Goal: Task Accomplishment & Management: Complete application form

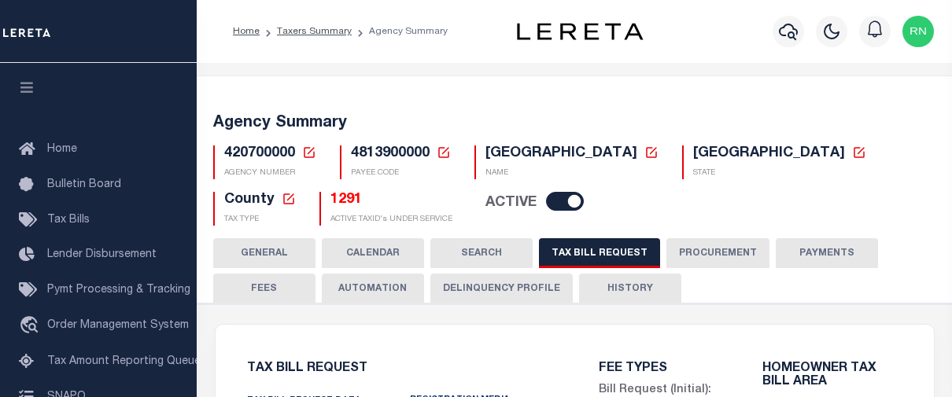
select select "27"
select select "22"
select select "true"
select select "14"
select select
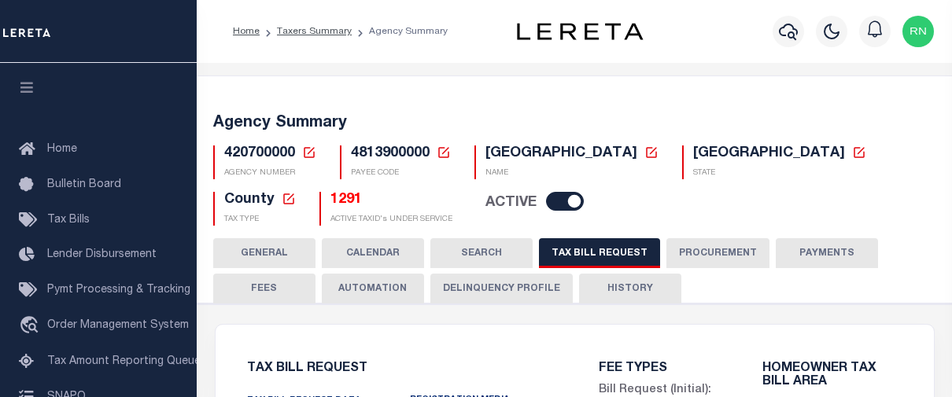
select select "4845343000"
click at [331, 199] on h5 "1291" at bounding box center [392, 200] width 122 height 17
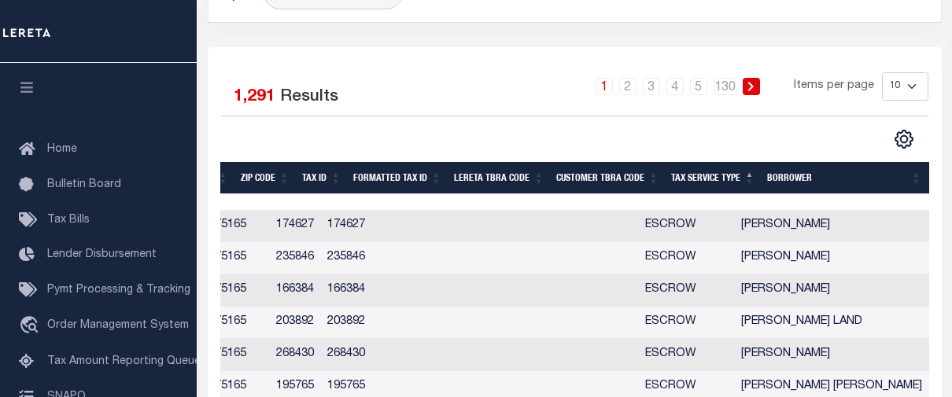
click at [737, 179] on th "Tax Service Type" at bounding box center [713, 178] width 96 height 32
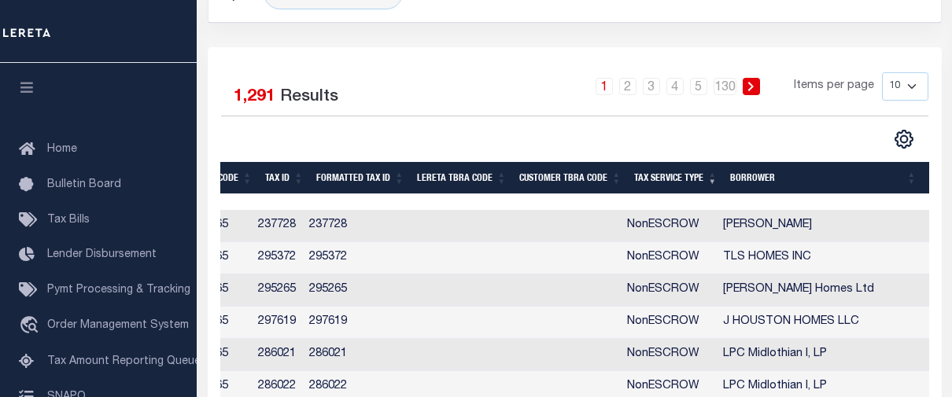
click at [676, 177] on th "Tax Service Type" at bounding box center [676, 178] width 96 height 32
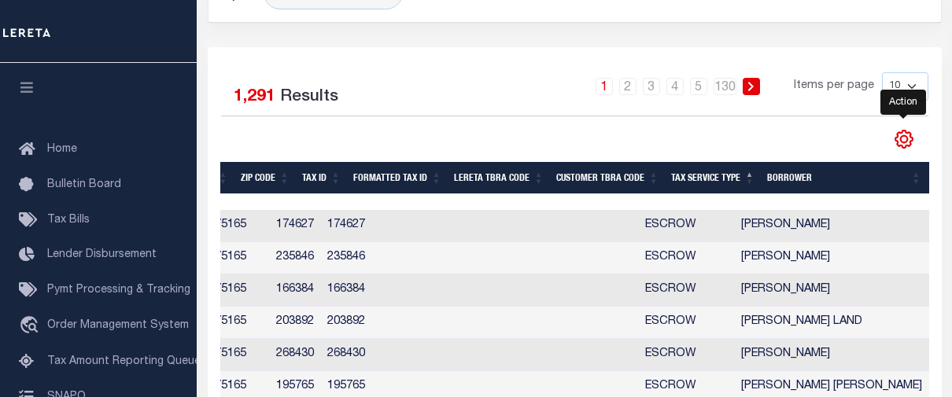
click at [910, 146] on icon "" at bounding box center [904, 139] width 17 height 17
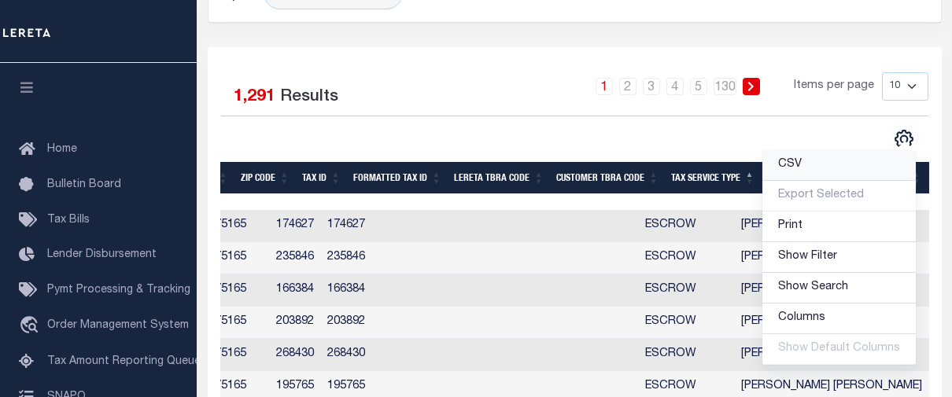
click at [816, 164] on link "CSV" at bounding box center [839, 165] width 153 height 31
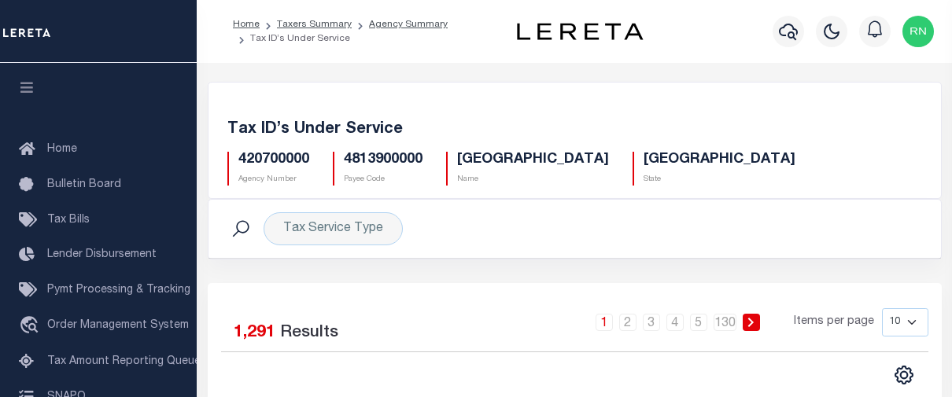
click at [463, 109] on div "Tax ID’s Under Service 420700000 Agency Number 4813900000 Payee Code ELLIS COUN…" at bounding box center [575, 150] width 733 height 97
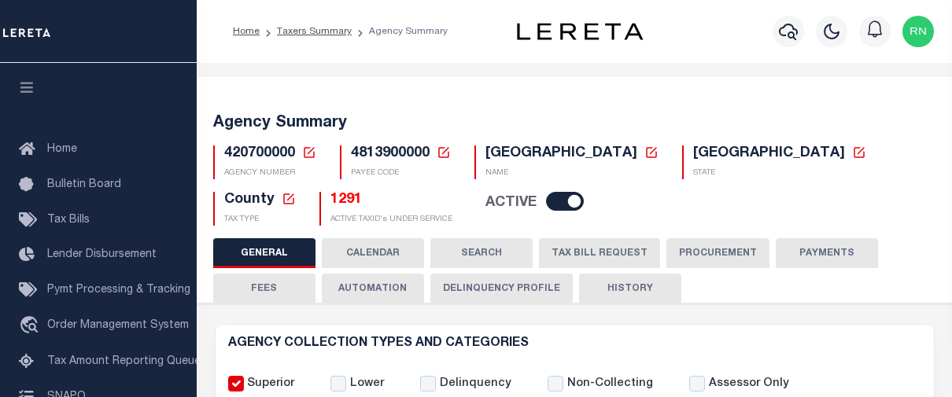
select select
click at [302, 157] on icon at bounding box center [309, 153] width 14 height 14
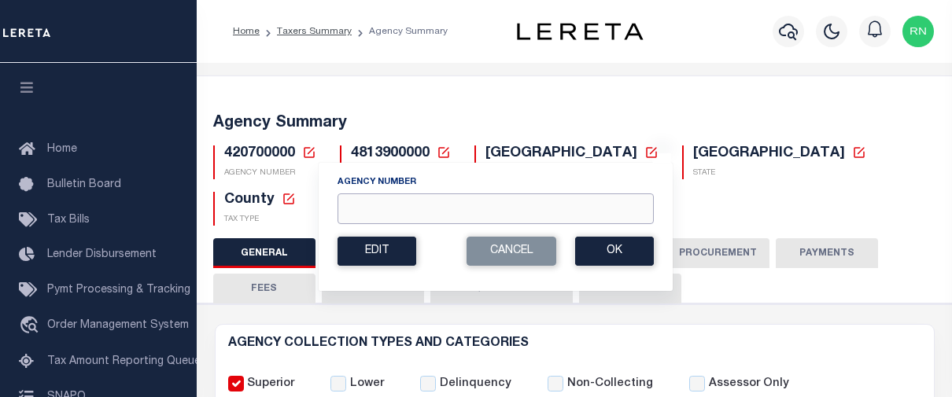
click at [410, 205] on input "Agency Number" at bounding box center [496, 209] width 316 height 31
type input "457702300"
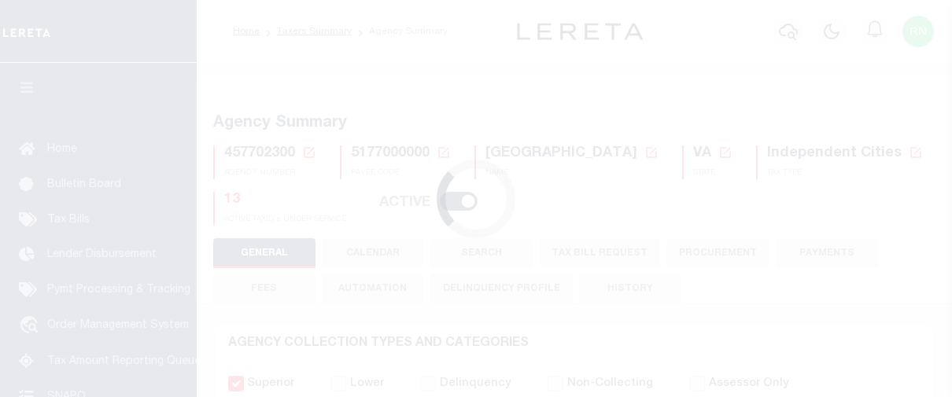
select select
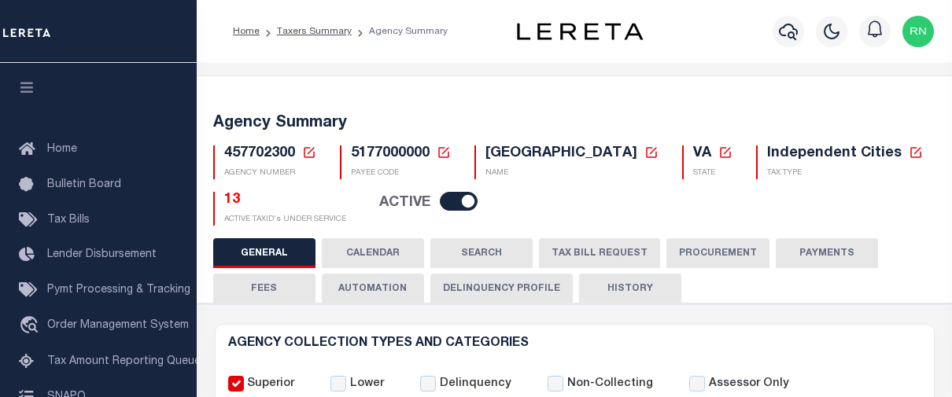
click at [599, 242] on button "TAX BILL REQUEST" at bounding box center [599, 253] width 121 height 30
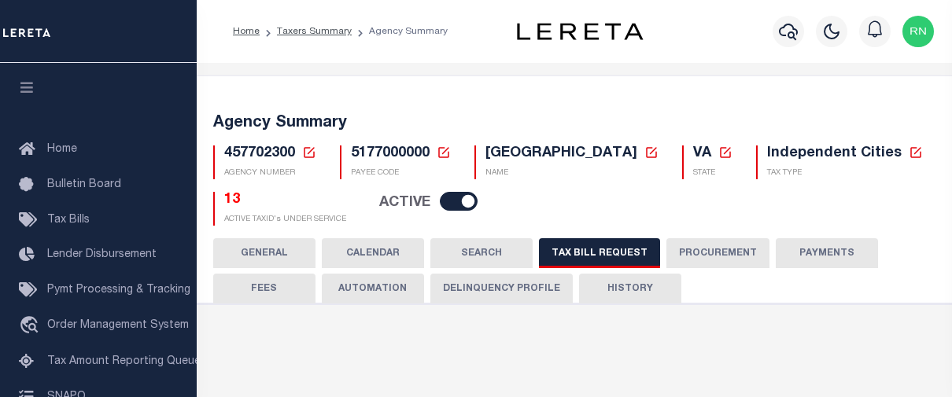
select select "28"
checkbox input "false"
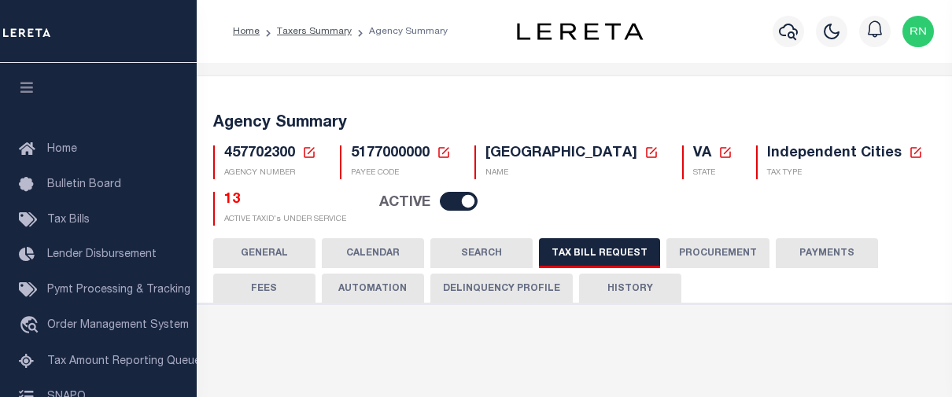
select select "22"
select select "true"
select select "14"
select select
select select "2"
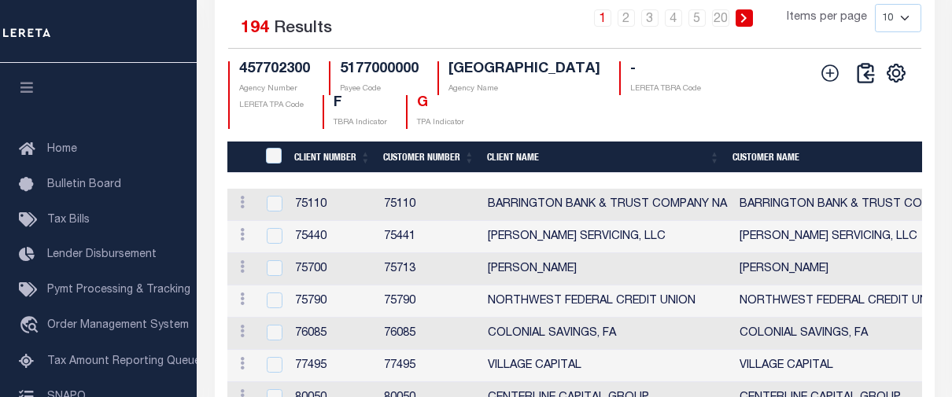
scroll to position [2094, 0]
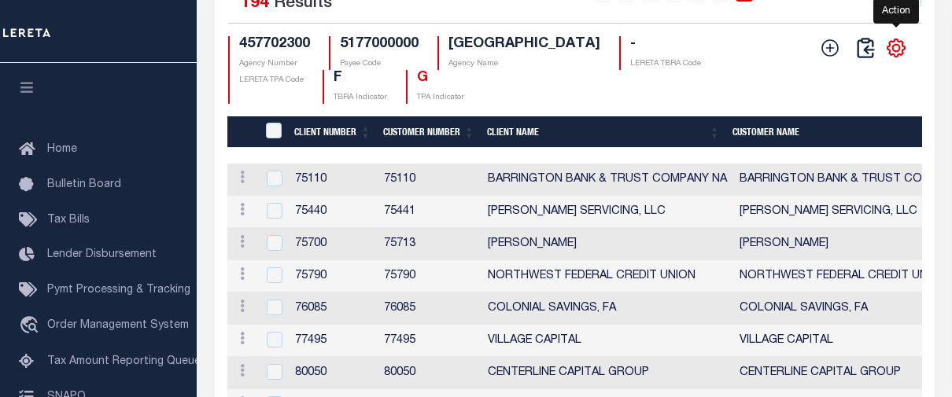
click at [897, 51] on icon "" at bounding box center [896, 47] width 7 height 7
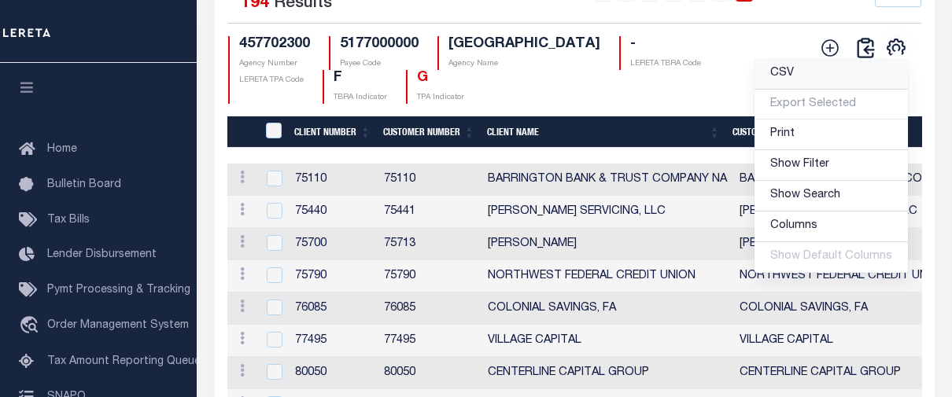
click at [807, 90] on link "CSV" at bounding box center [831, 74] width 153 height 31
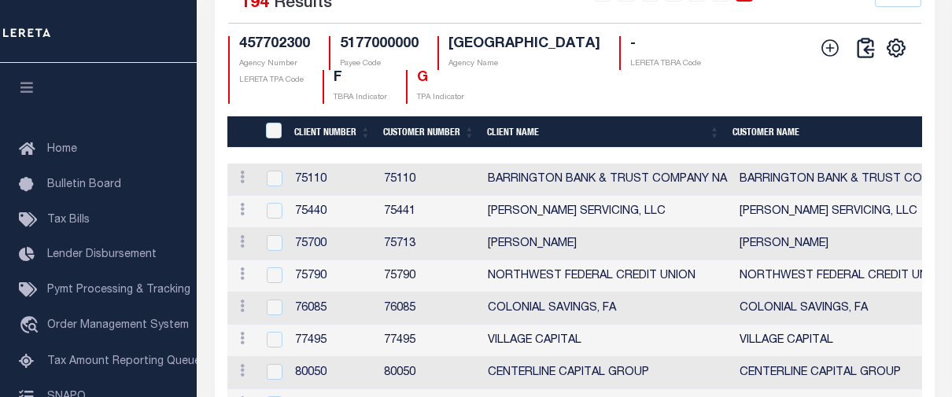
click at [863, 104] on div "CSV Export Selected Print Show Filter Show Search Columns 0: 1: CustomerPayeeID…" at bounding box center [861, 70] width 96 height 68
click at [832, 58] on icon at bounding box center [830, 48] width 20 height 20
checkbox input "true"
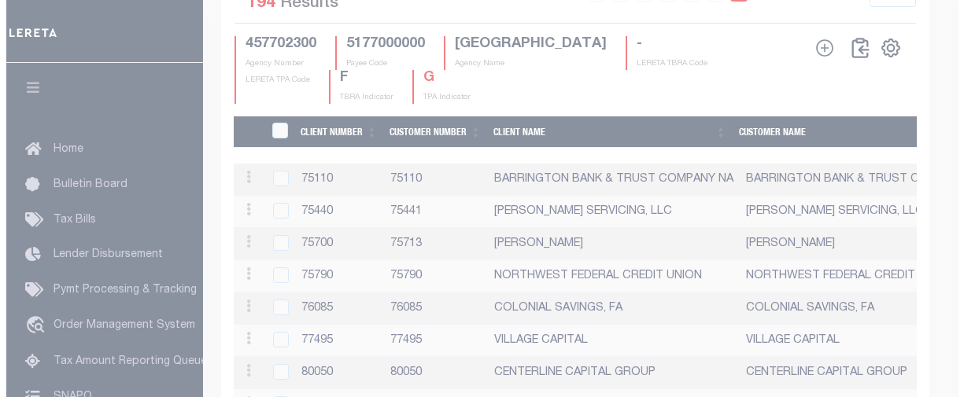
scroll to position [2074, 0]
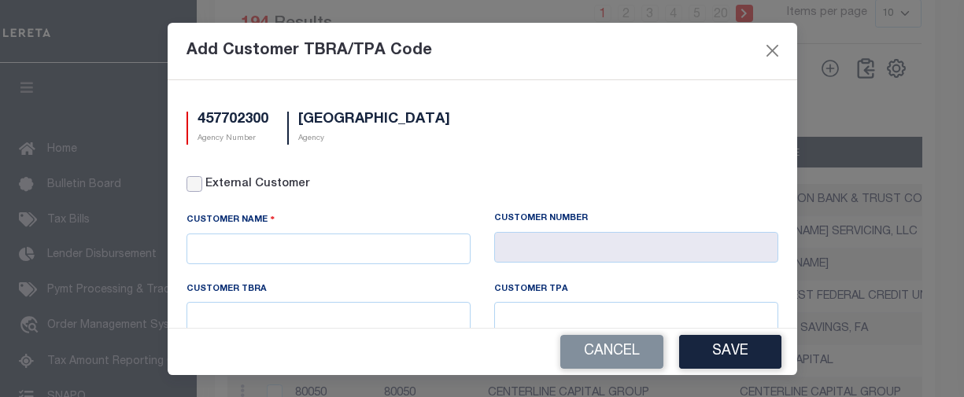
click at [198, 186] on input "External Customer" at bounding box center [194, 184] width 16 height 16
checkbox input "true"
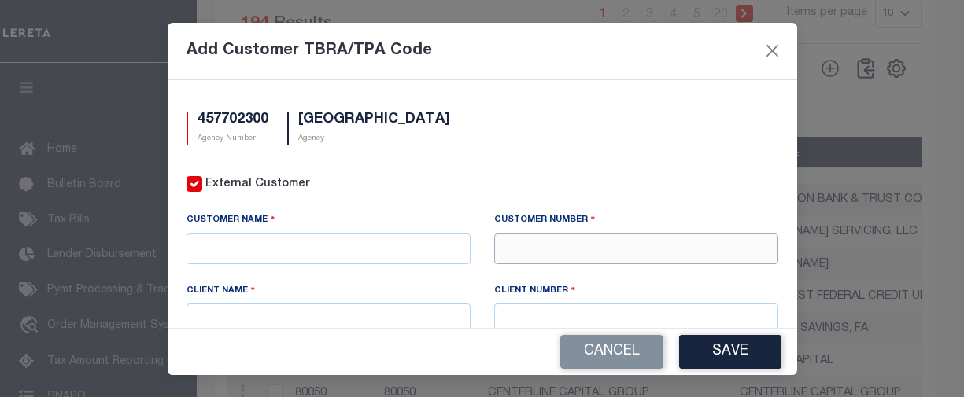
click at [611, 241] on input "text" at bounding box center [636, 249] width 284 height 31
type input "71410"
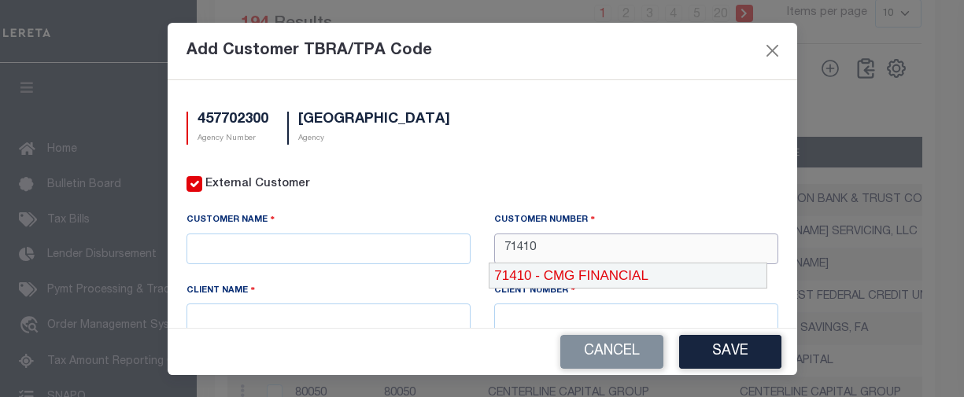
click at [606, 274] on div "71410 - CMG FINANCIAL" at bounding box center [627, 276] width 277 height 25
type input "CMG FINANCIAL"
type input "71410"
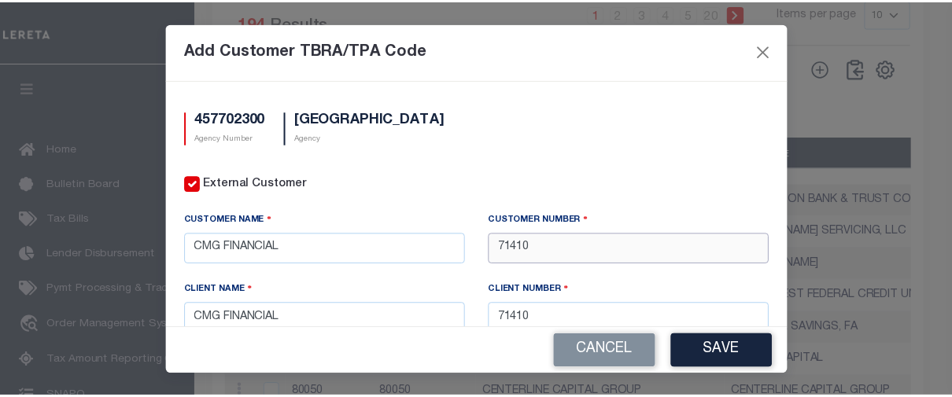
scroll to position [257, 0]
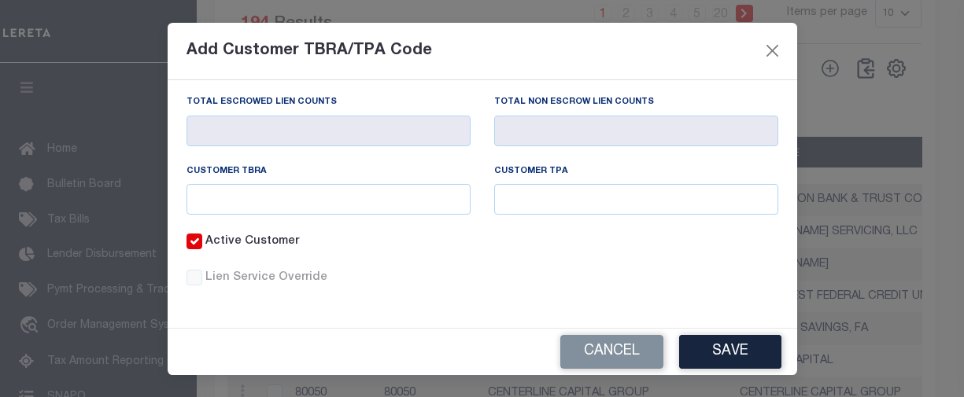
type input "71410"
click at [320, 203] on input "text" at bounding box center [328, 199] width 284 height 31
type input "363"
click at [704, 345] on button "Save" at bounding box center [730, 352] width 102 height 34
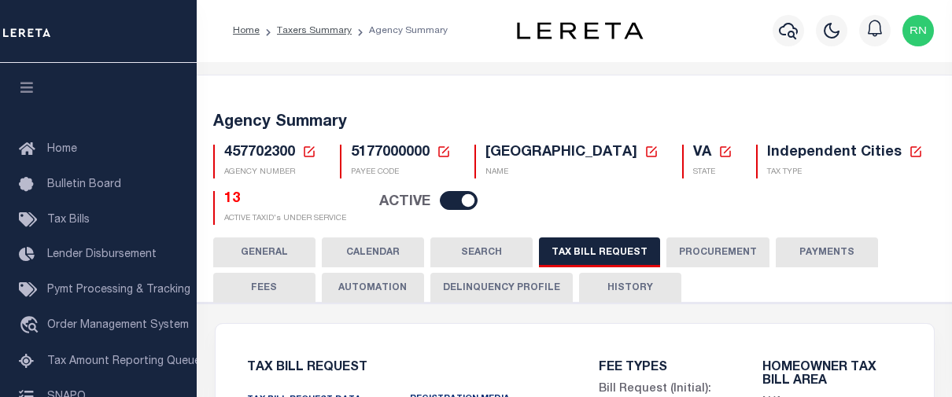
scroll to position [0, 0]
click at [228, 205] on h5 "13" at bounding box center [285, 200] width 122 height 17
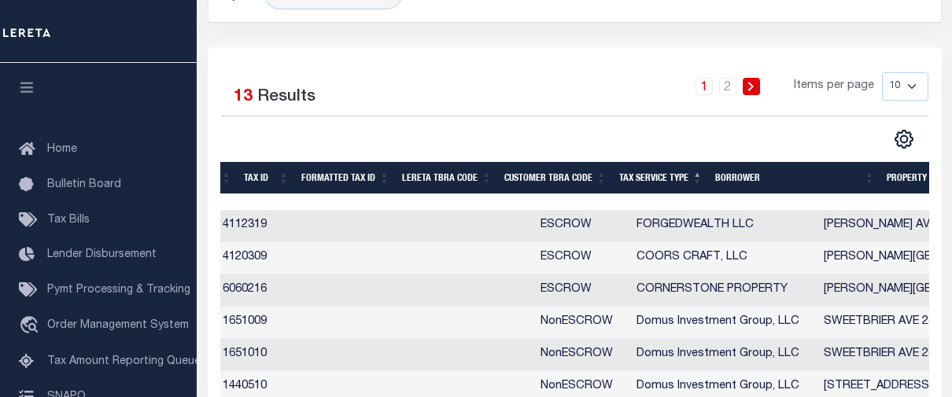
click at [668, 179] on th "Tax Service Type" at bounding box center [661, 178] width 96 height 32
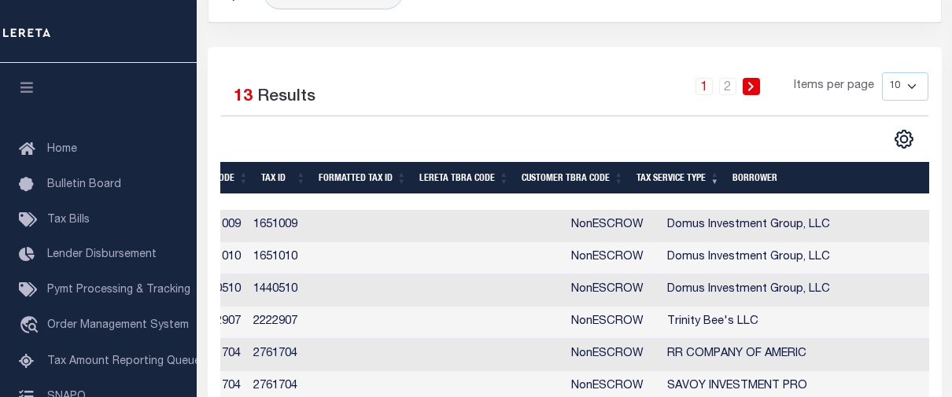
click at [684, 179] on th "Tax Service Type" at bounding box center [678, 178] width 96 height 32
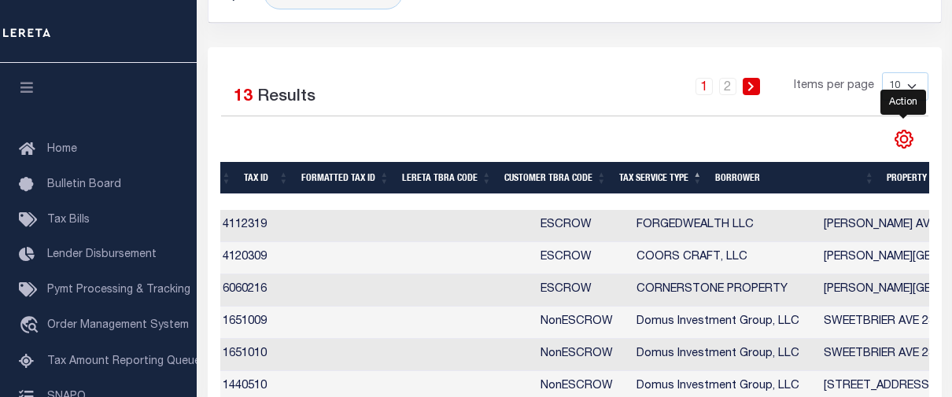
click at [907, 142] on icon "" at bounding box center [903, 139] width 7 height 7
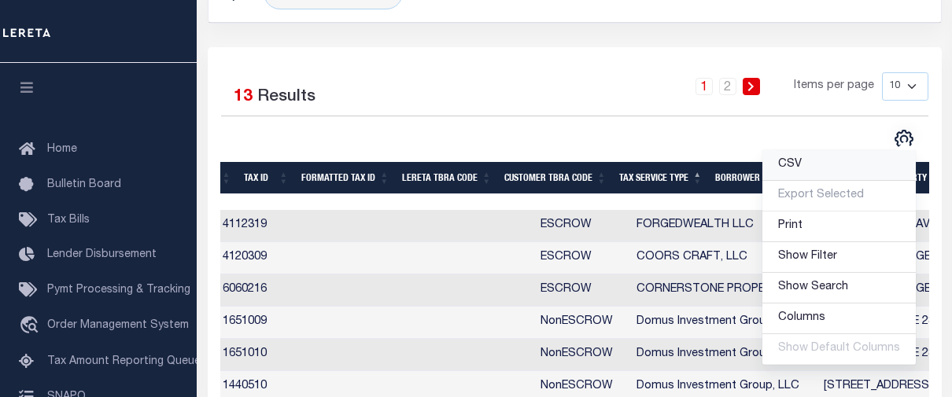
click at [818, 164] on link "CSV" at bounding box center [839, 165] width 153 height 31
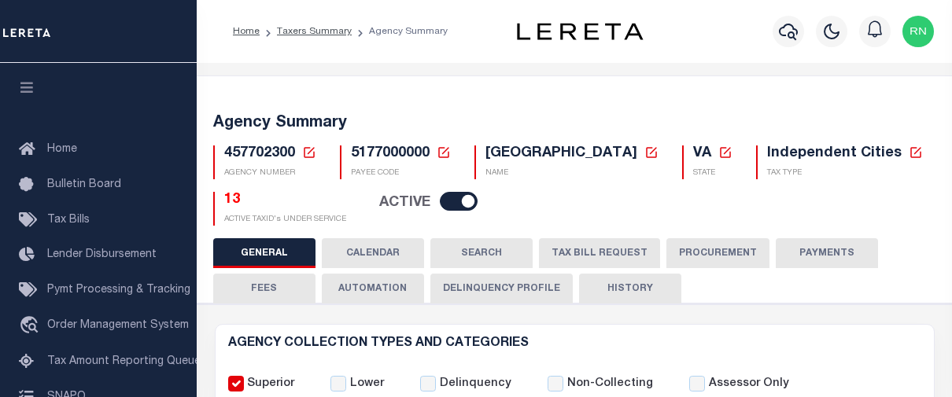
select select
click at [310, 157] on icon at bounding box center [309, 153] width 14 height 14
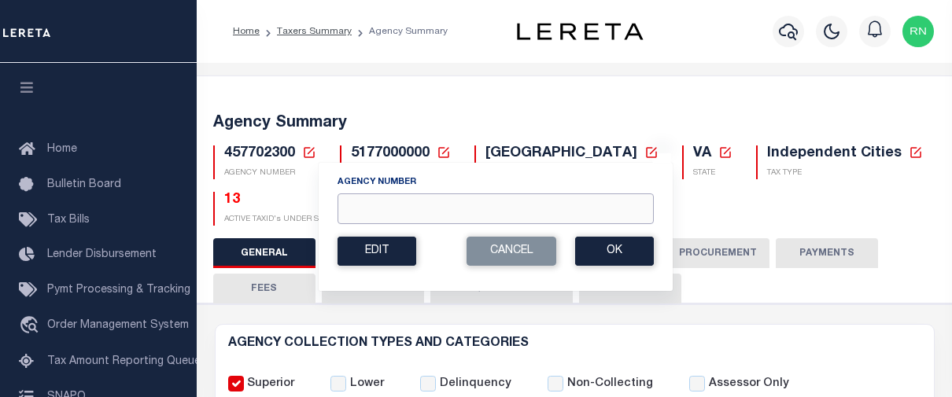
click at [434, 205] on input "Agency Number" at bounding box center [496, 209] width 316 height 31
type input "421780000"
click at [608, 254] on button "Ok" at bounding box center [614, 251] width 79 height 29
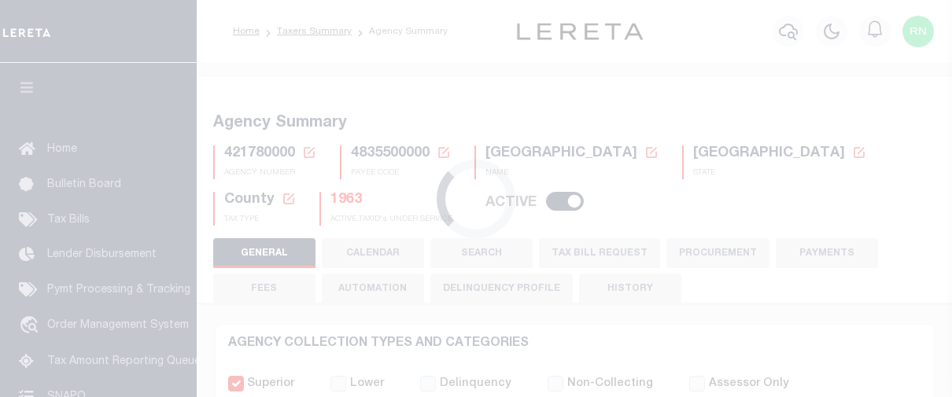
select select
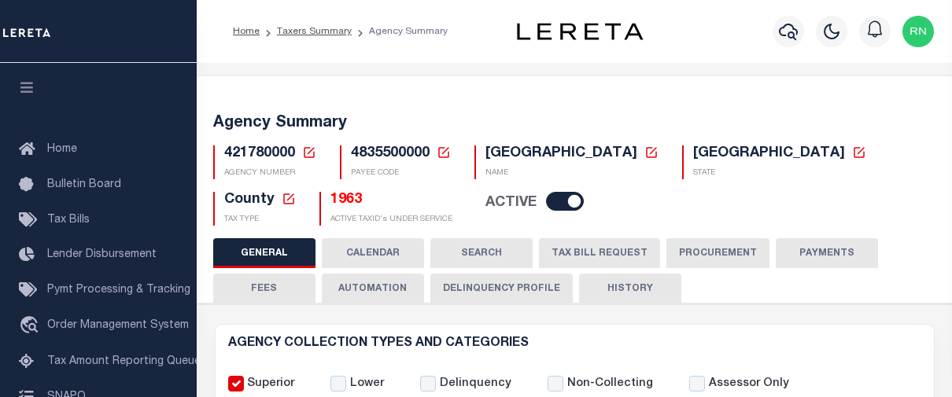
click at [597, 245] on button "TAX BILL REQUEST" at bounding box center [599, 253] width 121 height 30
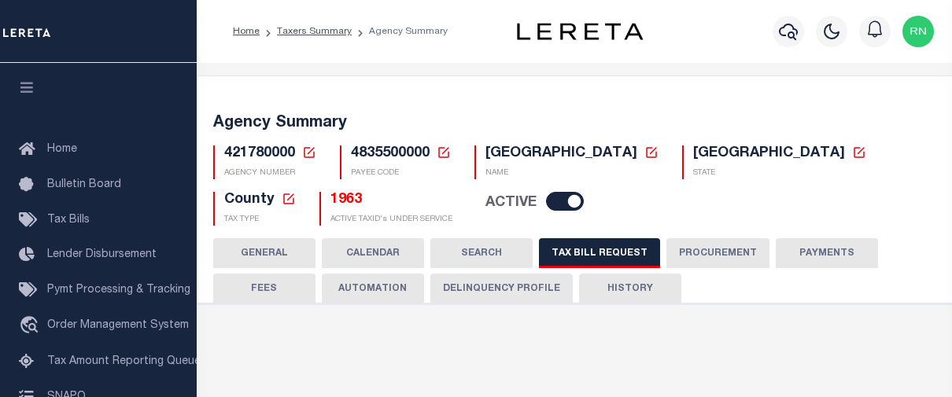
select select "27"
select select "22"
select select "true"
select select "14"
select select "1"
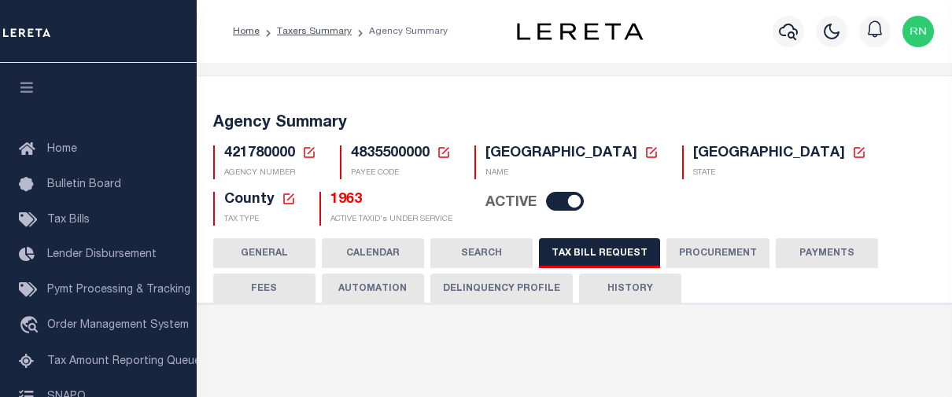
type input "420250"
select select
select select "4845343000"
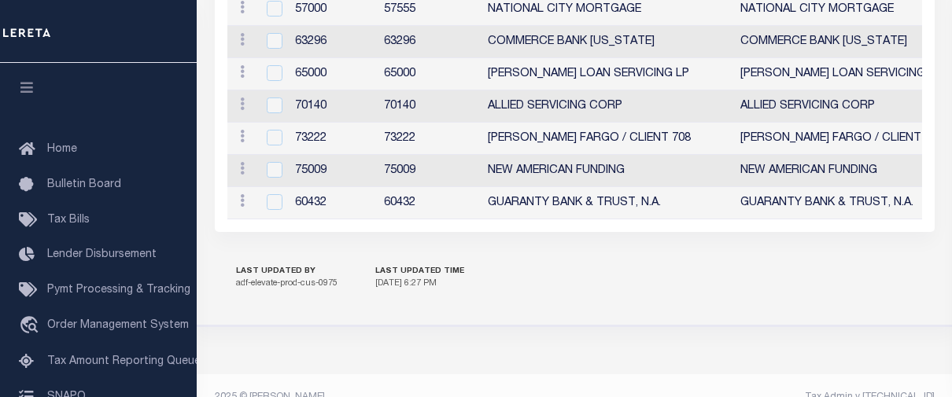
scroll to position [2028, 0]
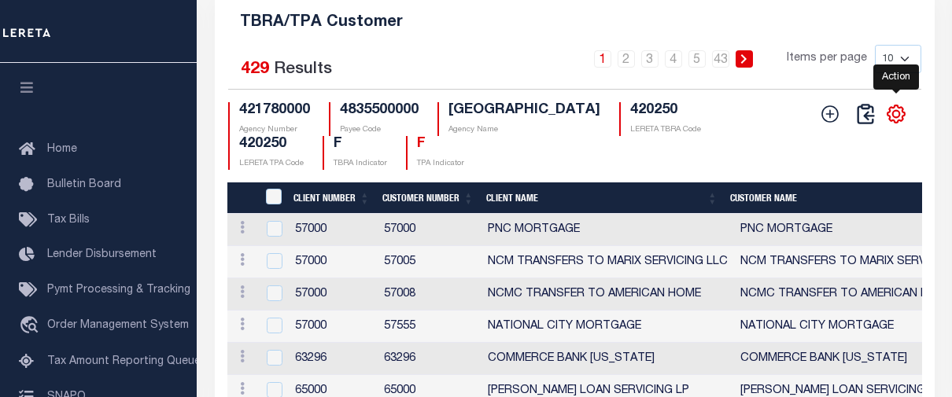
click at [899, 124] on icon "" at bounding box center [896, 114] width 20 height 20
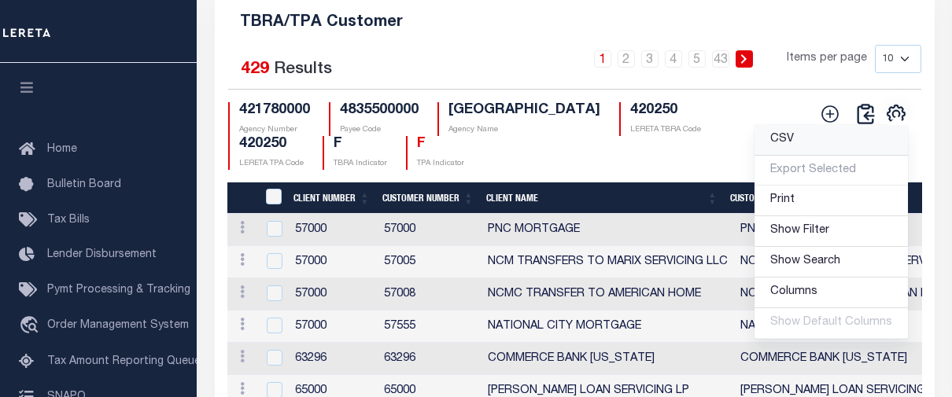
click at [826, 156] on link "CSV" at bounding box center [831, 140] width 153 height 31
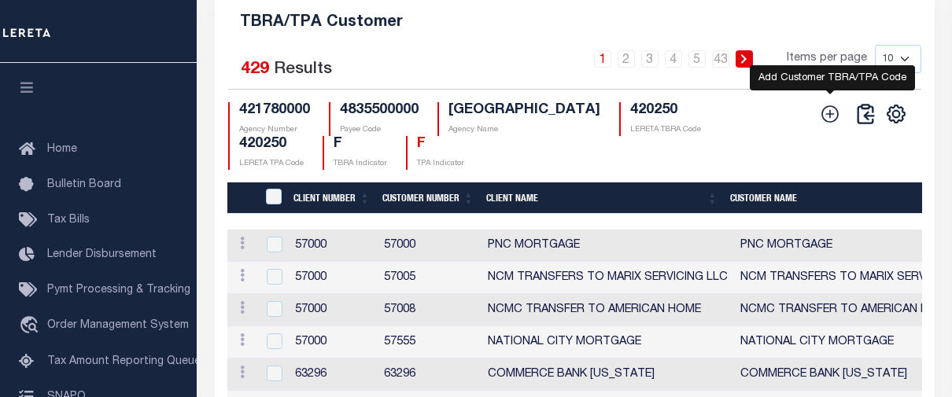
click at [836, 124] on icon at bounding box center [830, 114] width 20 height 20
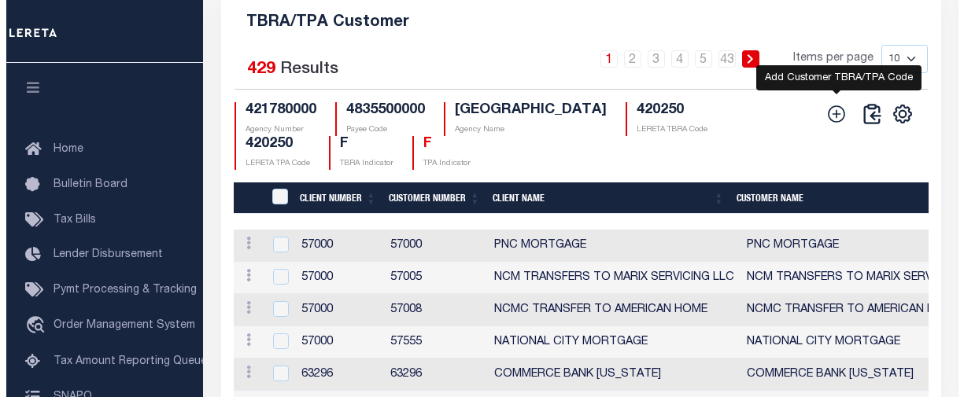
scroll to position [2007, 0]
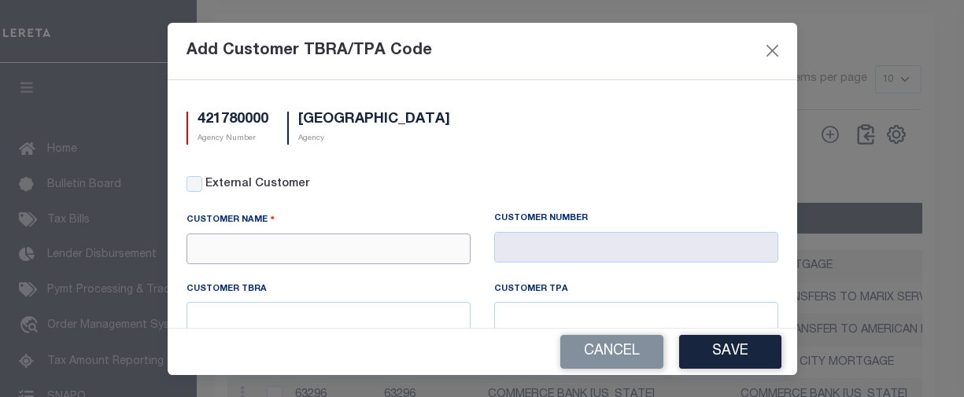
click at [348, 245] on input "text" at bounding box center [328, 249] width 284 height 31
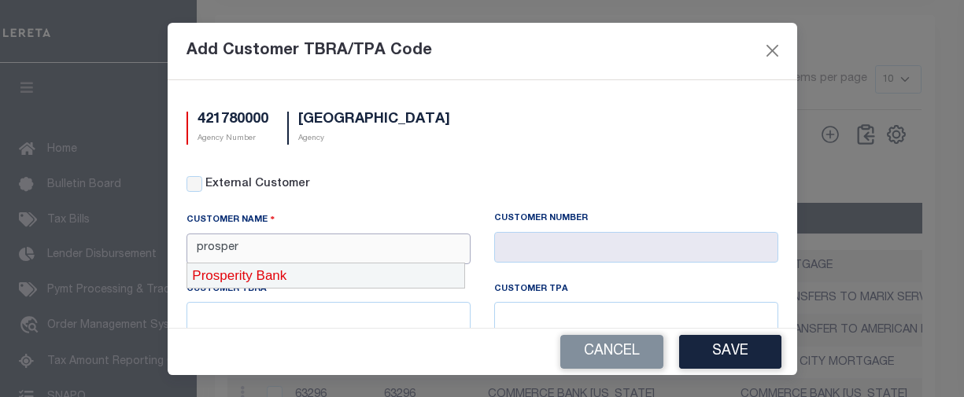
click at [316, 271] on div "Prosperity Bank" at bounding box center [325, 276] width 277 height 25
type input "Prosperity Bank"
type input "1055"
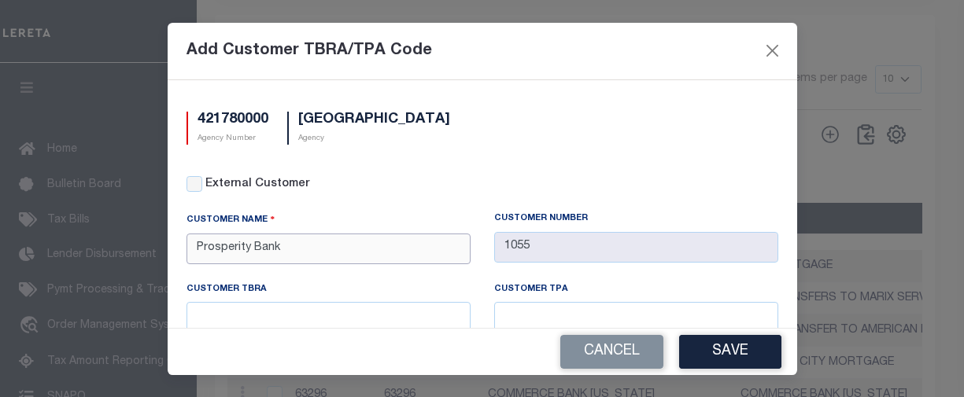
scroll to position [83, 0]
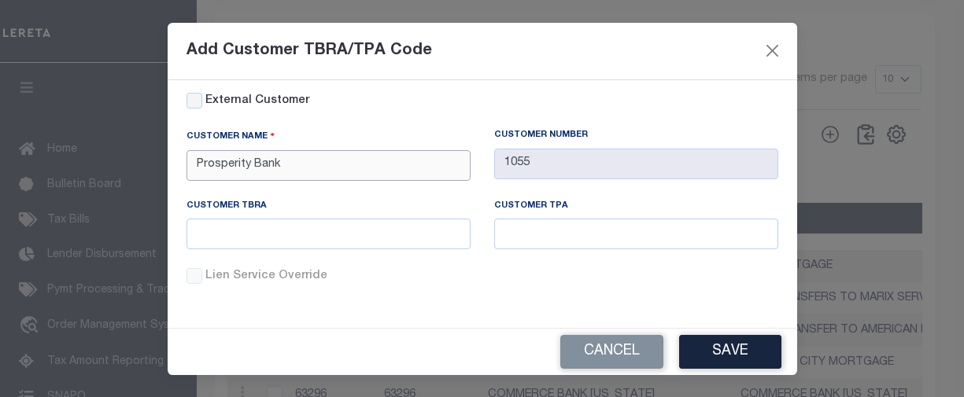
type input "Prosperity Bank"
click at [348, 235] on input "text" at bounding box center [328, 234] width 284 height 31
click at [299, 223] on input "text" at bounding box center [328, 234] width 284 height 31
paste input "420250"
type input "420250"
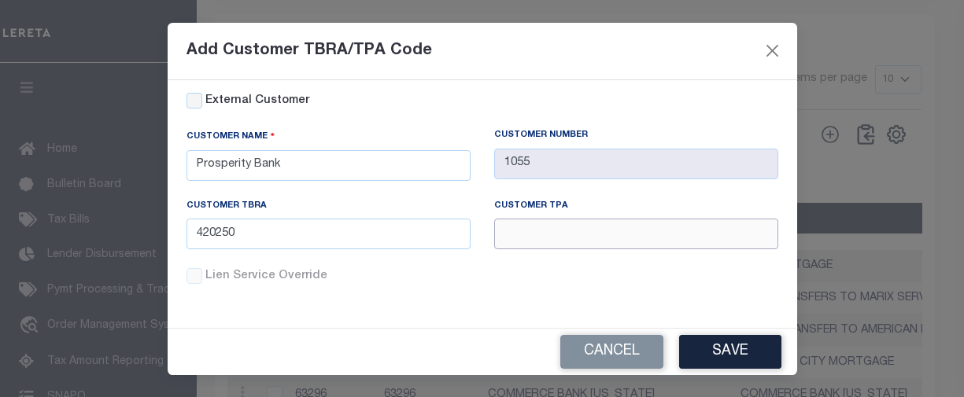
click at [607, 231] on input "text" at bounding box center [636, 234] width 284 height 31
paste input "420250"
type input "420250"
click at [755, 362] on button "Save" at bounding box center [730, 352] width 102 height 34
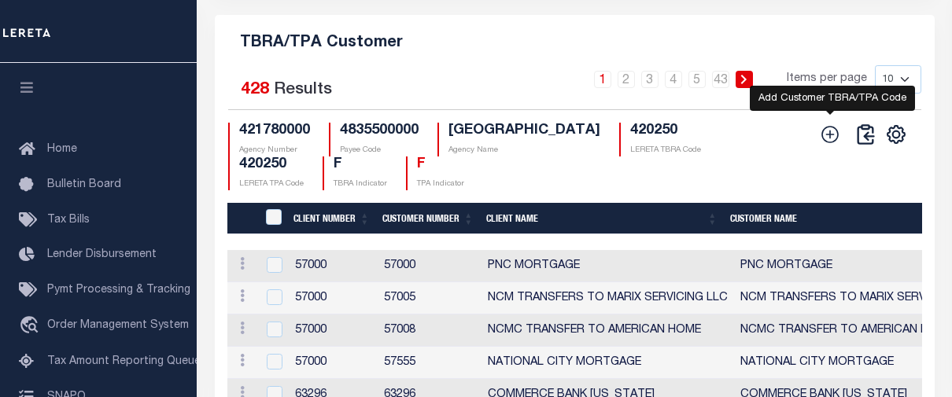
click at [831, 143] on icon at bounding box center [830, 134] width 17 height 17
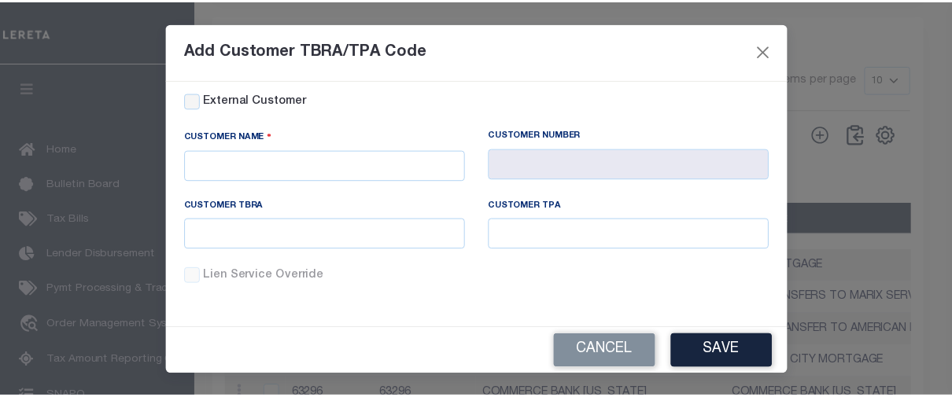
scroll to position [0, 0]
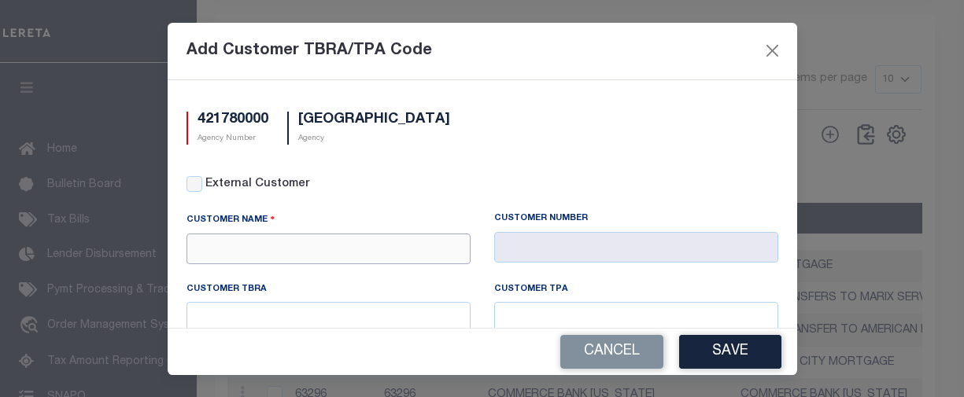
click at [353, 249] on input "text" at bounding box center [328, 249] width 284 height 31
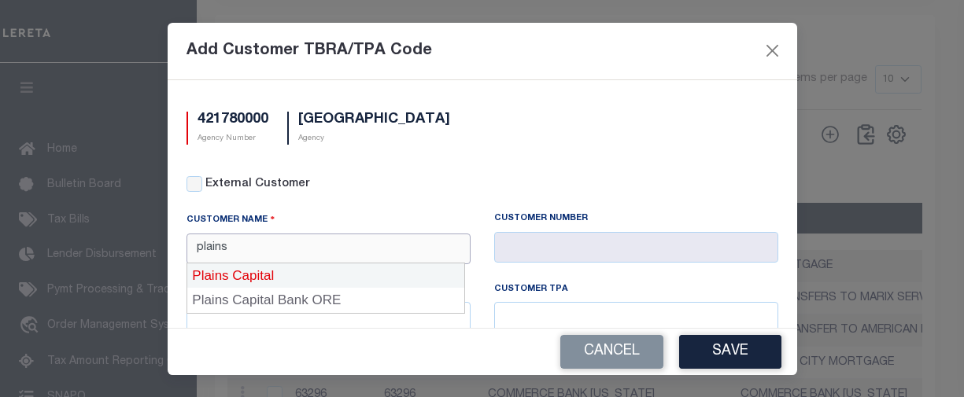
click at [287, 270] on div "Plains Capital" at bounding box center [325, 276] width 277 height 25
type input "Plains Capital"
type input "1061"
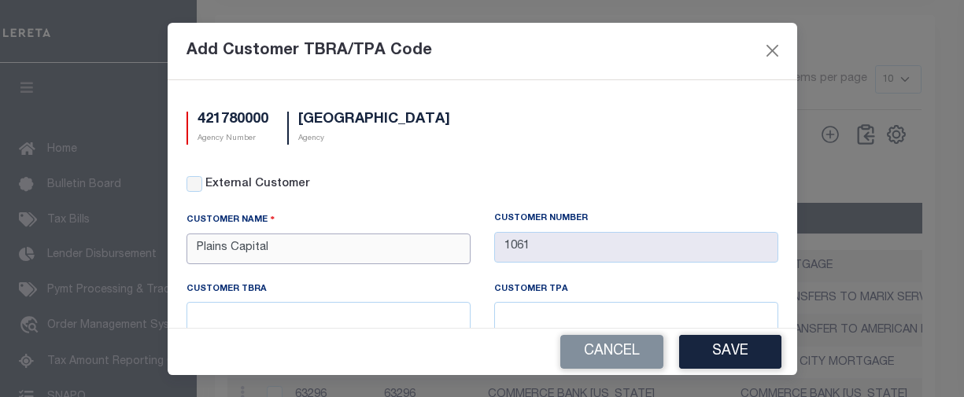
type input "Plains Capital"
click at [395, 310] on input "text" at bounding box center [328, 317] width 284 height 31
click at [382, 314] on input "text" at bounding box center [328, 317] width 284 height 31
paste input "420250"
type input "420250"
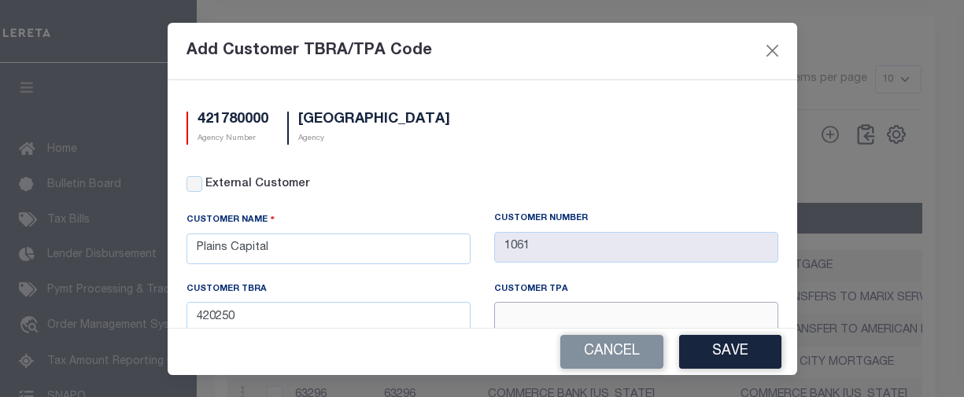
click at [627, 319] on input "text" at bounding box center [636, 317] width 284 height 31
paste input "420250"
type input "420250"
click at [748, 353] on button "Save" at bounding box center [730, 352] width 102 height 34
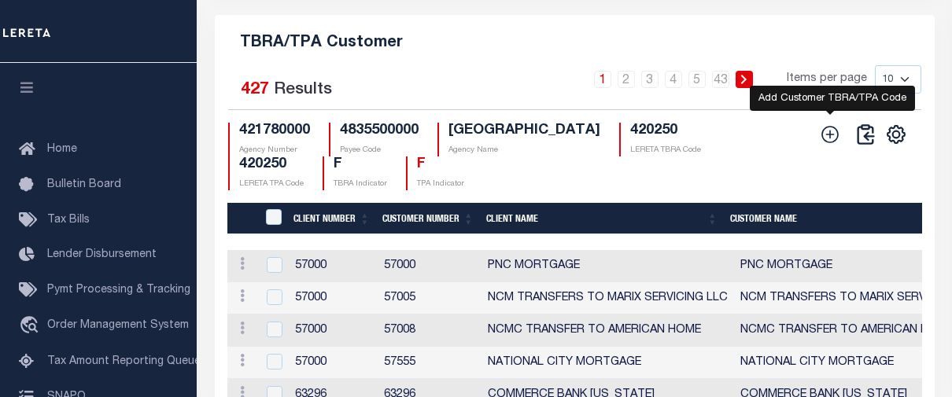
click at [837, 143] on icon at bounding box center [830, 134] width 17 height 17
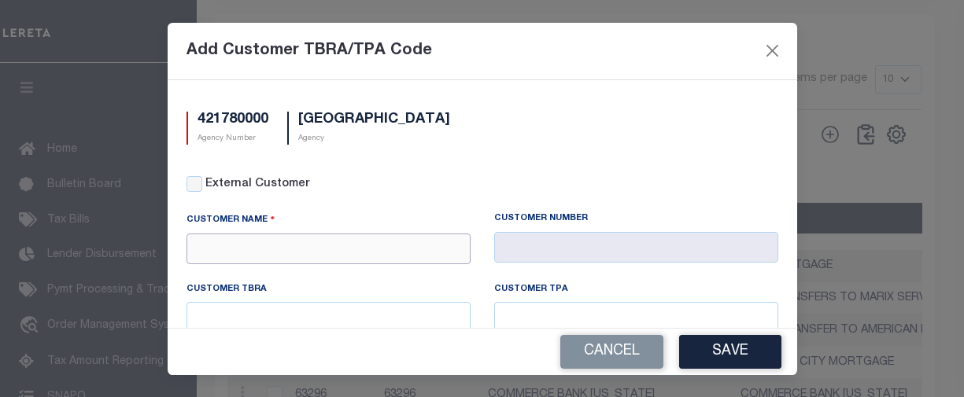
click at [315, 244] on input "text" at bounding box center [328, 249] width 284 height 31
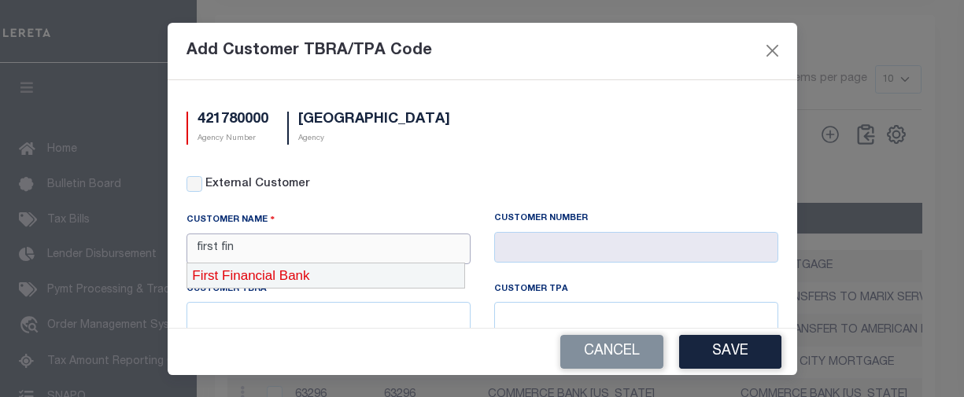
click at [316, 276] on div "First Financial Bank" at bounding box center [325, 276] width 277 height 25
type input "First Financial Bank"
type input "1063"
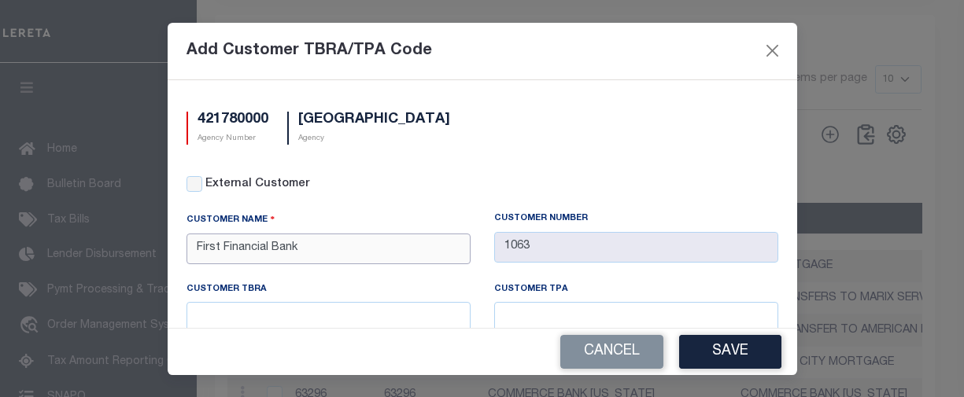
type input "First Financial Bank"
click at [319, 325] on input "text" at bounding box center [328, 317] width 284 height 31
paste input "420250"
type input "420250"
click at [504, 315] on input "text" at bounding box center [636, 317] width 284 height 31
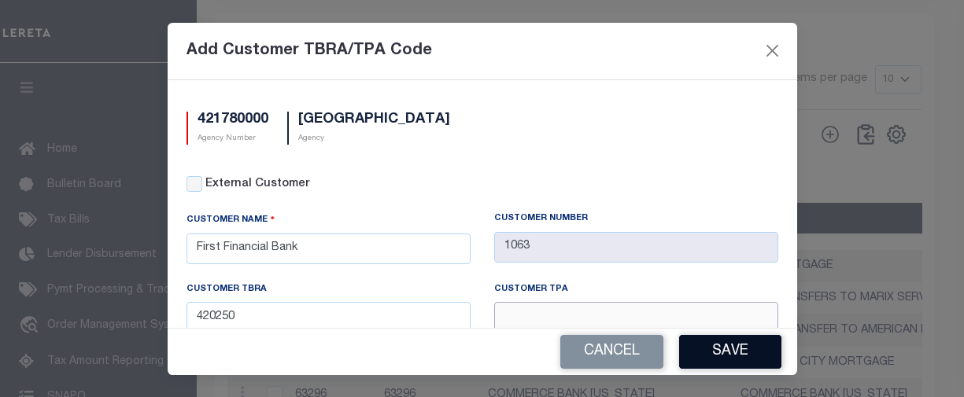
paste input "420250"
type input "420250"
click at [749, 364] on button "Save" at bounding box center [730, 352] width 102 height 34
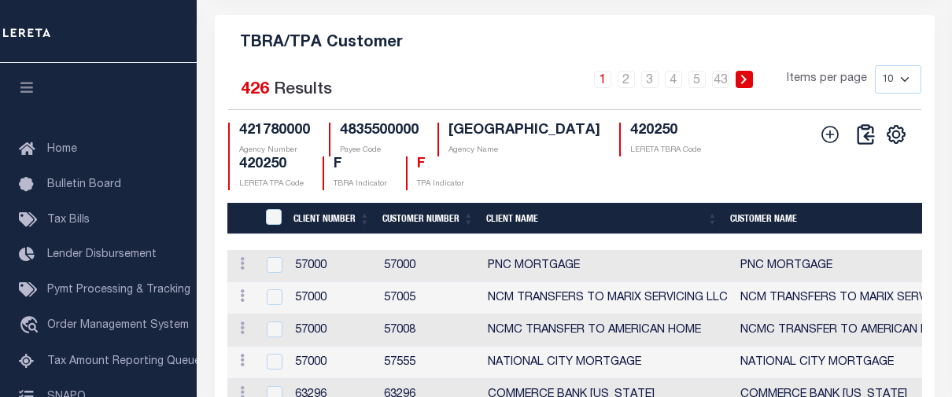
click at [821, 145] on icon at bounding box center [830, 134] width 20 height 20
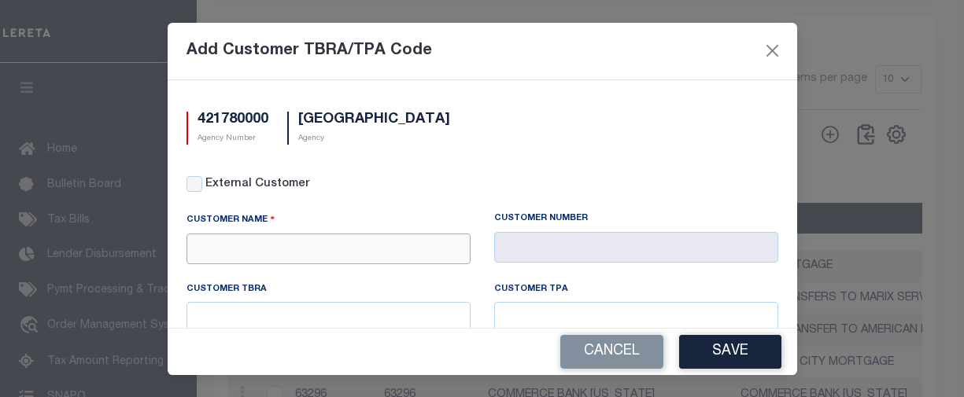
click at [382, 256] on input "text" at bounding box center [328, 249] width 284 height 31
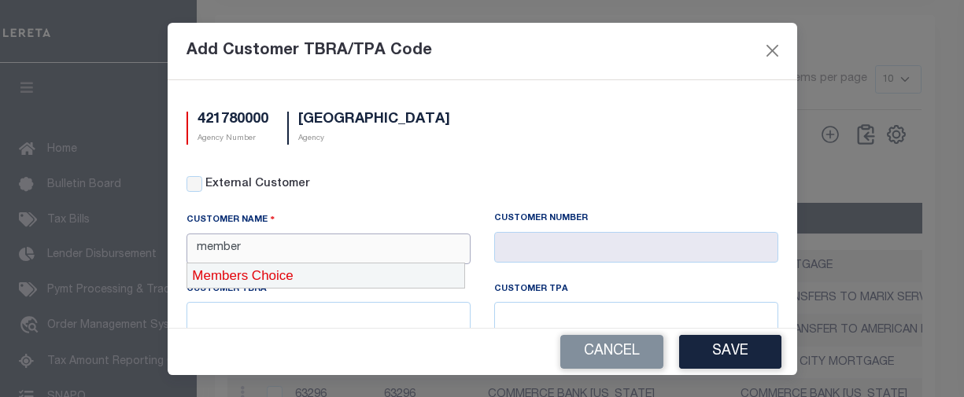
click at [279, 273] on div "Members Choice" at bounding box center [325, 276] width 277 height 25
type input "Members Choice"
type input "1079"
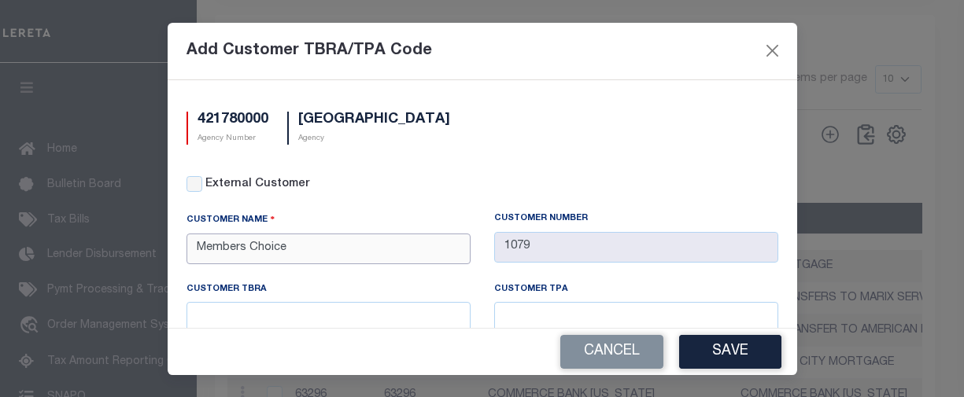
type input "Members Choice"
click at [312, 306] on input "text" at bounding box center [328, 317] width 284 height 31
paste input "420250"
type input "420250"
click at [554, 329] on div "Cancel Save" at bounding box center [483, 352] width 630 height 46
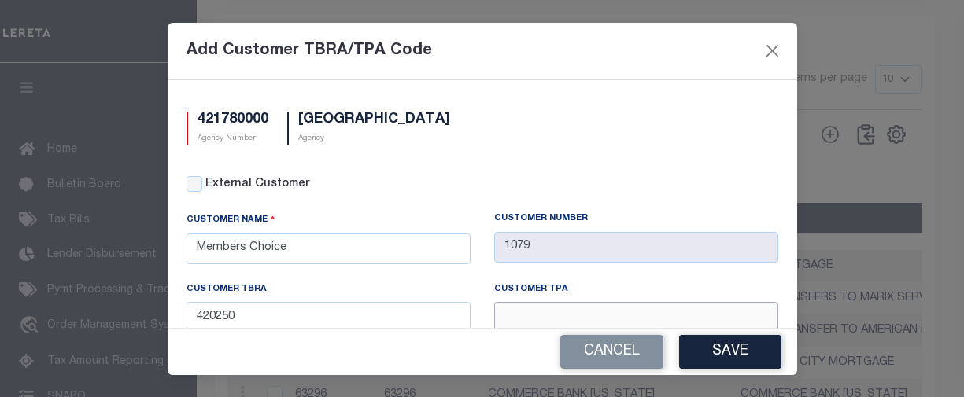
click at [568, 326] on input "text" at bounding box center [636, 317] width 284 height 31
paste input "420250"
type input "420250"
click at [718, 353] on button "Save" at bounding box center [730, 352] width 102 height 34
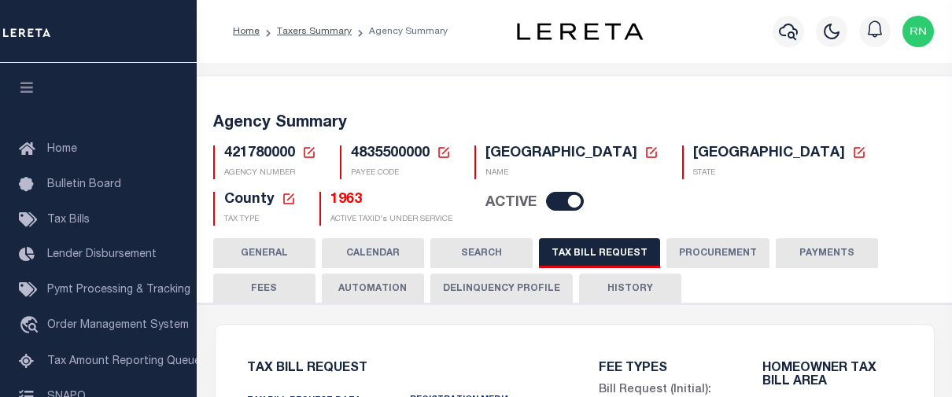
click at [605, 286] on button "HISTORY" at bounding box center [630, 289] width 102 height 30
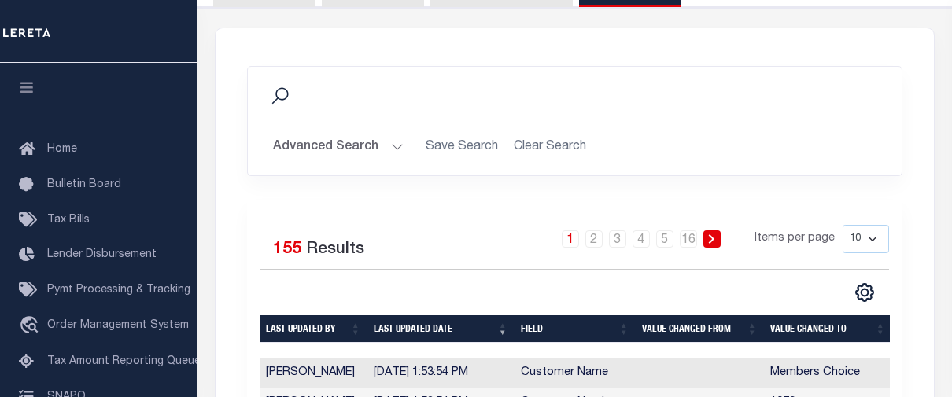
scroll to position [236, 0]
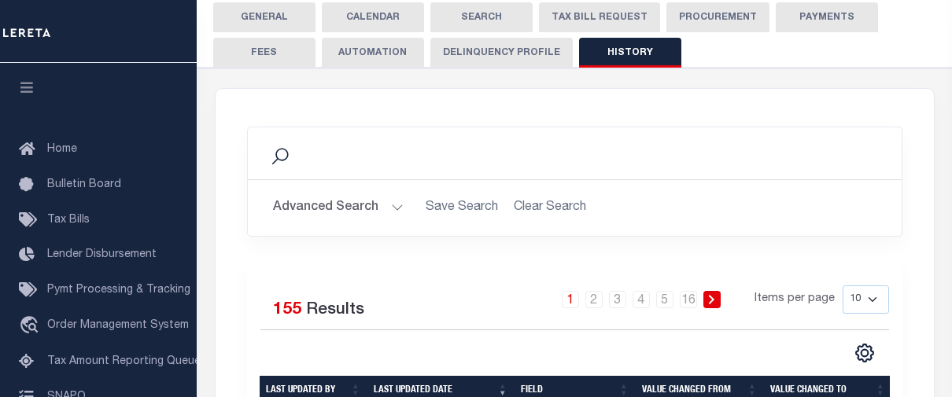
click at [585, 19] on button "TAX BILL REQUEST" at bounding box center [599, 17] width 121 height 30
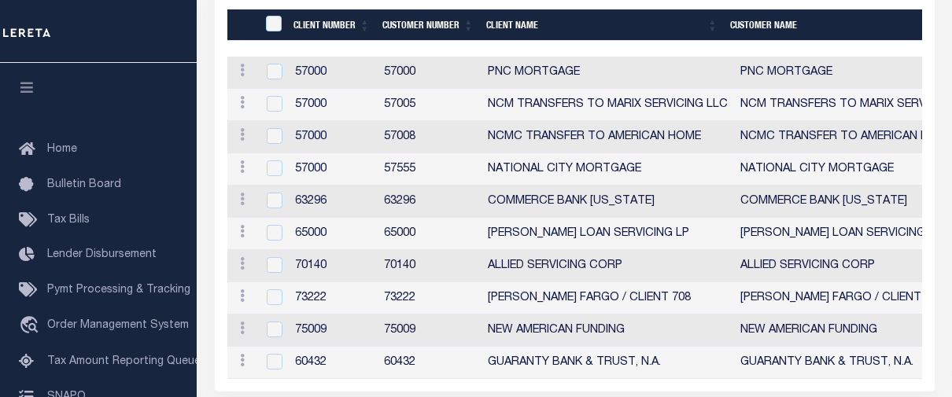
scroll to position [1920, 0]
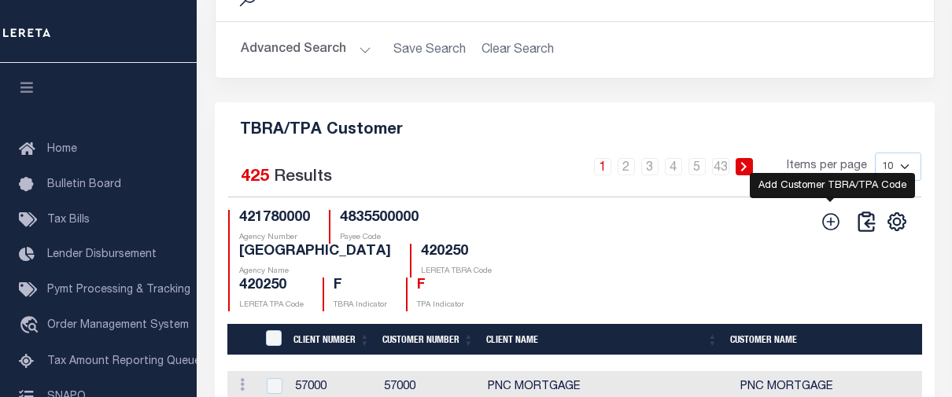
click at [826, 232] on icon at bounding box center [831, 222] width 20 height 20
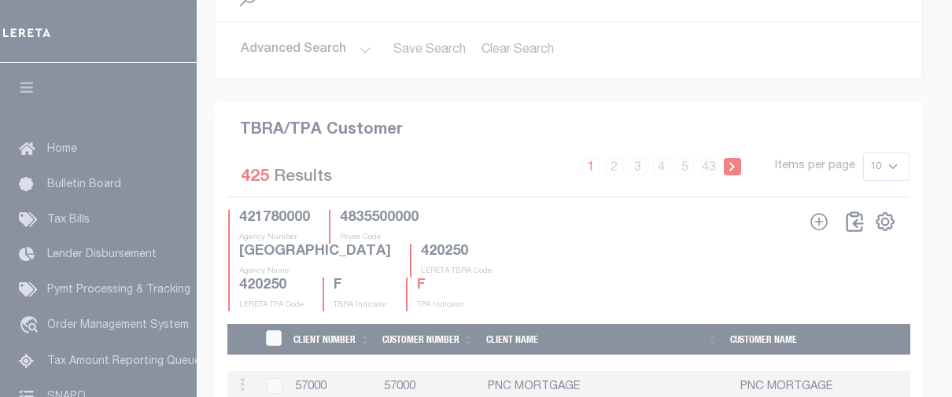
scroll to position [1900, 0]
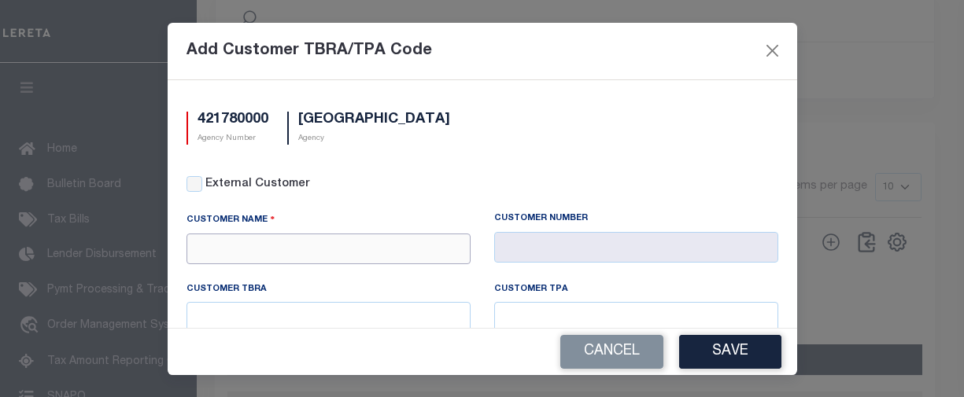
click at [409, 253] on input "text" at bounding box center [328, 249] width 284 height 31
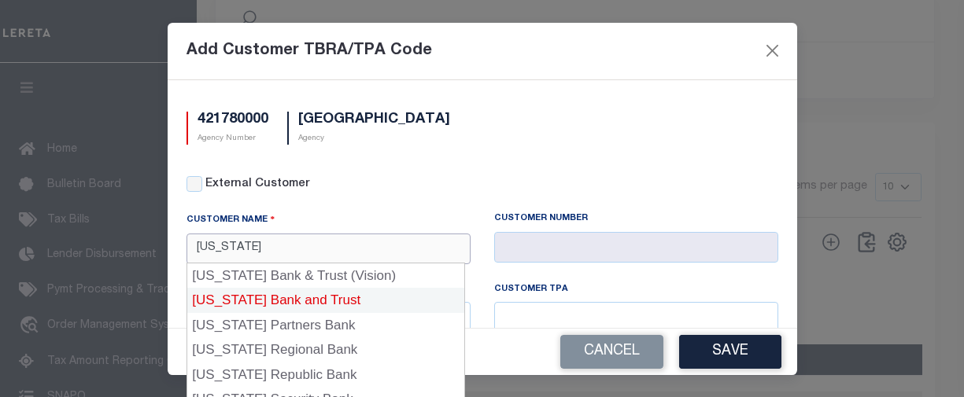
click at [276, 299] on div "Texas Bank and Trust" at bounding box center [325, 300] width 277 height 25
type input "Texas Bank and Trust"
type input "1085"
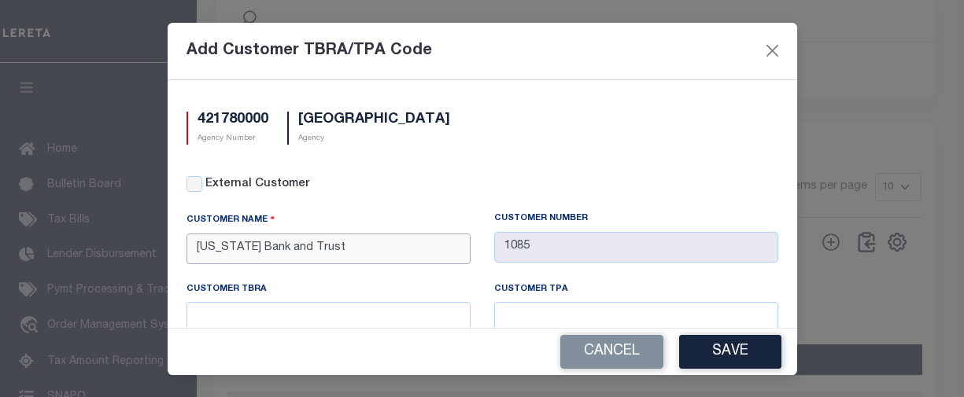
type input "Texas Bank and Trust"
click at [401, 307] on input "text" at bounding box center [328, 317] width 284 height 31
paste input "420250"
type input "420250"
click at [536, 304] on input "text" at bounding box center [636, 317] width 284 height 31
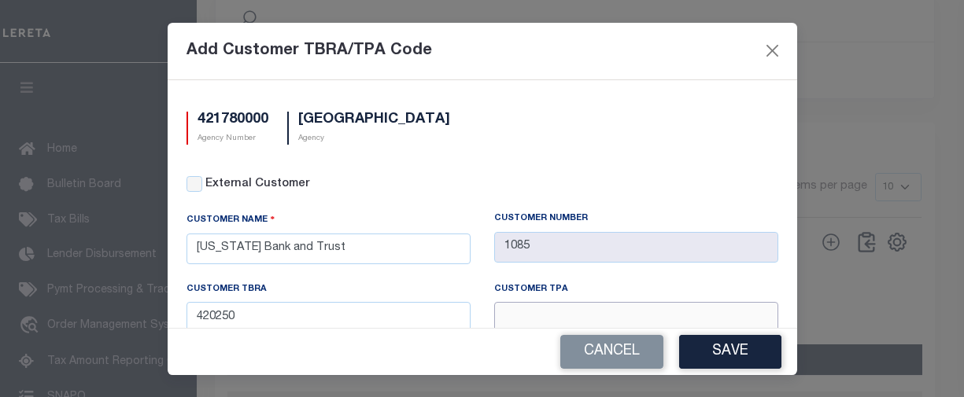
paste input "420250"
type input "420250"
click at [718, 335] on button "Save" at bounding box center [730, 352] width 102 height 34
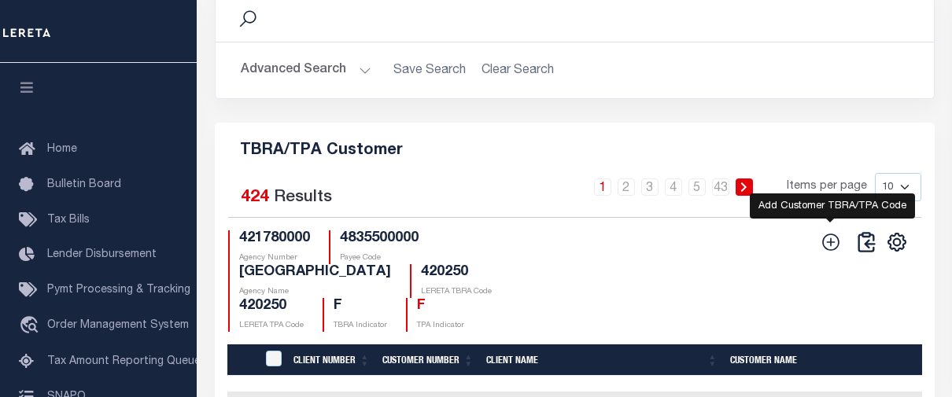
click at [830, 251] on icon at bounding box center [830, 242] width 17 height 17
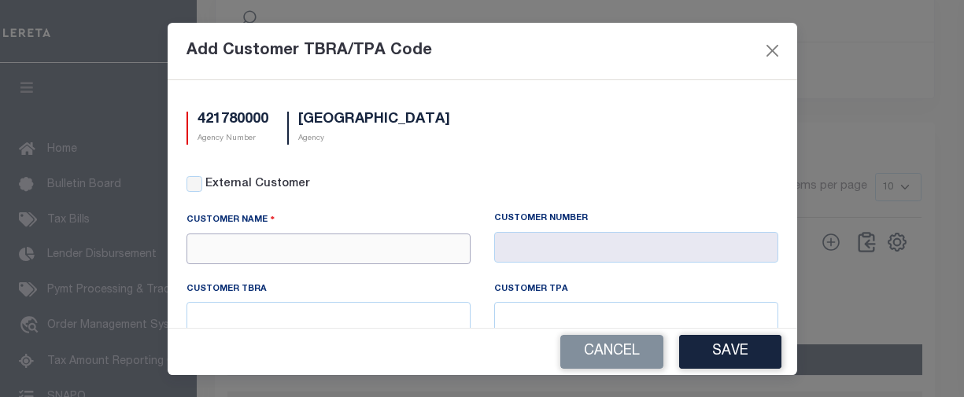
click at [333, 250] on input "text" at bounding box center [328, 249] width 284 height 31
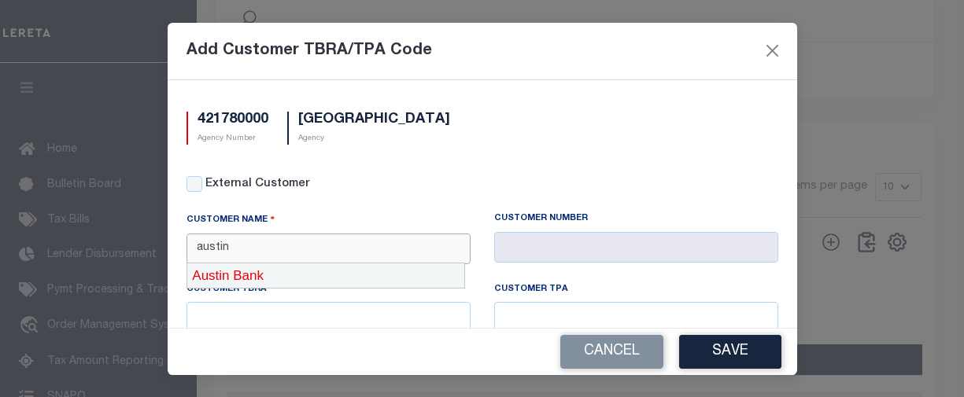
click at [334, 286] on div "Austin Bank" at bounding box center [325, 276] width 277 height 25
type input "Austin Bank"
type input "2135"
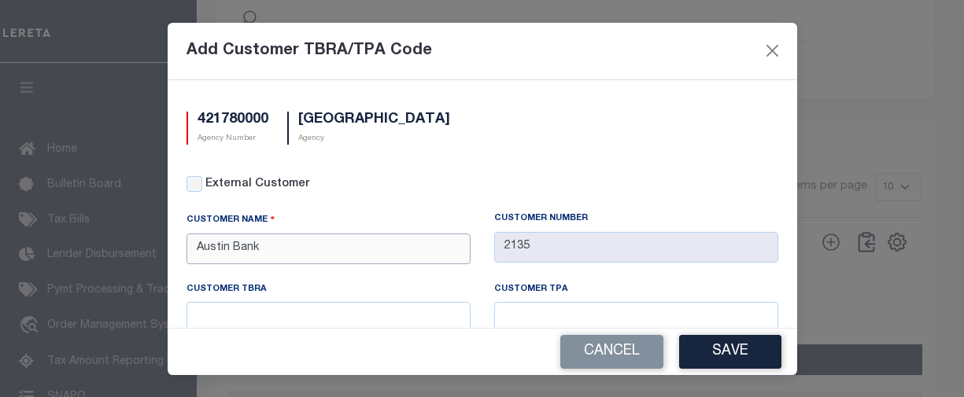
type input "Austin Bank"
click at [323, 311] on input "text" at bounding box center [328, 317] width 284 height 31
paste input "420250"
type input "420250"
click at [563, 323] on input "text" at bounding box center [636, 317] width 284 height 31
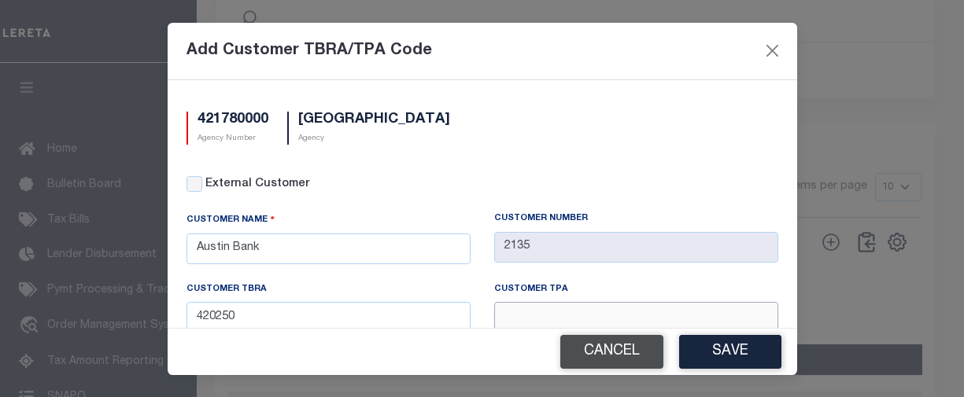
paste input "420250"
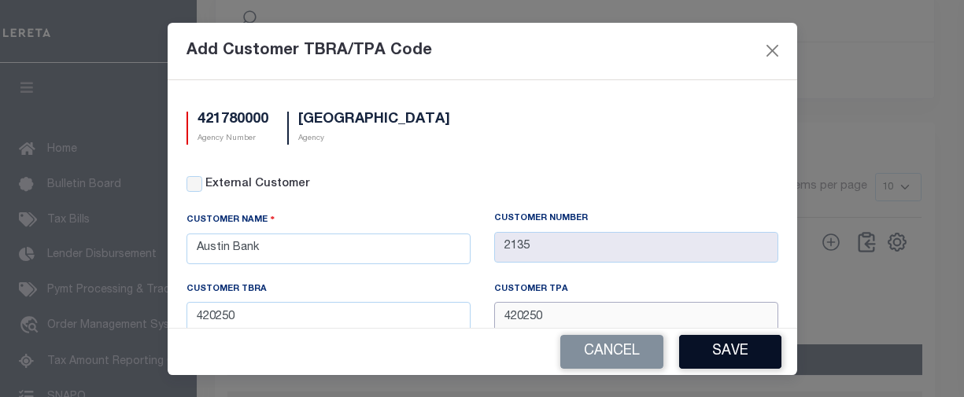
type input "420250"
click at [708, 349] on button "Save" at bounding box center [730, 352] width 102 height 34
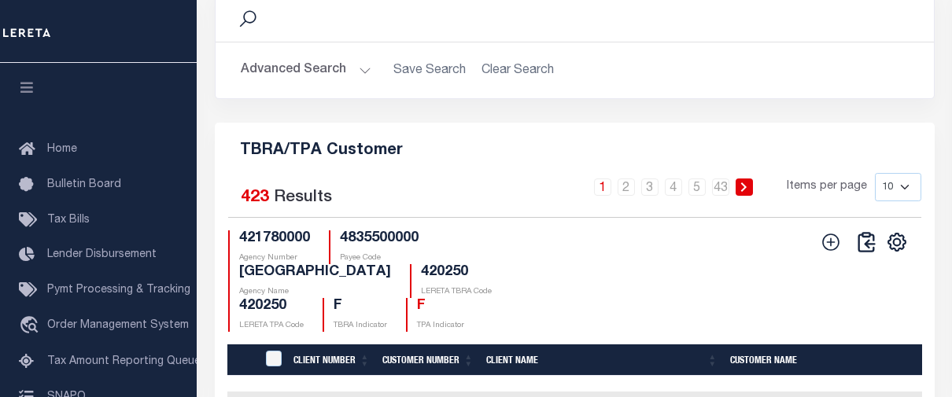
click at [824, 253] on icon at bounding box center [831, 242] width 20 height 20
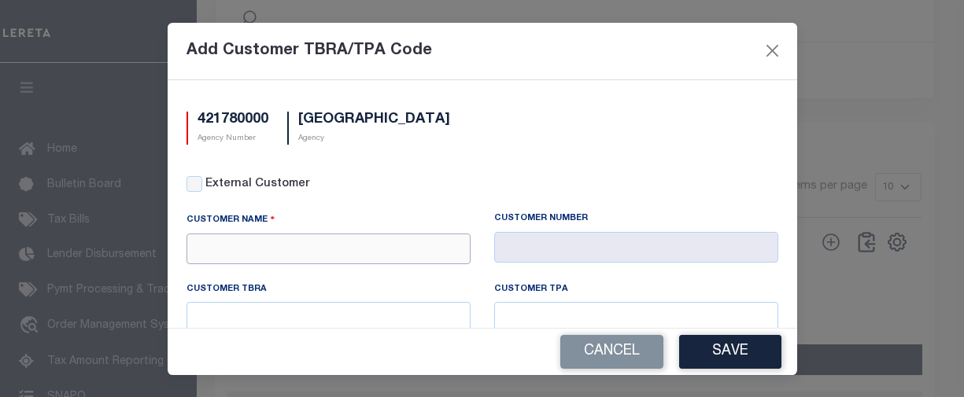
click at [372, 249] on input "text" at bounding box center [328, 249] width 284 height 31
click at [375, 264] on div "Texas Partners Bank" at bounding box center [325, 276] width 277 height 25
type input "Texas Partners Bank"
type input "2154"
type input "Texas Partners Bank"
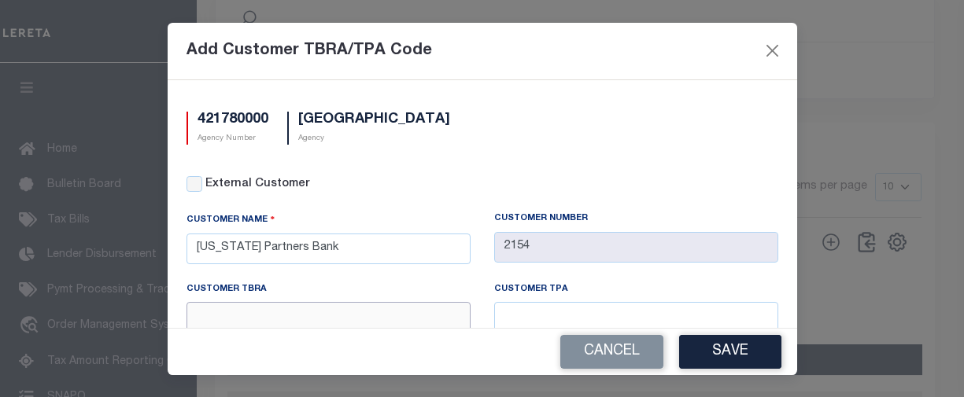
click at [376, 303] on input "text" at bounding box center [328, 317] width 284 height 31
paste input "420250"
type input "420250"
click at [574, 321] on input "text" at bounding box center [636, 317] width 284 height 31
paste input "420250"
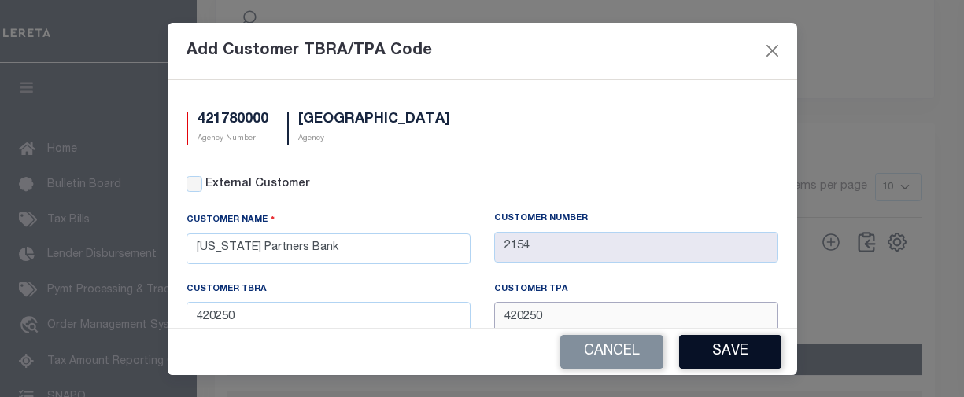
type input "420250"
click at [754, 358] on button "Save" at bounding box center [730, 352] width 102 height 34
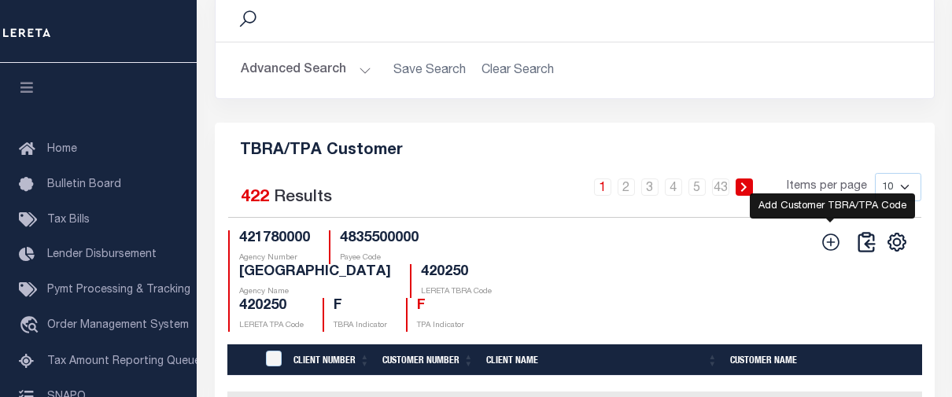
click at [833, 253] on icon at bounding box center [831, 242] width 20 height 20
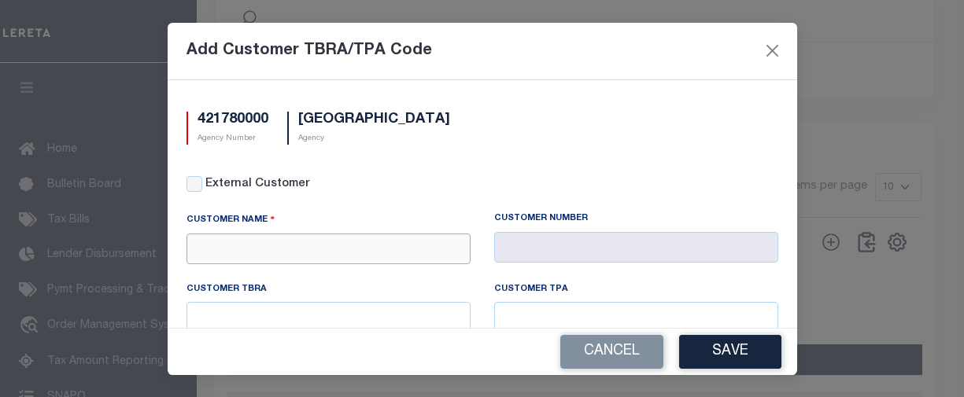
click at [356, 257] on input "text" at bounding box center [328, 249] width 284 height 31
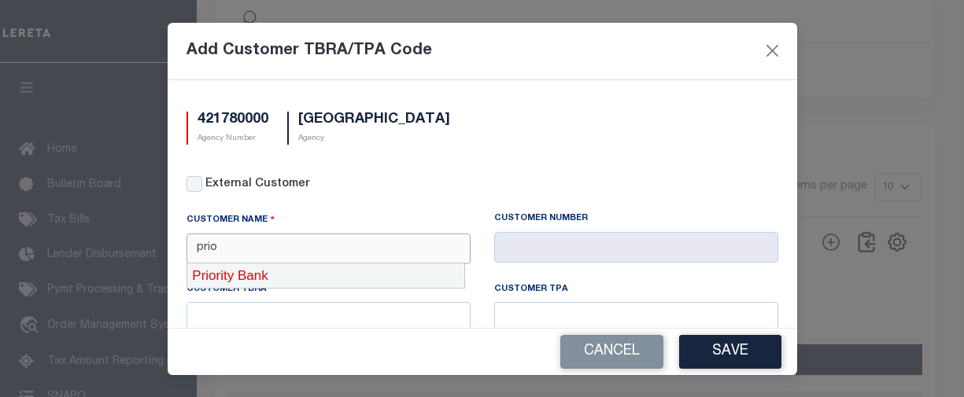
click at [330, 280] on div "Priority Bank" at bounding box center [325, 276] width 277 height 25
type input "Priority Bank"
type input "2233"
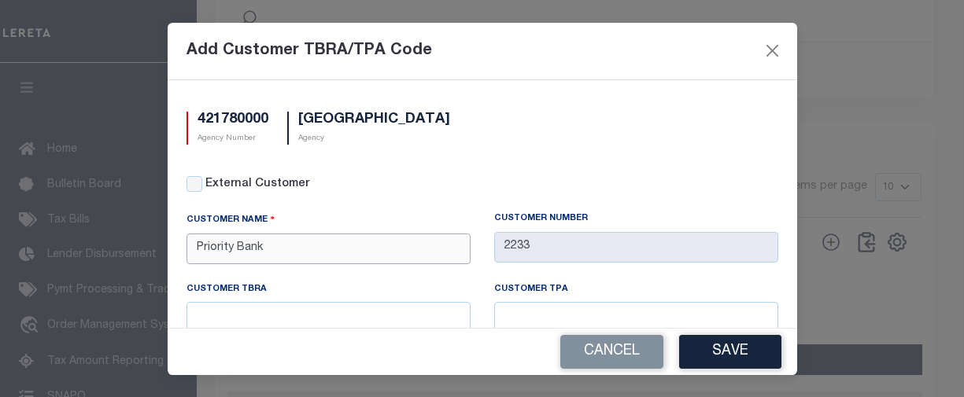
type input "Priority Bank"
click at [316, 303] on input "text" at bounding box center [328, 317] width 284 height 31
paste input "420250"
type input "420250"
click at [548, 323] on input "text" at bounding box center [636, 317] width 284 height 31
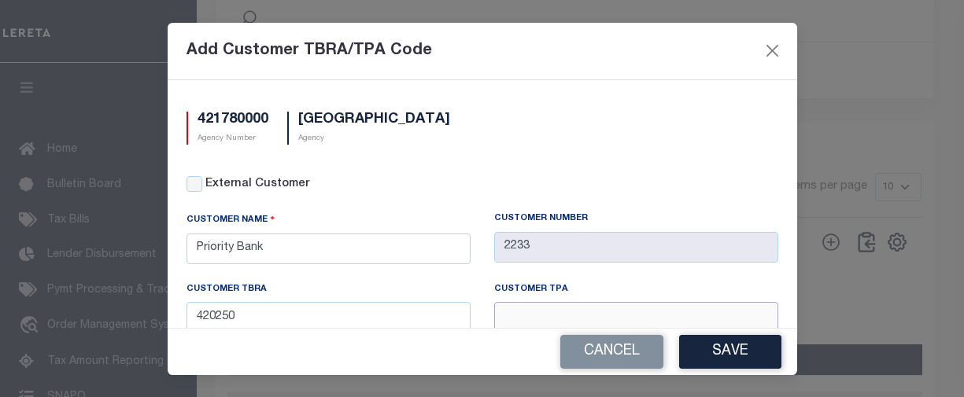
paste input "420250"
type input "420250"
click at [726, 357] on button "Save" at bounding box center [730, 352] width 102 height 34
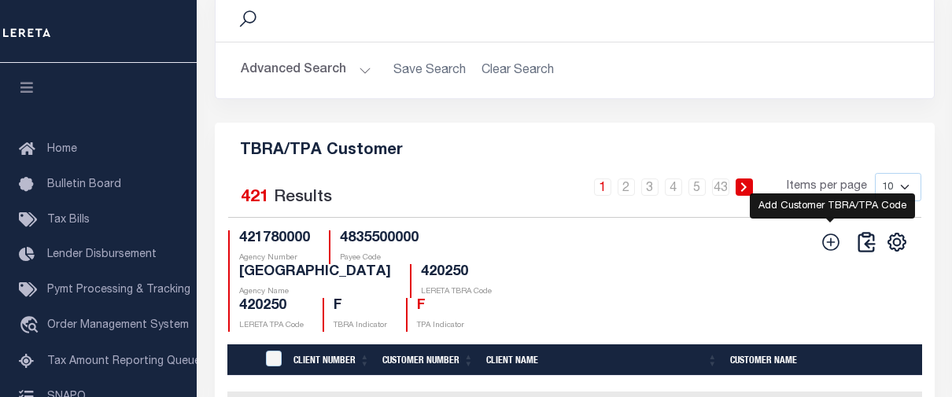
click at [827, 253] on icon at bounding box center [831, 242] width 20 height 20
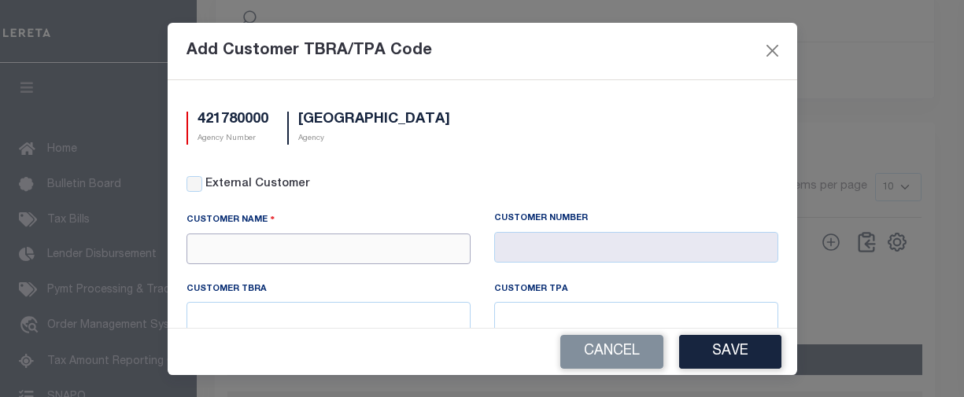
click at [380, 249] on input "text" at bounding box center [328, 249] width 284 height 31
click at [364, 271] on div "R Bank" at bounding box center [325, 275] width 279 height 25
type input "R Bank"
type input "2234"
type input "R Bank"
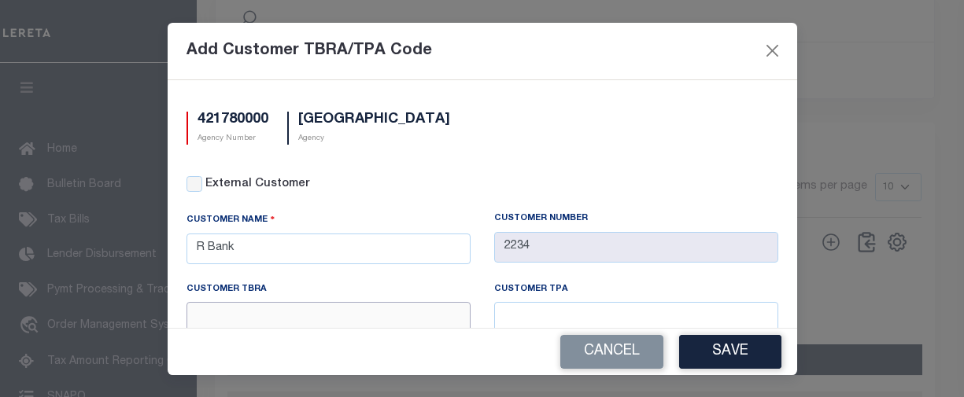
click at [327, 310] on input "text" at bounding box center [328, 317] width 284 height 31
paste input "420250"
type input "420250"
click at [532, 309] on input "text" at bounding box center [636, 317] width 284 height 31
paste input "420250"
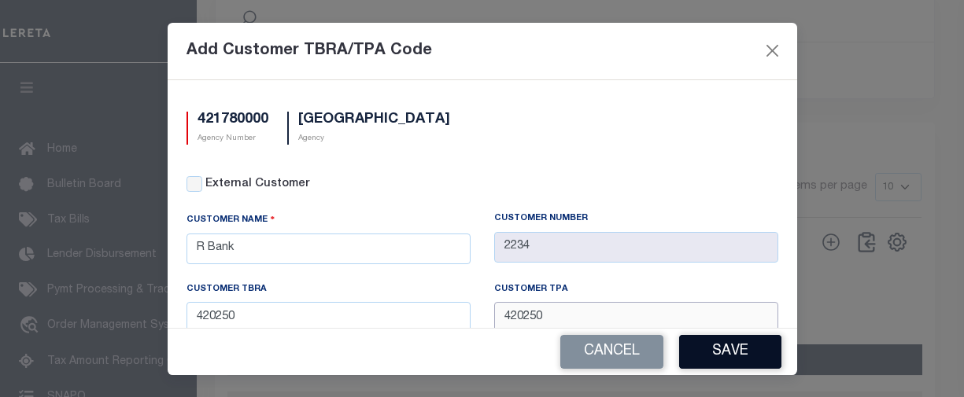
type input "420250"
click at [727, 353] on button "Save" at bounding box center [730, 352] width 102 height 34
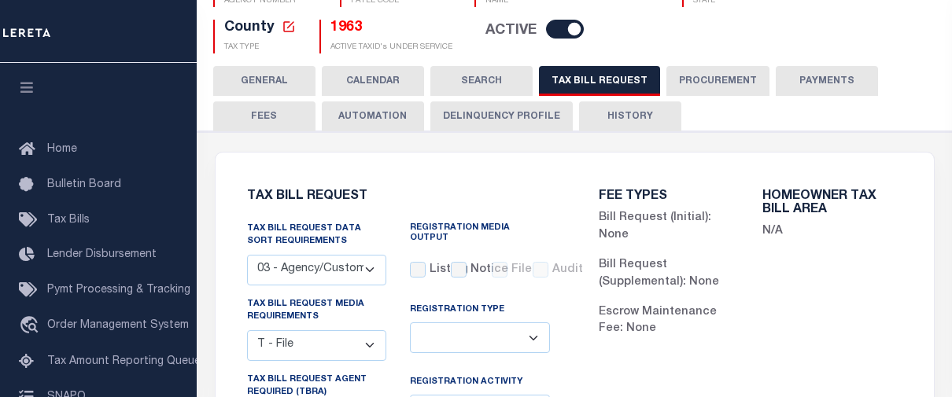
scroll to position [168, 0]
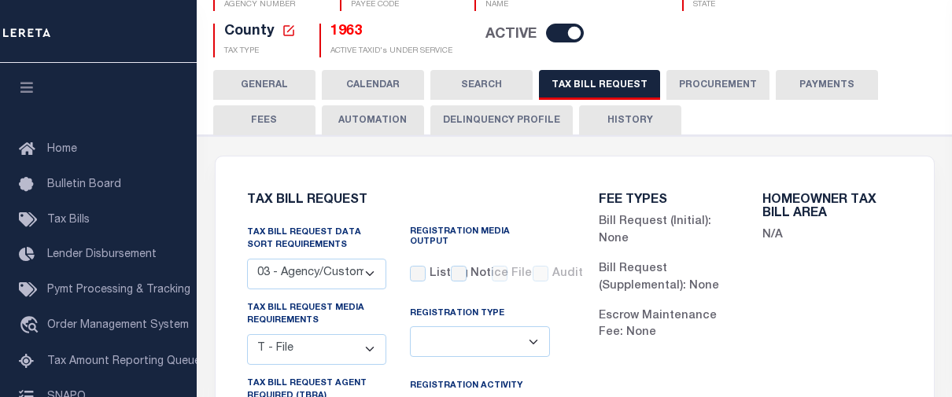
click at [639, 128] on button "HISTORY" at bounding box center [630, 120] width 102 height 30
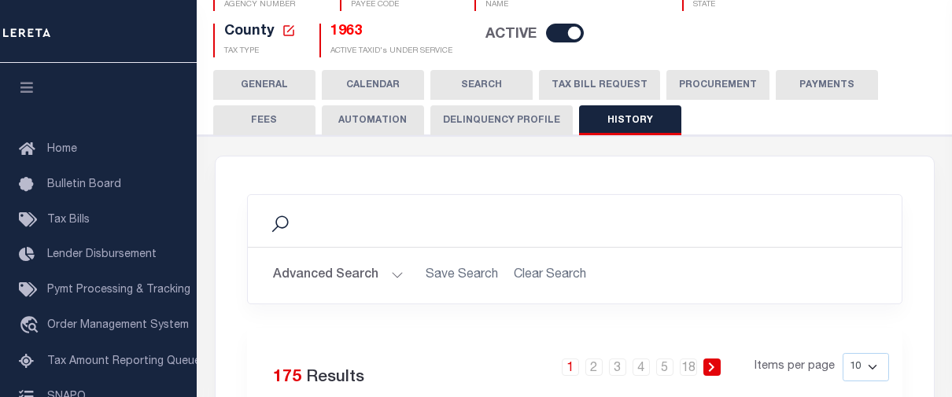
drag, startPoint x: 571, startPoint y: 90, endPoint x: 573, endPoint y: 116, distance: 25.2
click at [571, 90] on button "TAX BILL REQUEST" at bounding box center [599, 85] width 121 height 30
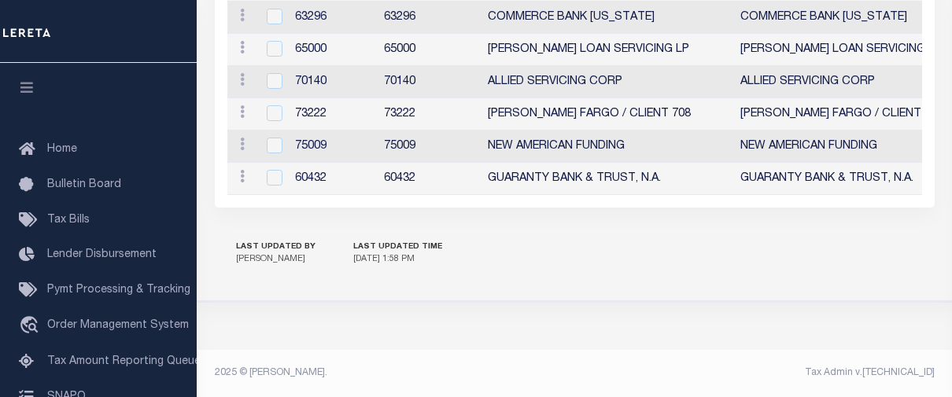
scroll to position [2156, 0]
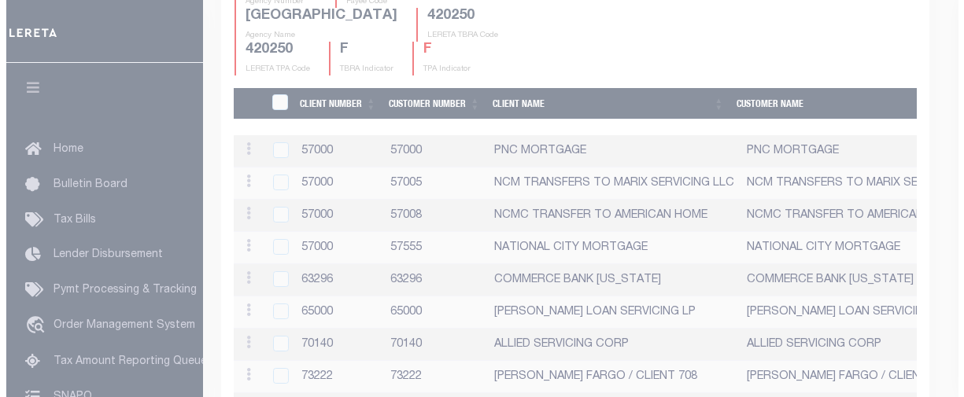
scroll to position [2136, 0]
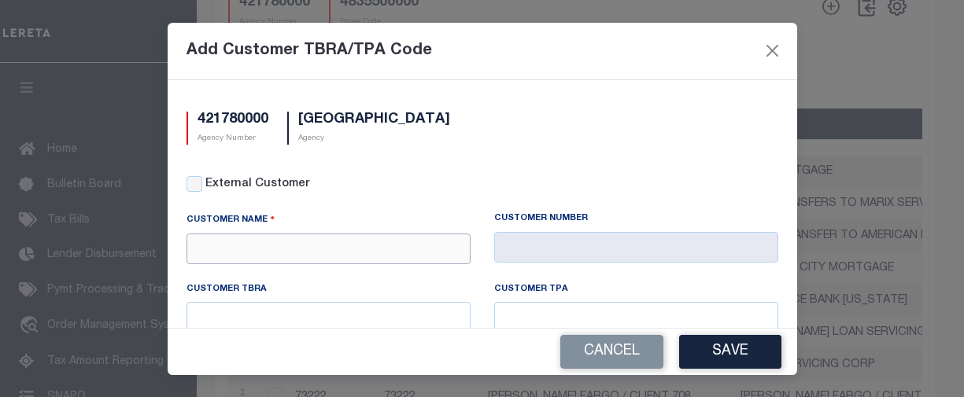
click at [413, 253] on input "text" at bounding box center [328, 249] width 284 height 31
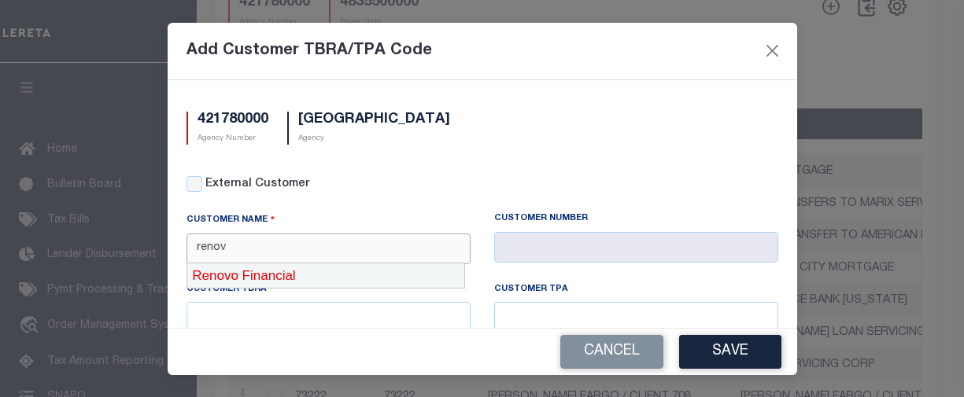
click at [399, 271] on div "Renovo Financial" at bounding box center [325, 276] width 277 height 25
type input "Renovo Financial"
type input "2241"
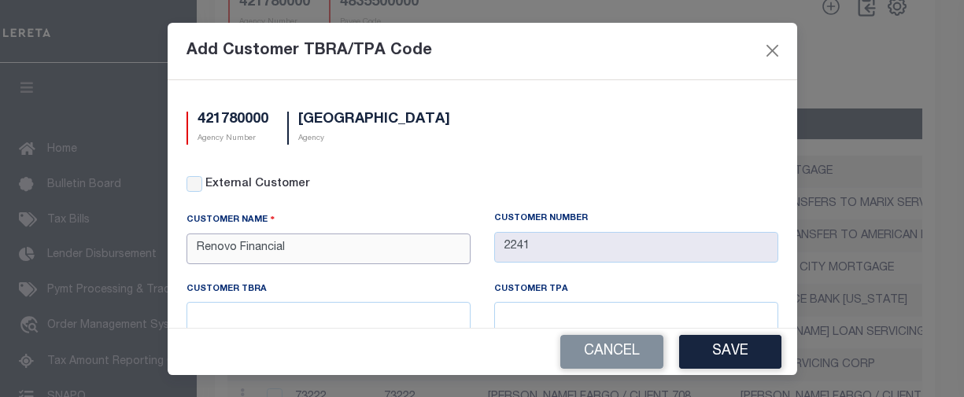
type input "Renovo Financial"
drag, startPoint x: 353, startPoint y: 319, endPoint x: 387, endPoint y: 319, distance: 33.8
click at [353, 319] on input "text" at bounding box center [328, 317] width 284 height 31
paste input "420250"
type input "420250"
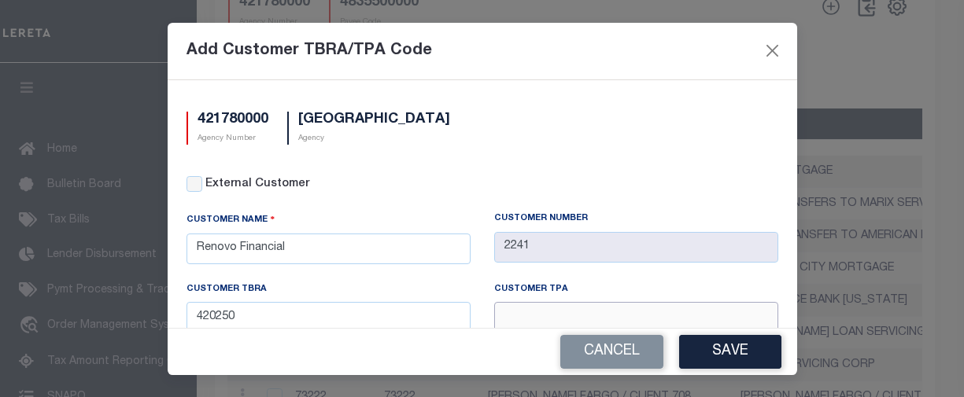
click at [534, 312] on input "text" at bounding box center [636, 317] width 284 height 31
paste input "420250"
type input "420250"
click at [711, 352] on button "Save" at bounding box center [730, 352] width 102 height 34
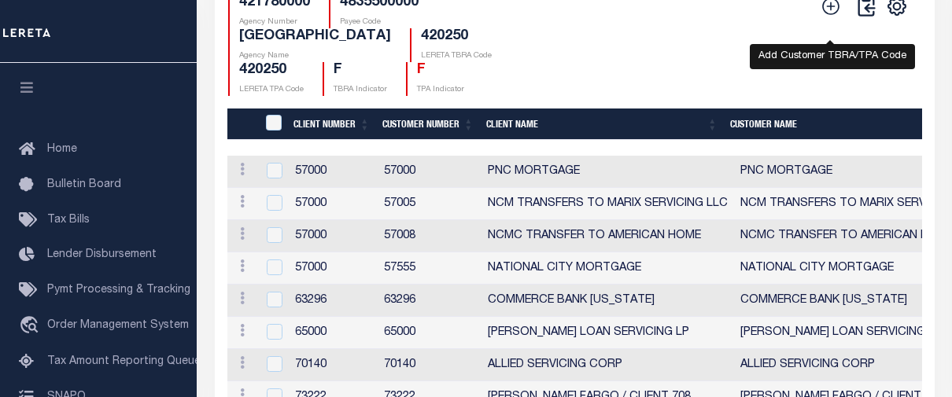
click at [837, 17] on icon at bounding box center [831, 6] width 20 height 20
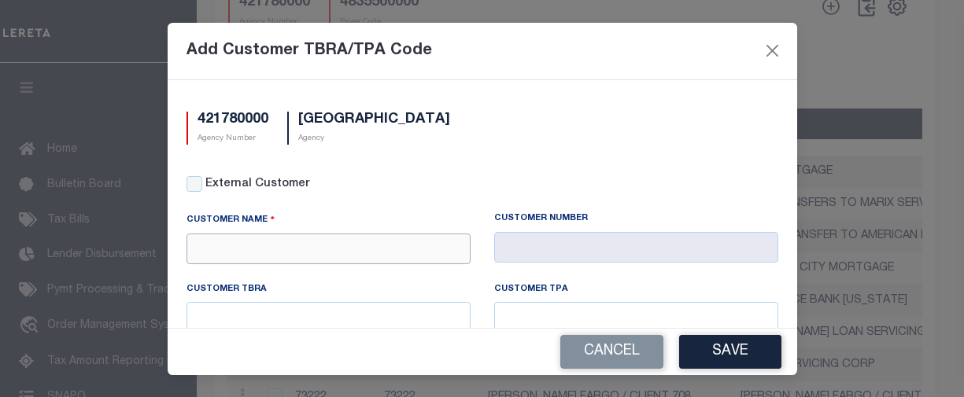
click at [415, 241] on input "text" at bounding box center [328, 249] width 284 height 31
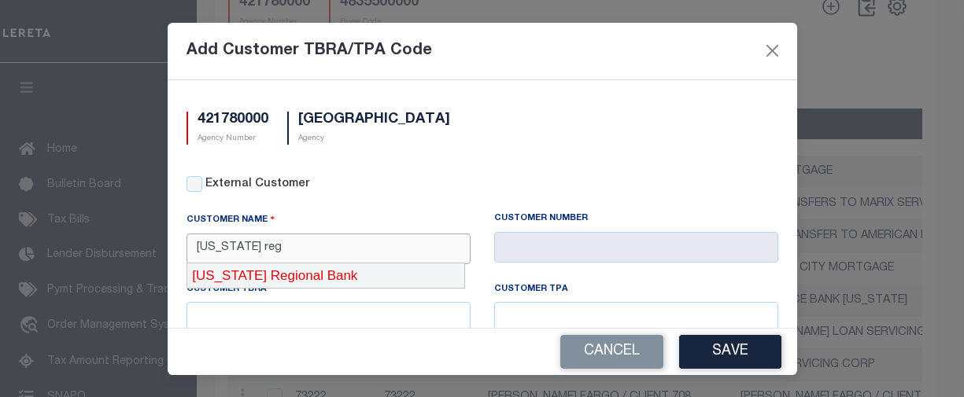
click at [377, 276] on div "Texas Regional Bank" at bounding box center [325, 276] width 277 height 25
type input "Texas Regional Bank"
type input "2264"
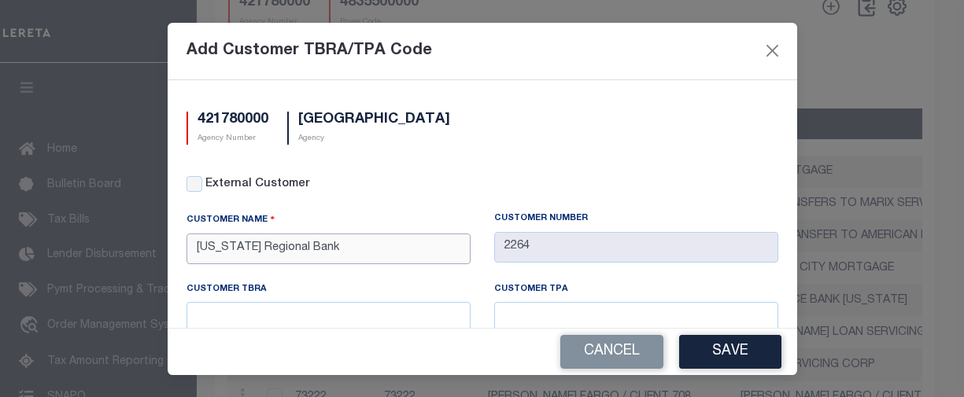
type input "Texas Regional Bank"
drag, startPoint x: 364, startPoint y: 297, endPoint x: 361, endPoint y: 307, distance: 9.7
click at [363, 299] on div "Customer TBRA" at bounding box center [328, 293] width 284 height 20
click at [361, 310] on input "text" at bounding box center [328, 317] width 284 height 31
paste input "420250"
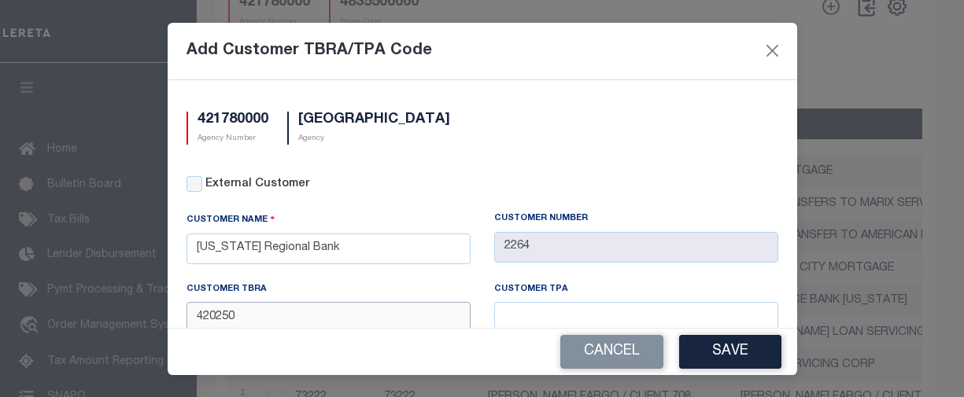
type input "420250"
click at [615, 312] on input "text" at bounding box center [636, 317] width 284 height 31
paste input "420250"
type input "420250"
click at [702, 353] on button "Save" at bounding box center [730, 352] width 102 height 34
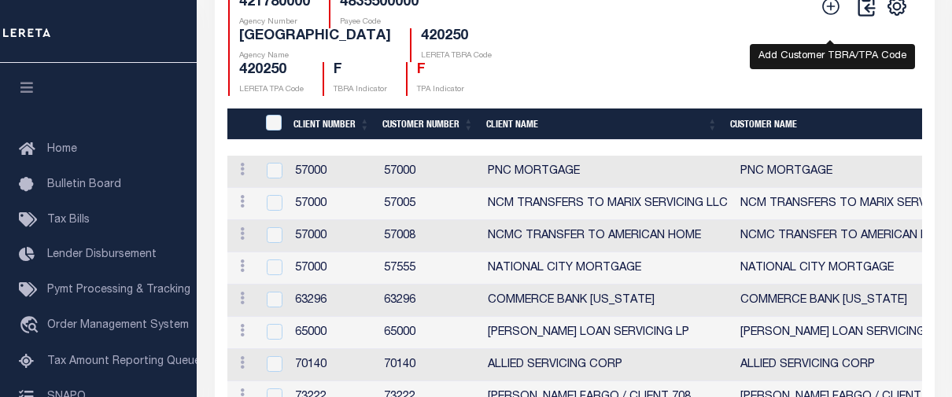
click at [836, 17] on icon at bounding box center [831, 6] width 20 height 20
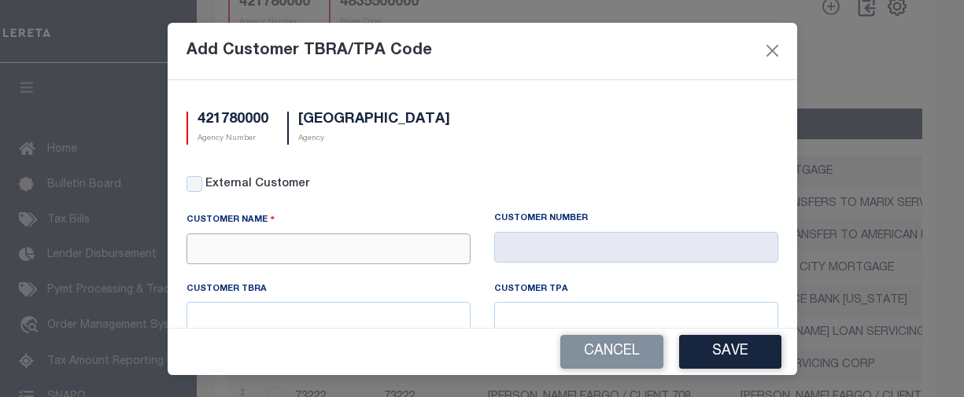
click at [329, 246] on input "text" at bounding box center [328, 249] width 284 height 31
click at [194, 180] on input "External Customer" at bounding box center [194, 184] width 16 height 16
checkbox input "true"
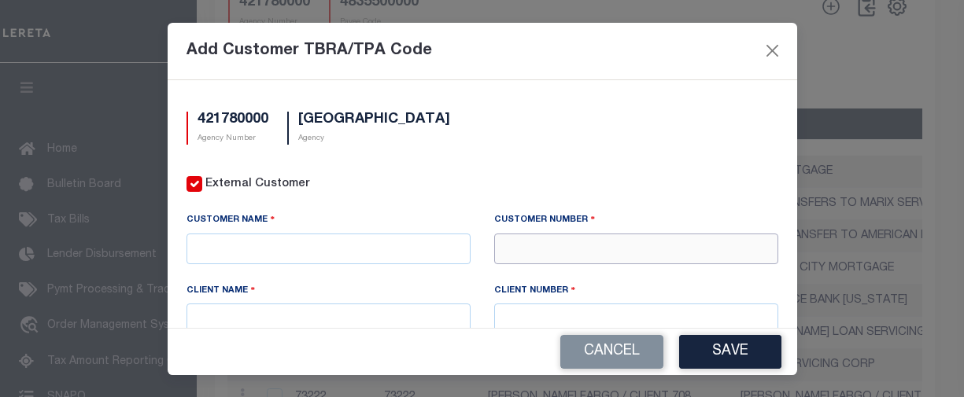
click at [545, 245] on input "text" at bounding box center [636, 249] width 284 height 31
type input "42315"
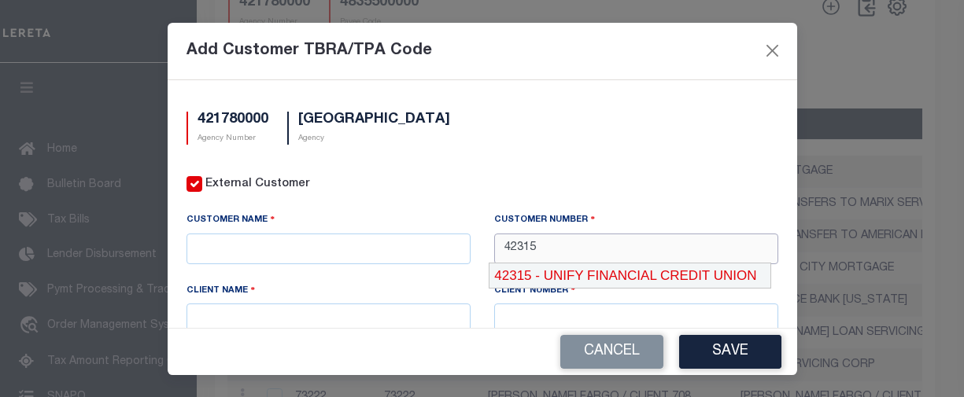
click at [578, 276] on div "42315 - UNIFY FINANCIAL CREDIT UNION" at bounding box center [630, 276] width 282 height 25
type input "UNIFY FINANCIAL CREDIT UNION"
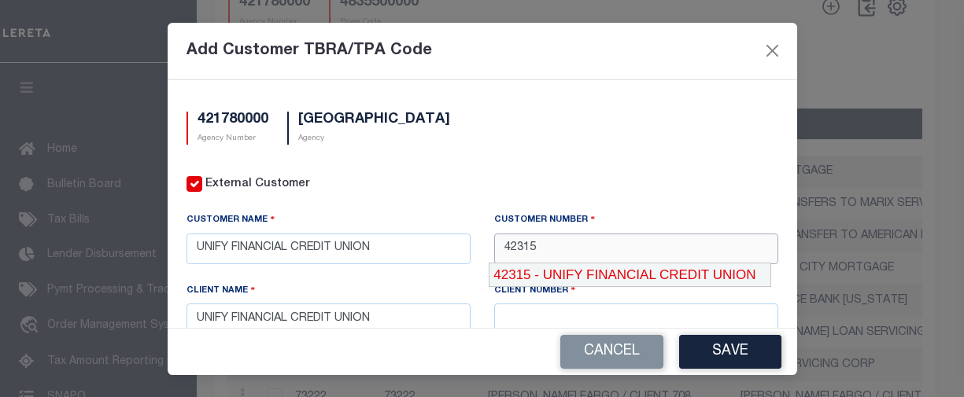
type input "42315"
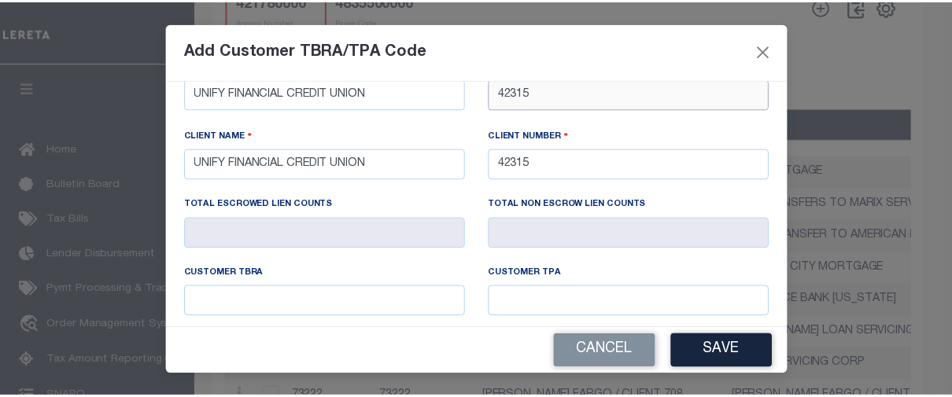
scroll to position [157, 0]
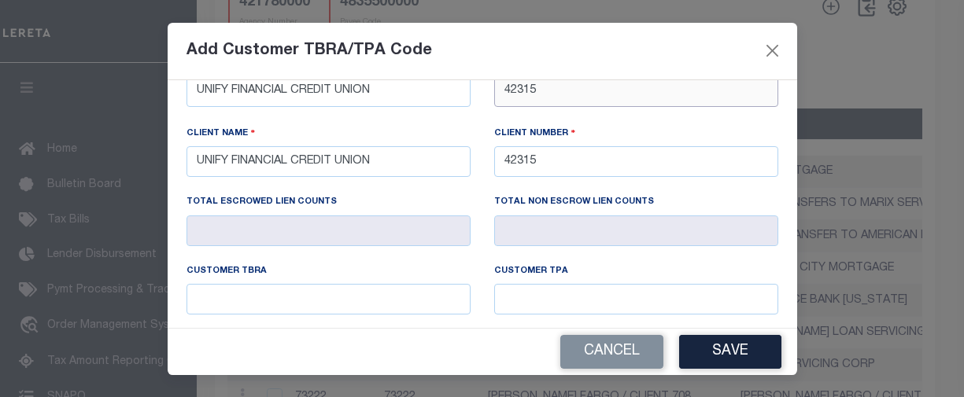
type input "42315"
click at [357, 284] on input "text" at bounding box center [328, 299] width 284 height 31
paste input "420250"
type input "420250"
click at [556, 311] on input "text" at bounding box center [636, 299] width 284 height 31
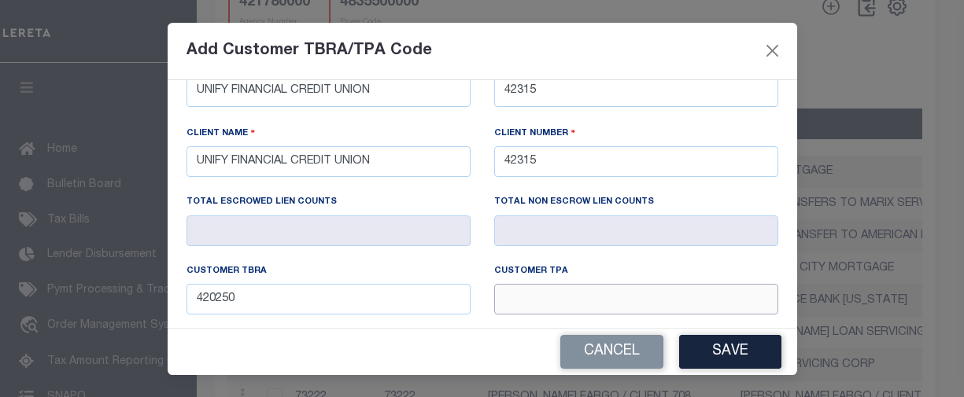
paste input "420250"
type input "420250"
click at [722, 352] on button "Save" at bounding box center [730, 352] width 102 height 34
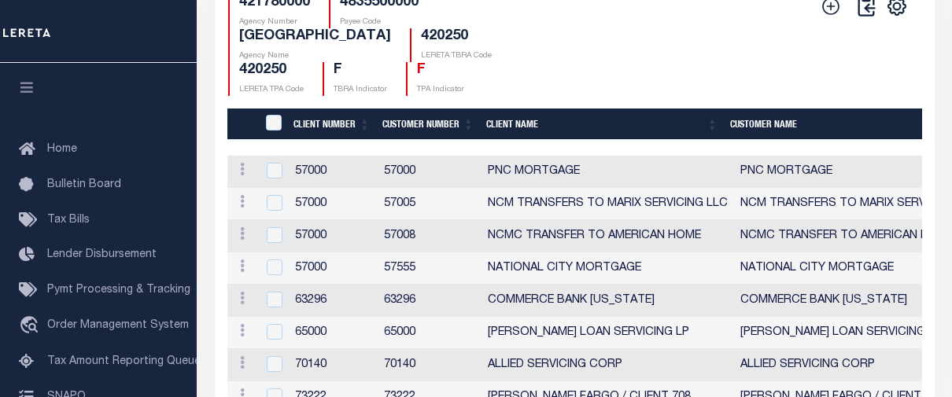
click at [604, 72] on div "CSV Export Selected Print Show Filter Show Search Columns 0: 1: CustomerPayeeID" at bounding box center [747, 45] width 347 height 102
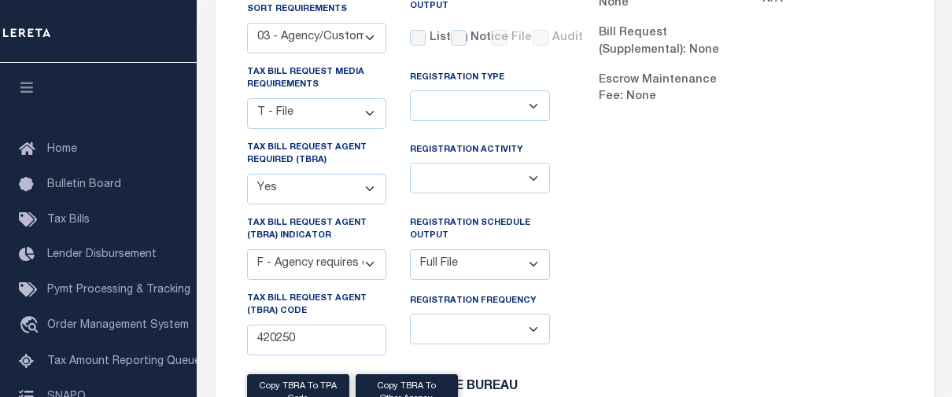
scroll to position [0, 0]
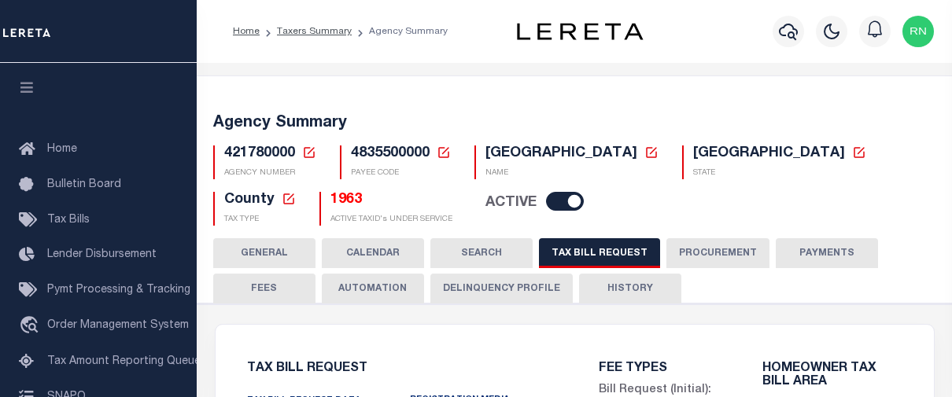
click at [312, 151] on icon at bounding box center [309, 153] width 14 height 14
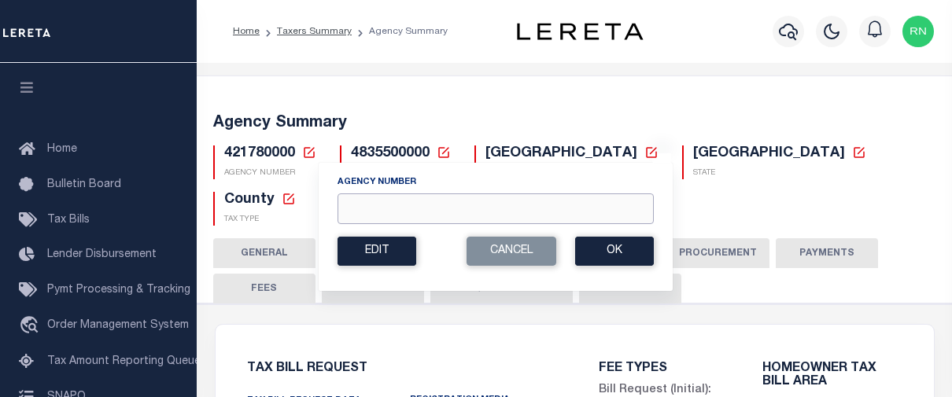
click at [390, 195] on input "Agency Number" at bounding box center [496, 209] width 316 height 31
type input "421788801"
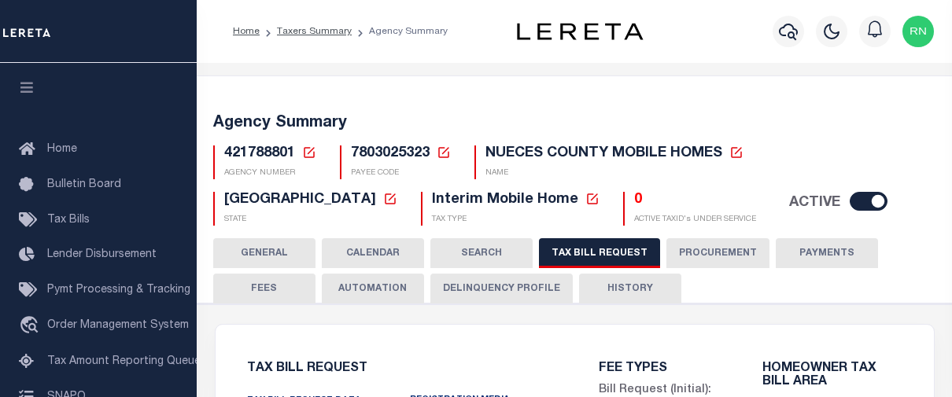
select select "27"
select select "22"
select select "true"
select select "14"
select select "1"
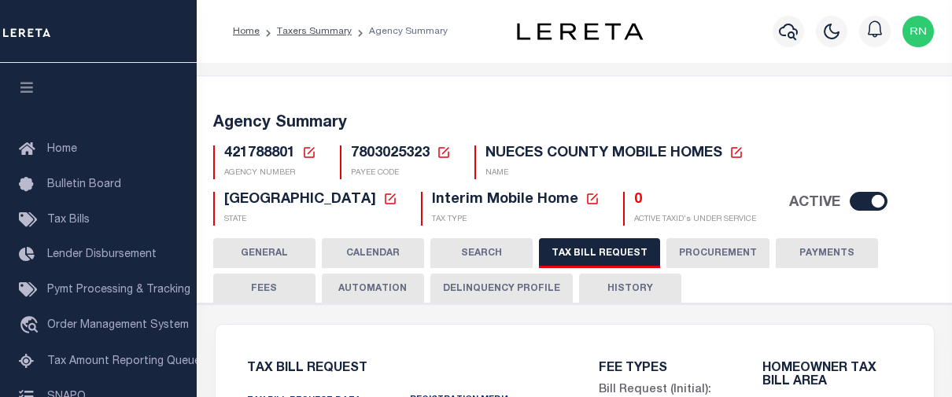
type input "420250"
select select
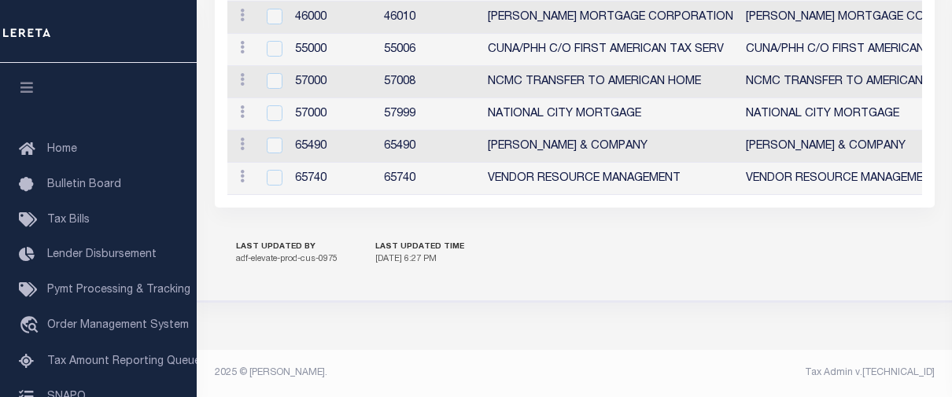
scroll to position [2107, 0]
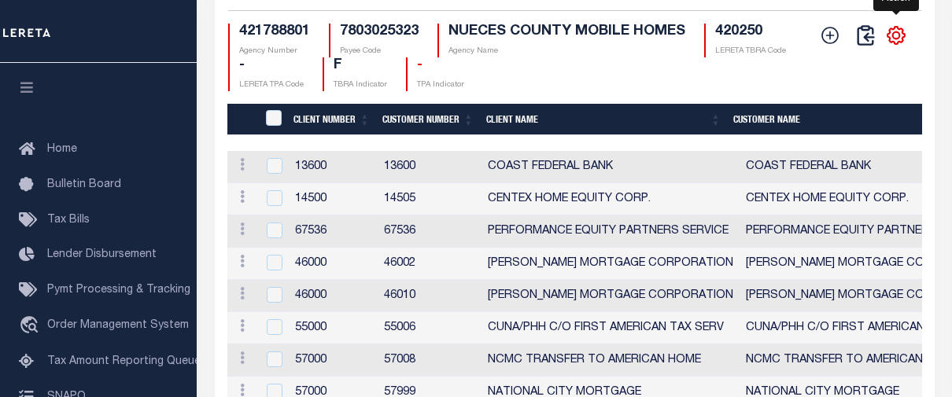
click at [888, 46] on icon "" at bounding box center [896, 35] width 20 height 20
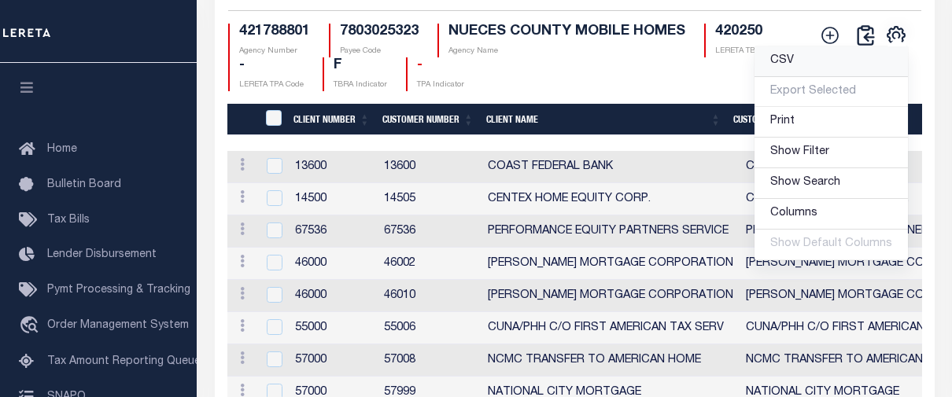
click at [851, 77] on link "CSV" at bounding box center [831, 61] width 153 height 31
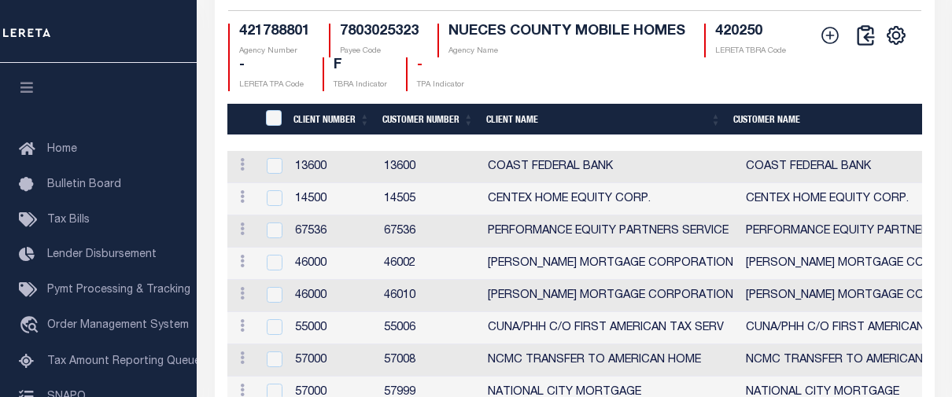
click at [836, 91] on div "CSV Export Selected Print Show Filter Show Search Columns 0: 1: CustomerPayeeID…" at bounding box center [861, 58] width 96 height 68
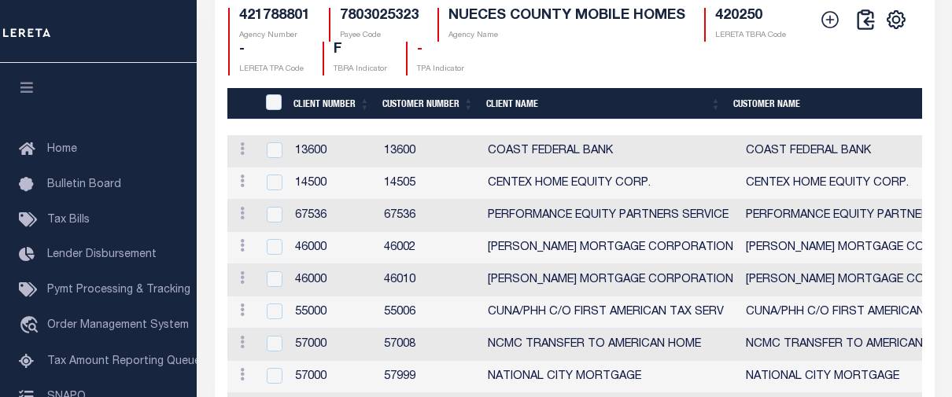
scroll to position [0, 0]
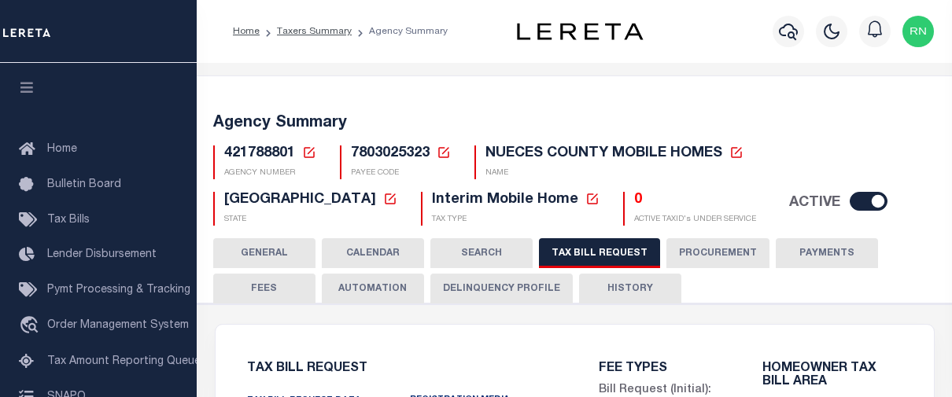
click at [634, 201] on h5 "0" at bounding box center [695, 200] width 122 height 17
click at [603, 283] on button "HISTORY" at bounding box center [630, 289] width 102 height 30
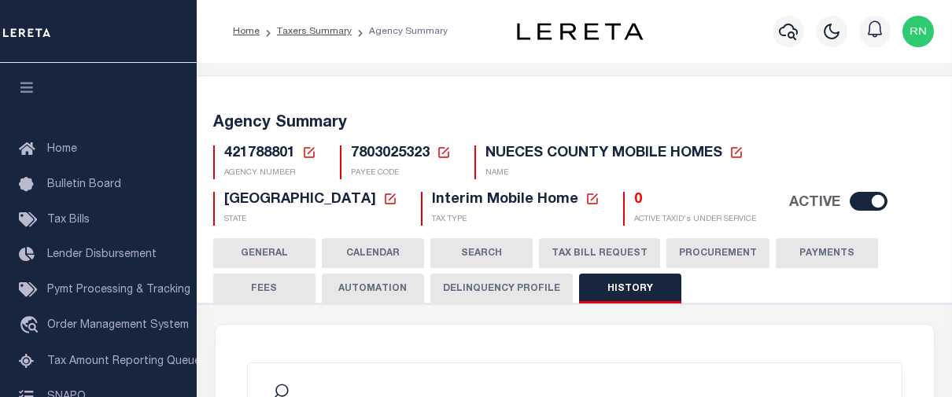
click at [305, 150] on icon at bounding box center [309, 153] width 14 height 14
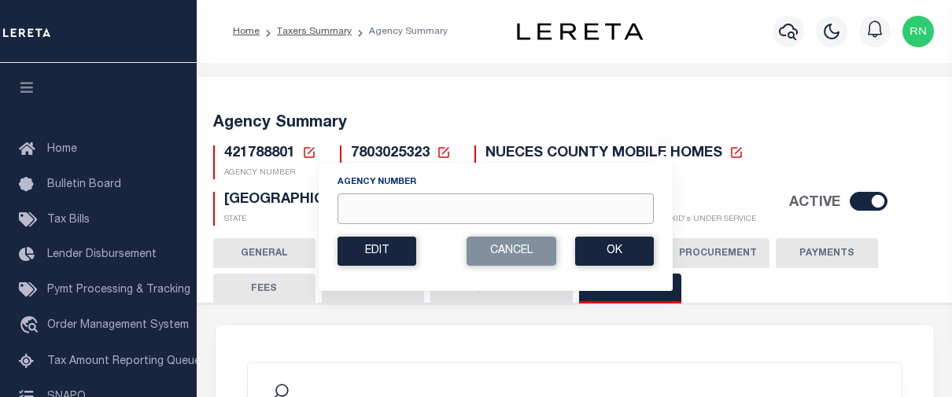
click at [397, 216] on input "Agency Number" at bounding box center [496, 209] width 316 height 31
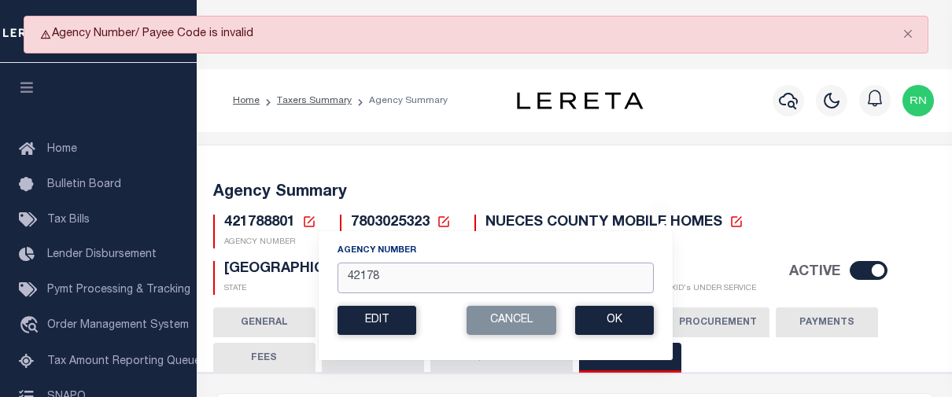
type input "421780000"
click at [624, 327] on button "Ok" at bounding box center [614, 320] width 79 height 29
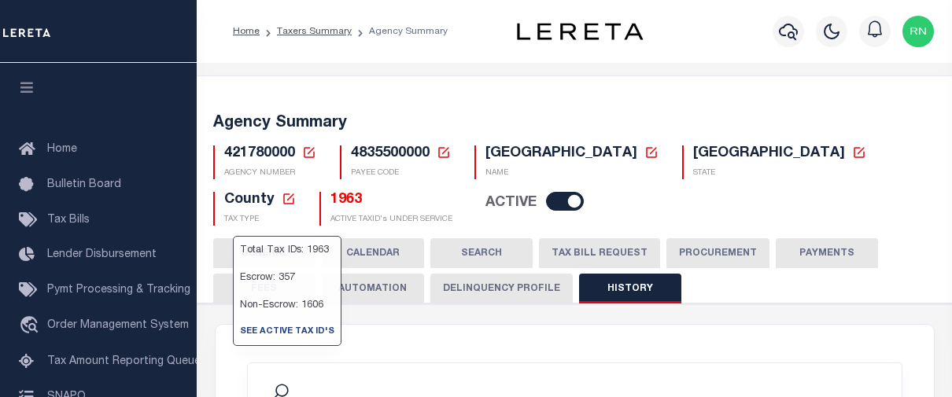
click at [310, 151] on icon at bounding box center [309, 152] width 11 height 11
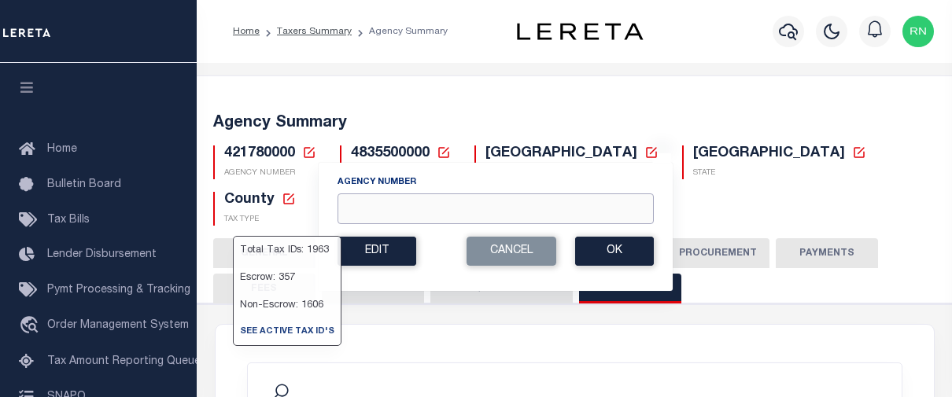
click at [427, 209] on input "Agency Number" at bounding box center [496, 209] width 316 height 31
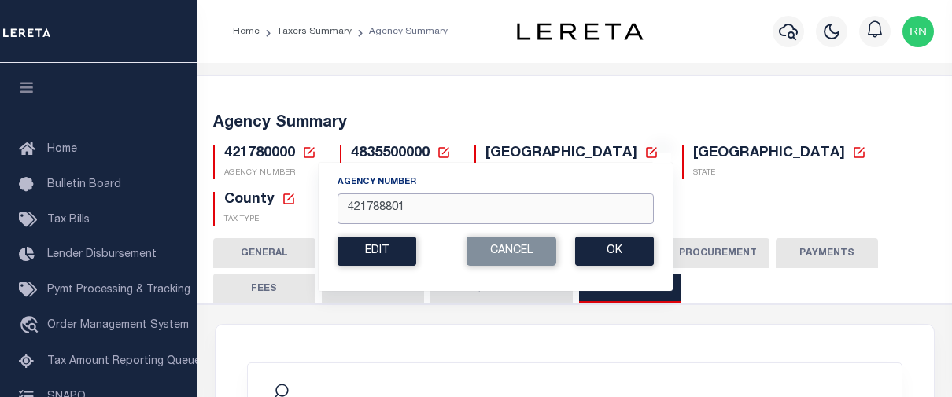
type input "421788801"
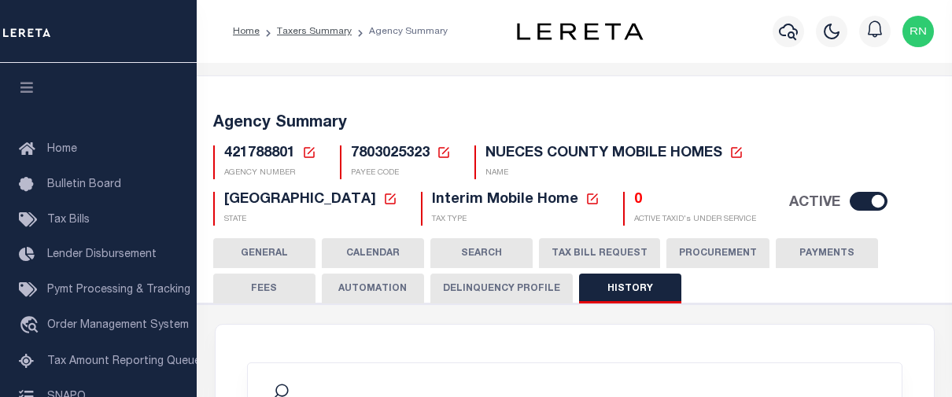
click at [314, 151] on icon at bounding box center [309, 153] width 14 height 14
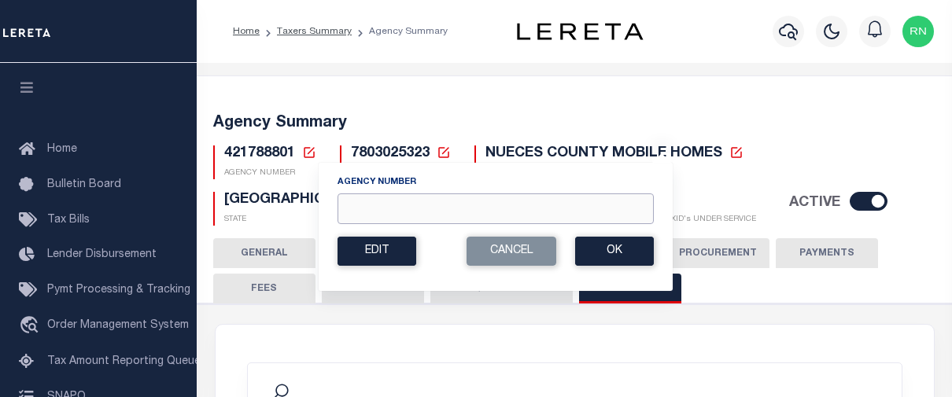
click at [390, 212] on input "Agency Number" at bounding box center [496, 209] width 316 height 31
type input "421780000"
click at [596, 252] on button "Ok" at bounding box center [614, 251] width 79 height 29
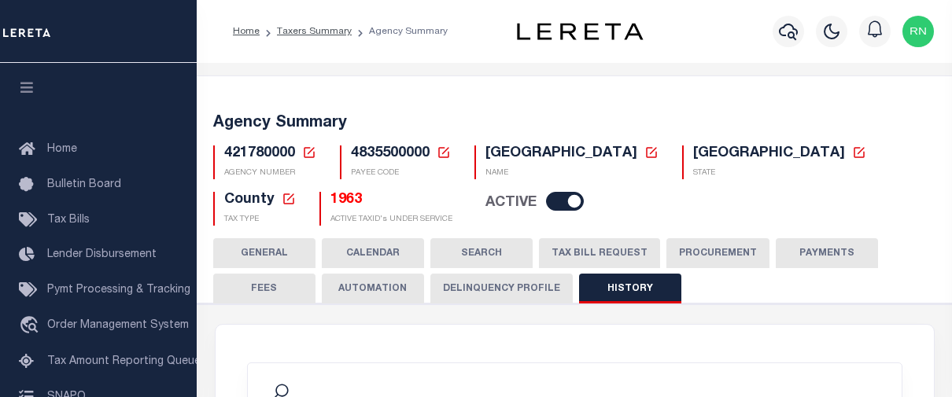
click at [586, 260] on button "TAX BILL REQUEST" at bounding box center [599, 253] width 121 height 30
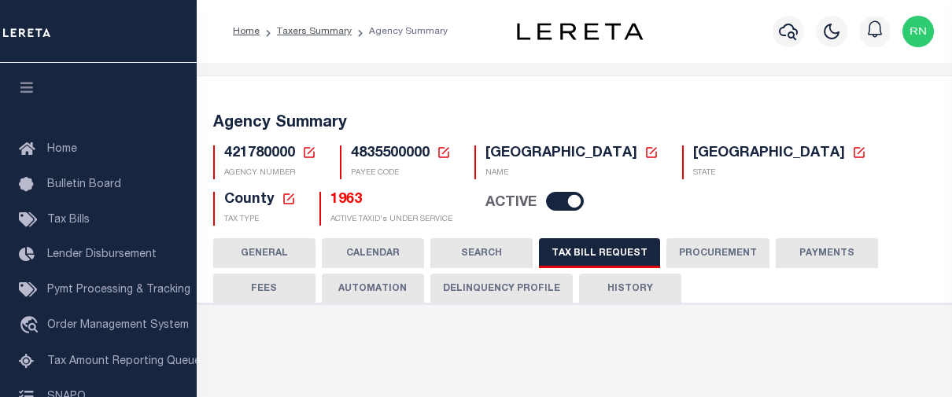
select select "27"
select select "22"
select select "true"
select select "14"
select select "1"
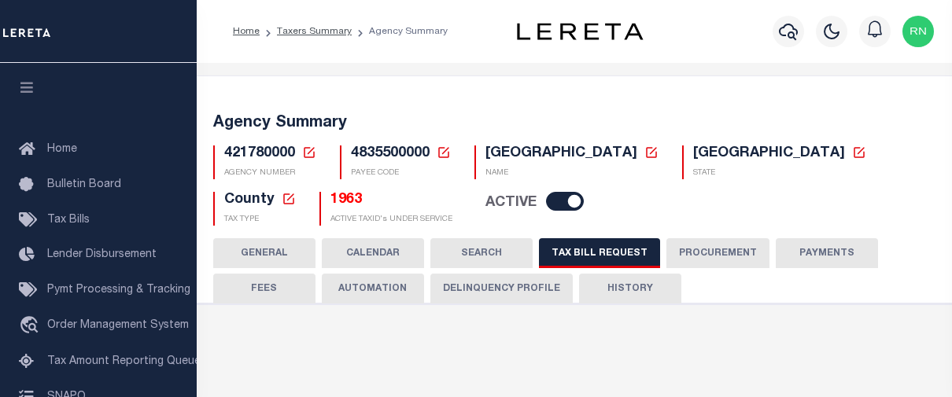
type input "420250"
select select
select select "4845343000"
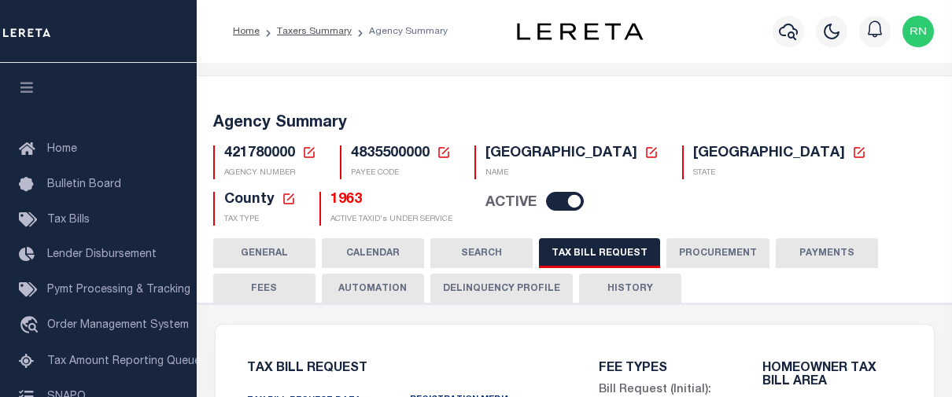
click at [612, 283] on button "HISTORY" at bounding box center [630, 289] width 102 height 30
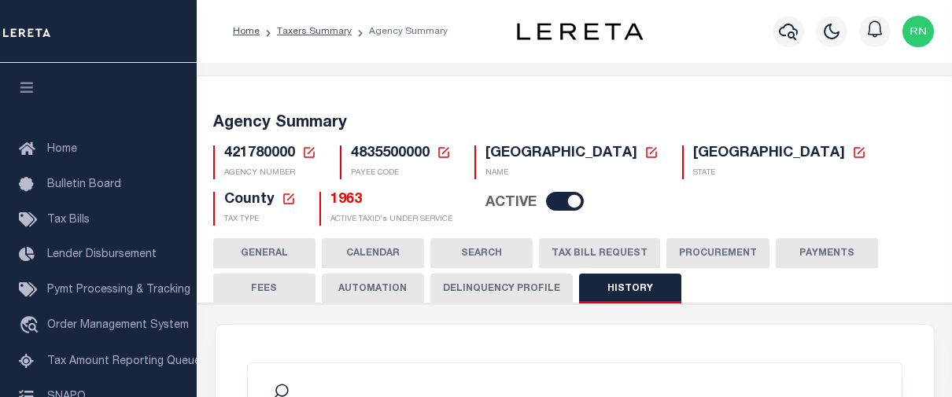
click at [545, 249] on button "TAX BILL REQUEST" at bounding box center [599, 253] width 121 height 30
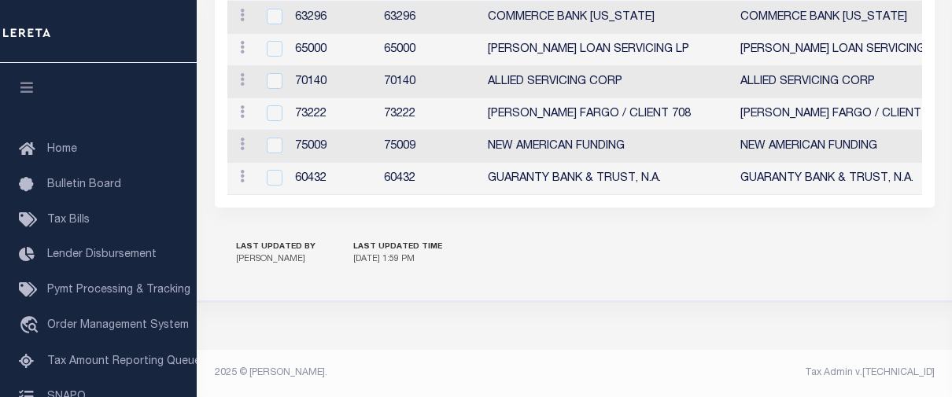
scroll to position [2077, 0]
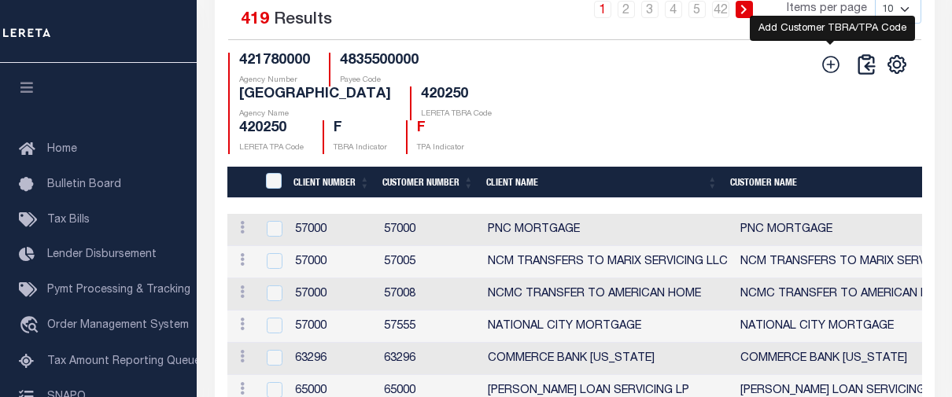
click at [829, 75] on icon "" at bounding box center [831, 64] width 20 height 20
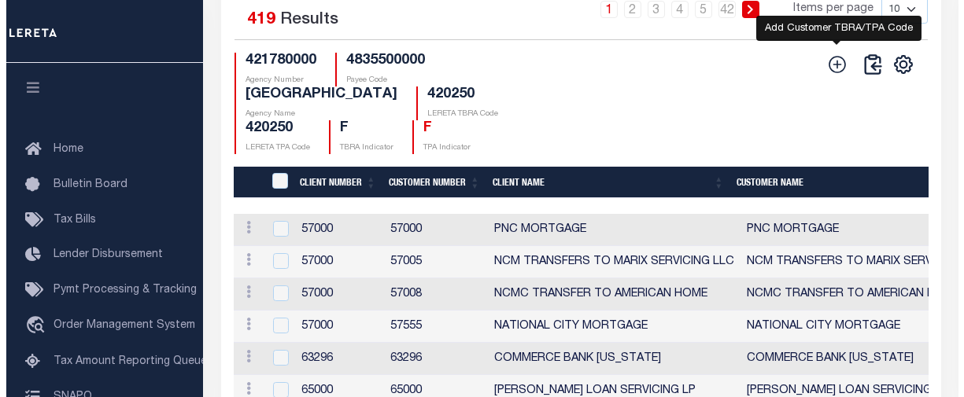
scroll to position [2057, 0]
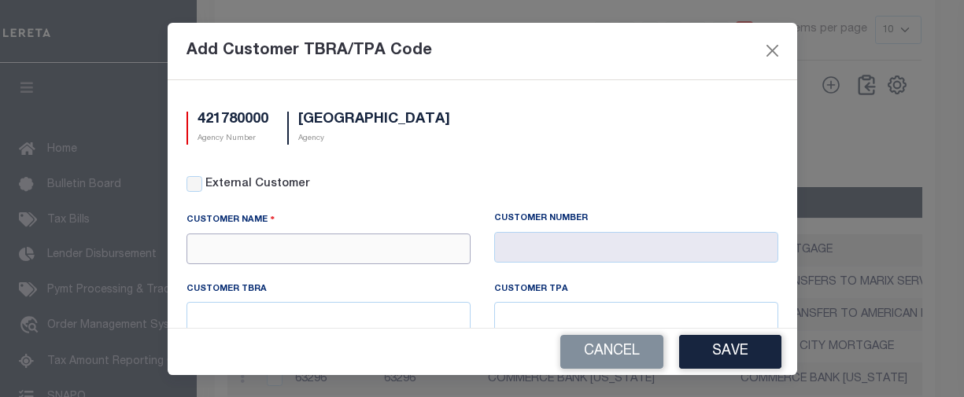
click at [244, 250] on input "text" at bounding box center [328, 249] width 284 height 31
click at [199, 187] on input "External Customer" at bounding box center [194, 184] width 16 height 16
checkbox input "true"
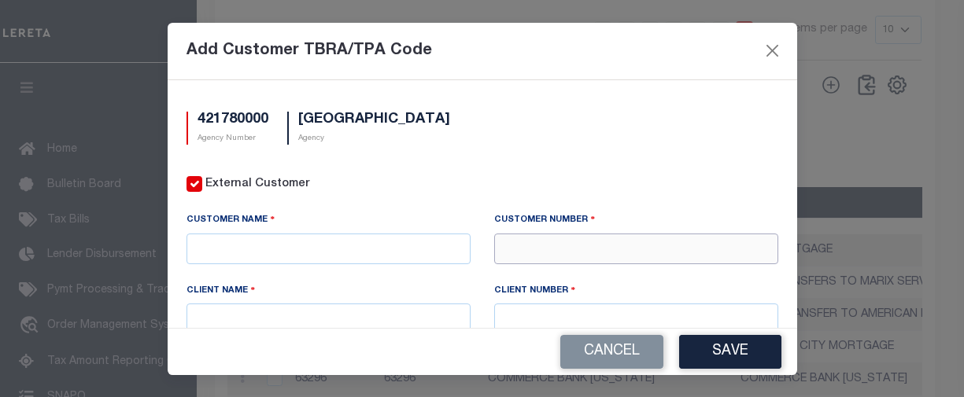
click at [540, 245] on input "text" at bounding box center [636, 249] width 284 height 31
type input "71410"
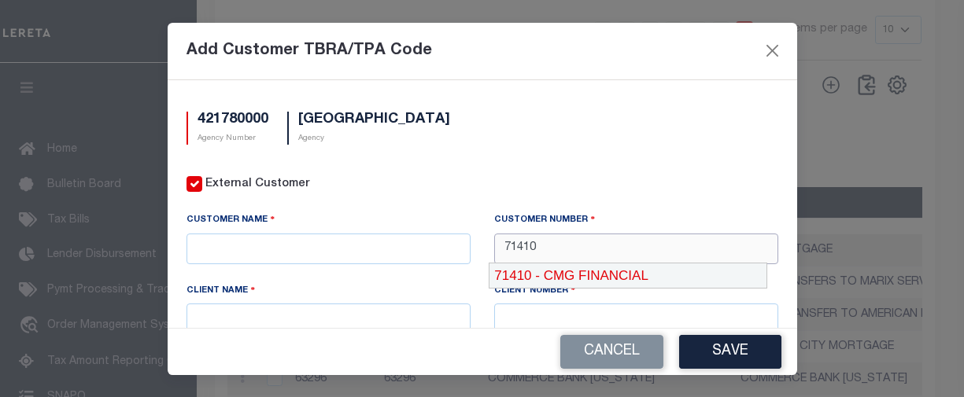
click at [550, 278] on div "71410 - CMG FINANCIAL" at bounding box center [627, 276] width 277 height 25
type input "CMG FINANCIAL"
type input "71410"
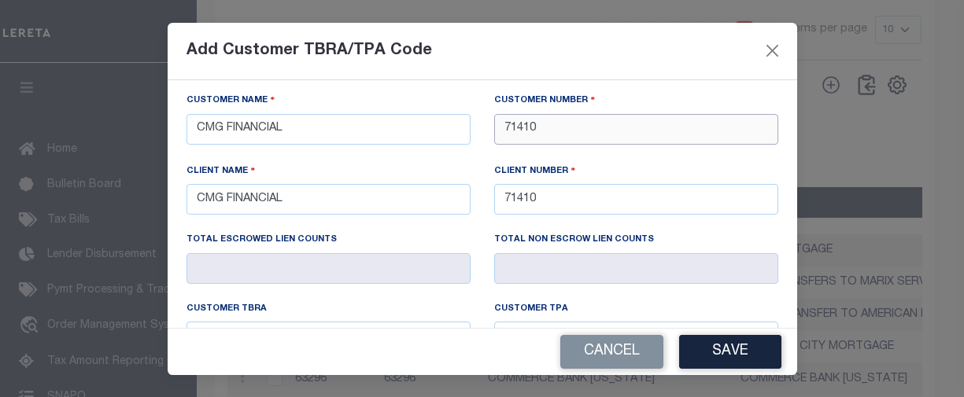
scroll to position [157, 0]
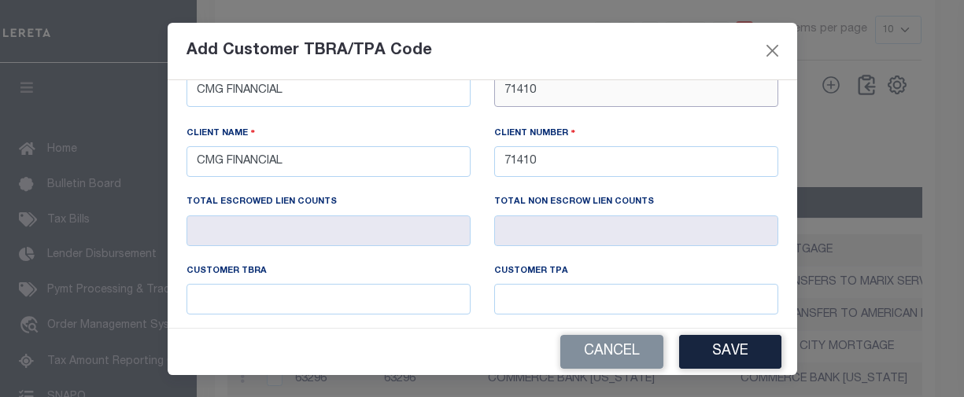
type input "71410"
click at [345, 289] on input "text" at bounding box center [328, 299] width 284 height 31
paste input "420250"
type input "420250"
click at [526, 288] on input "text" at bounding box center [636, 299] width 284 height 31
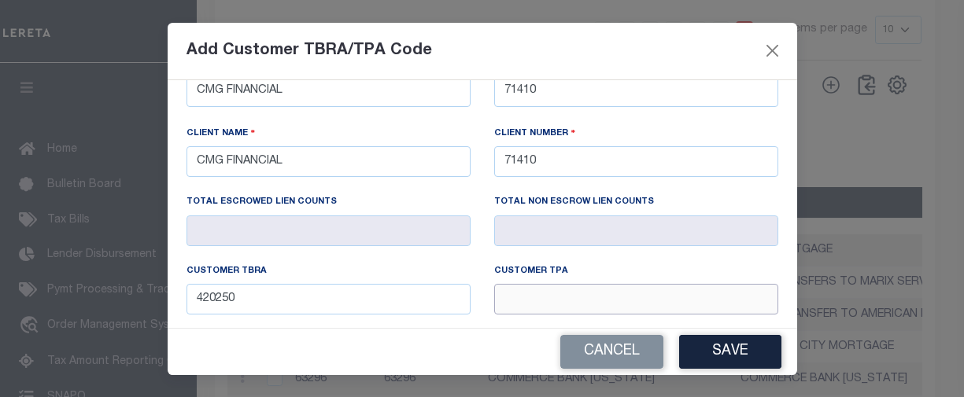
paste input "420250"
type input "420250"
click at [704, 338] on button "Save" at bounding box center [730, 352] width 102 height 34
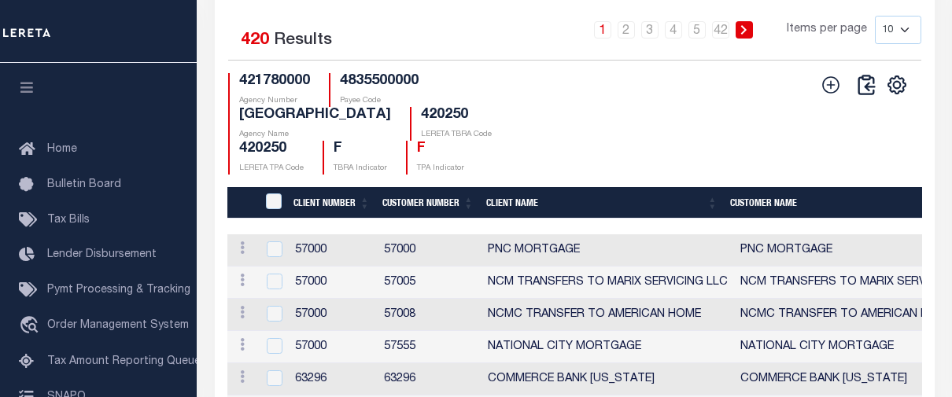
click at [661, 145] on div "CSV Export Selected Print Show Filter Show Search Columns 0: 1: CustomerPayeeID" at bounding box center [747, 124] width 347 height 102
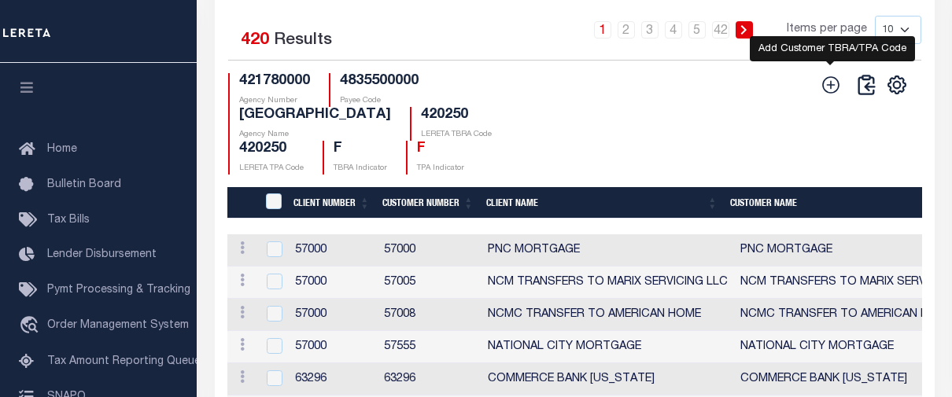
click at [833, 95] on icon "" at bounding box center [831, 85] width 20 height 20
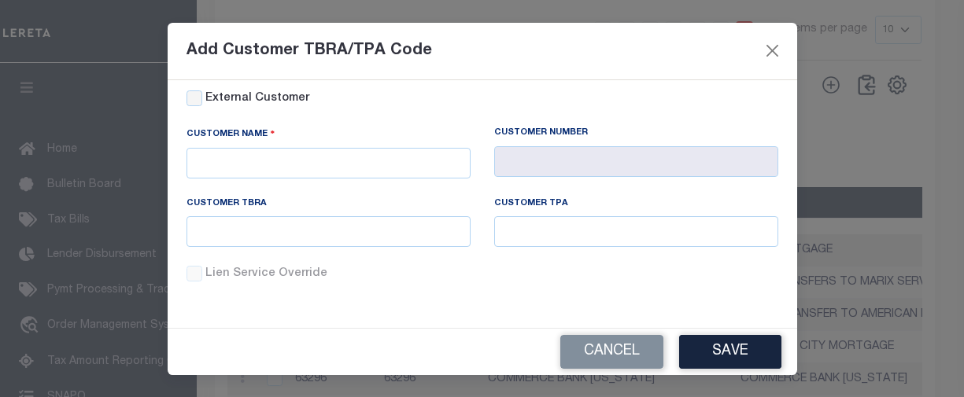
scroll to position [0, 0]
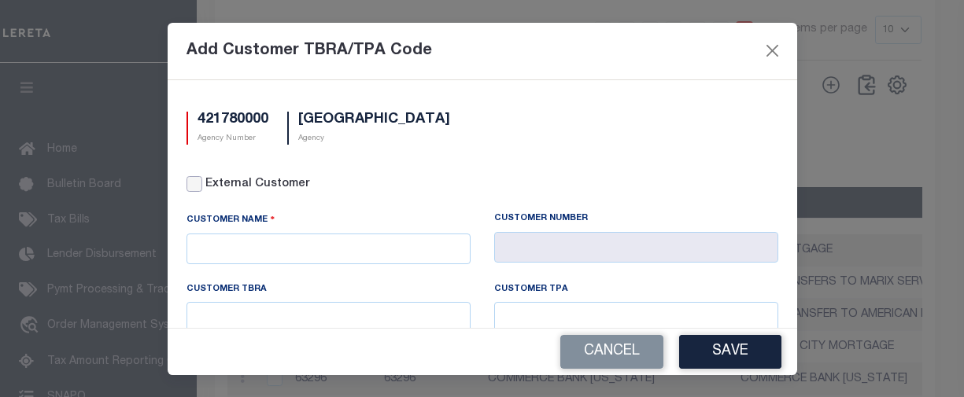
click at [201, 189] on input "External Customer" at bounding box center [194, 184] width 16 height 16
checkbox input "true"
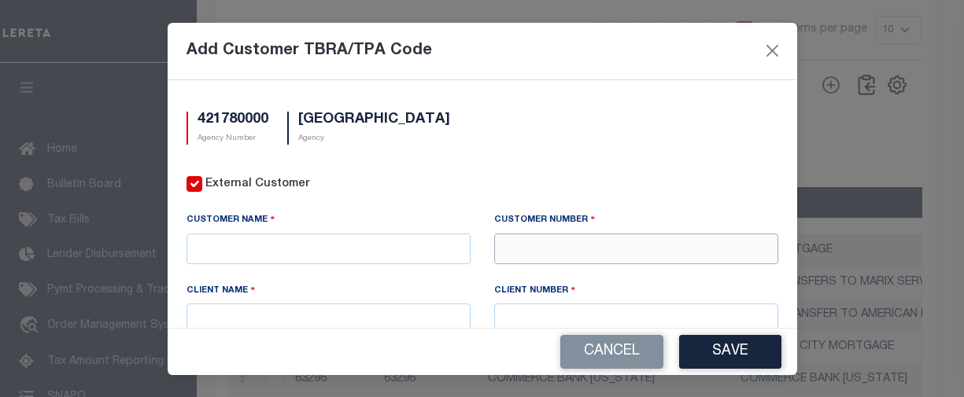
click at [587, 249] on input "text" at bounding box center [636, 249] width 284 height 31
type input "78857"
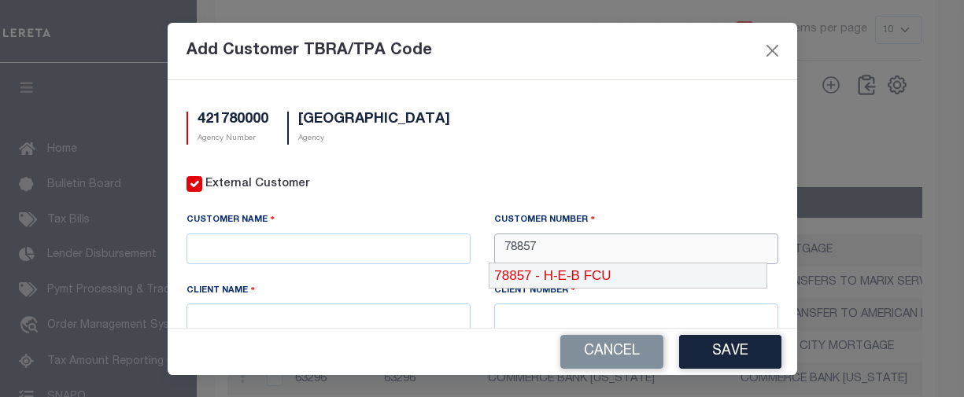
click at [585, 271] on div "78857 - H-E-B FCU" at bounding box center [627, 276] width 277 height 25
type input "H-E-B FCU"
type input "78857"
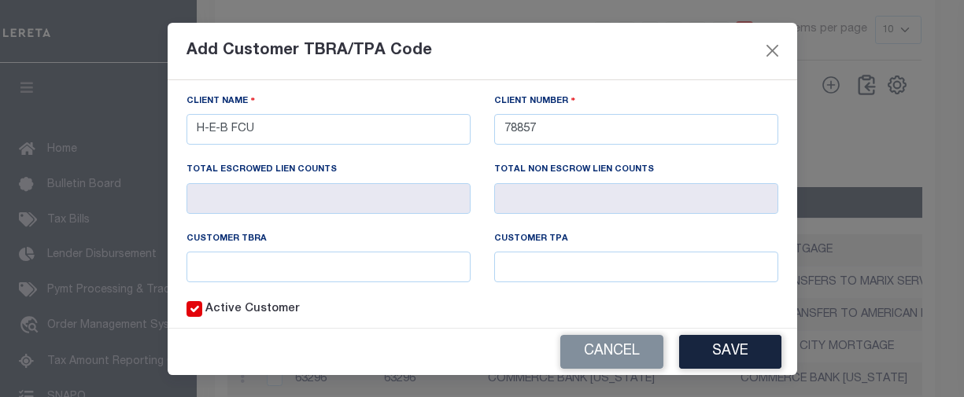
scroll to position [236, 0]
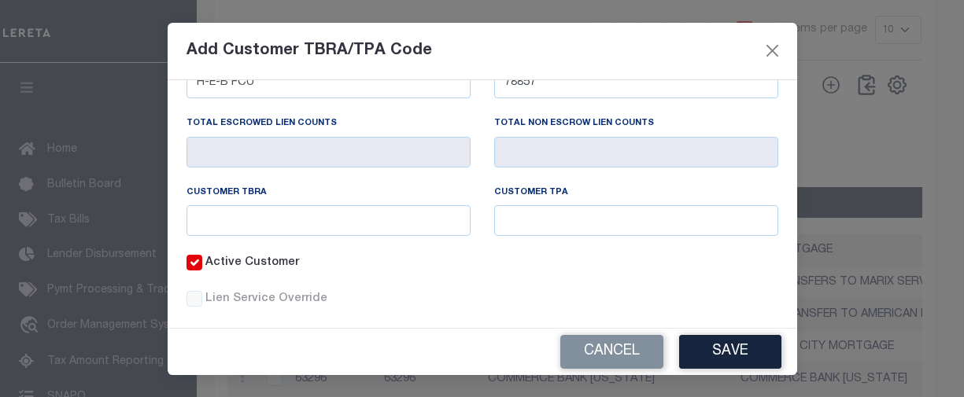
type input "78857"
click at [281, 228] on input "text" at bounding box center [328, 220] width 284 height 31
paste input "420250"
type input "420250"
click at [539, 217] on input "text" at bounding box center [636, 220] width 284 height 31
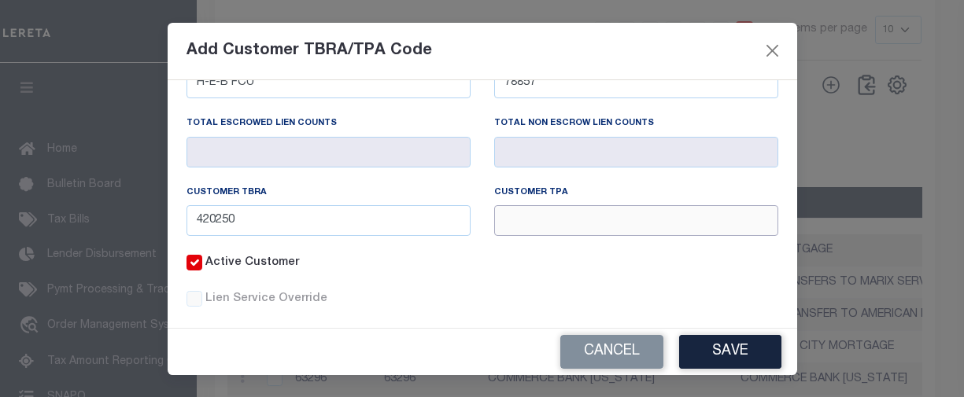
paste input "420250"
type input "420250"
click at [731, 348] on button "Save" at bounding box center [730, 352] width 102 height 34
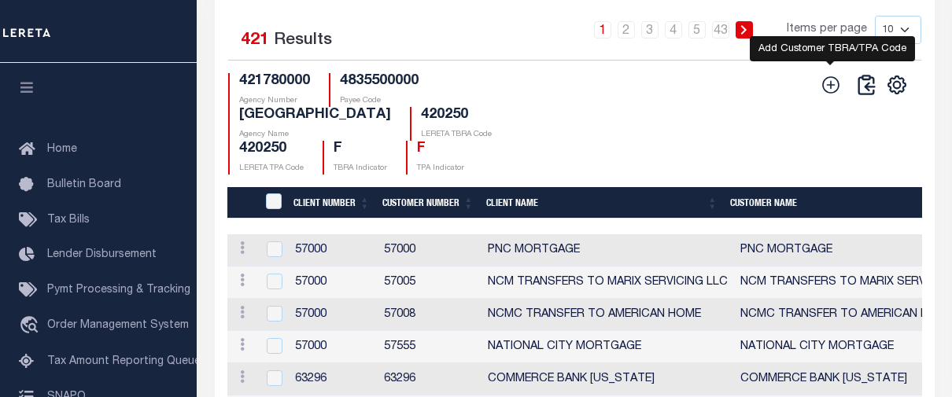
click at [833, 95] on icon "" at bounding box center [831, 85] width 20 height 20
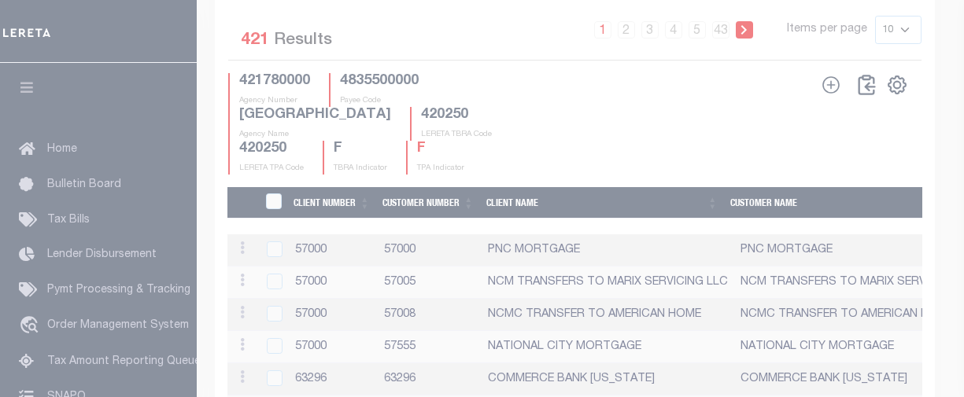
scroll to position [0, 0]
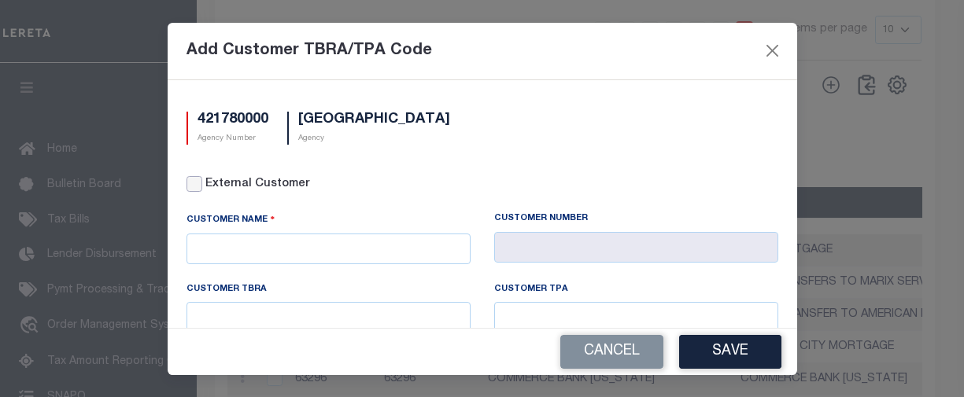
click at [198, 184] on input "External Customer" at bounding box center [194, 184] width 16 height 16
checkbox input "true"
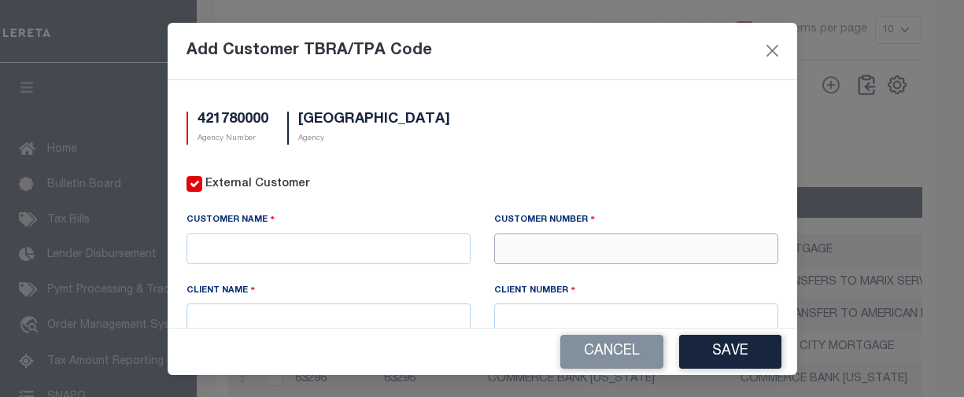
click at [519, 244] on input "text" at bounding box center [636, 249] width 284 height 31
type input "79774"
click at [569, 275] on div "79774 - A+ FEDERAL CREDIT UNION" at bounding box center [627, 276] width 277 height 25
type input "A+ FEDERAL CREDIT UNION"
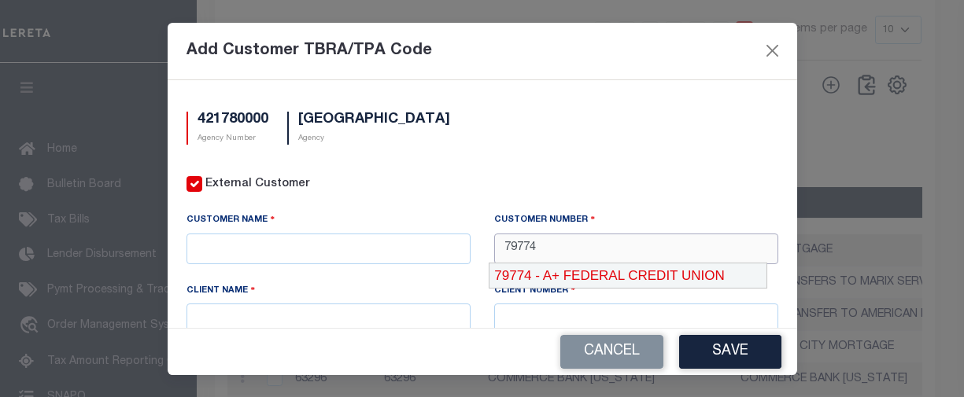
type input "78772"
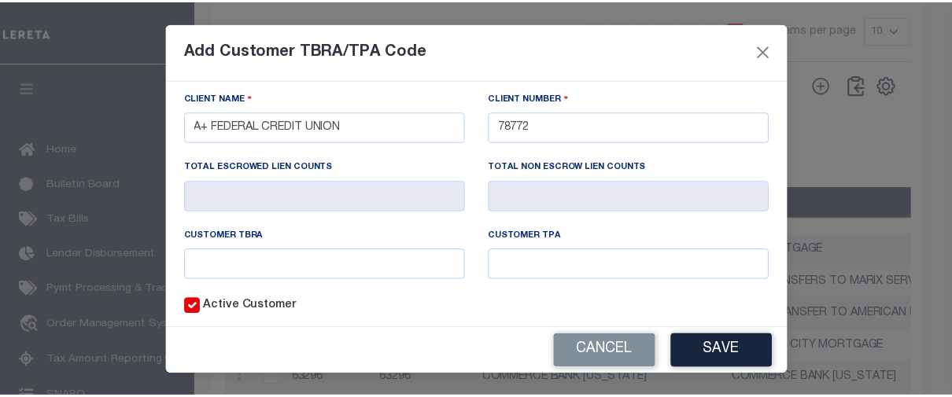
scroll to position [236, 0]
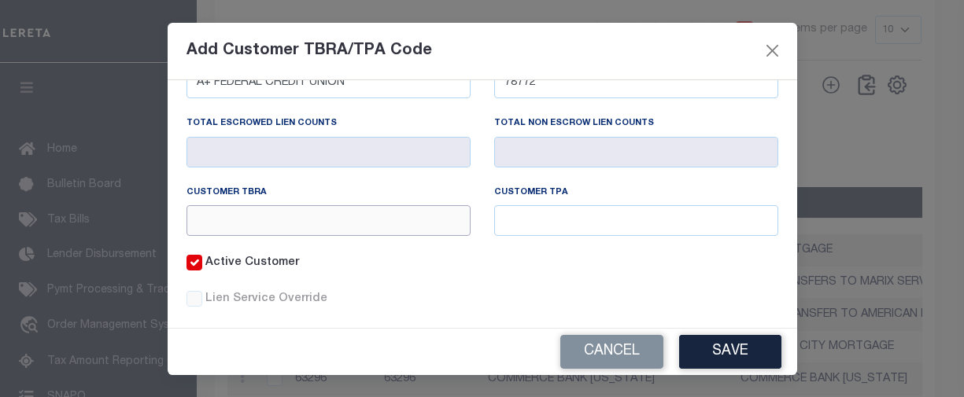
click at [341, 227] on input "text" at bounding box center [328, 220] width 284 height 31
paste input "420250"
type input "420250"
click at [543, 215] on input "text" at bounding box center [636, 220] width 284 height 31
paste input "420250"
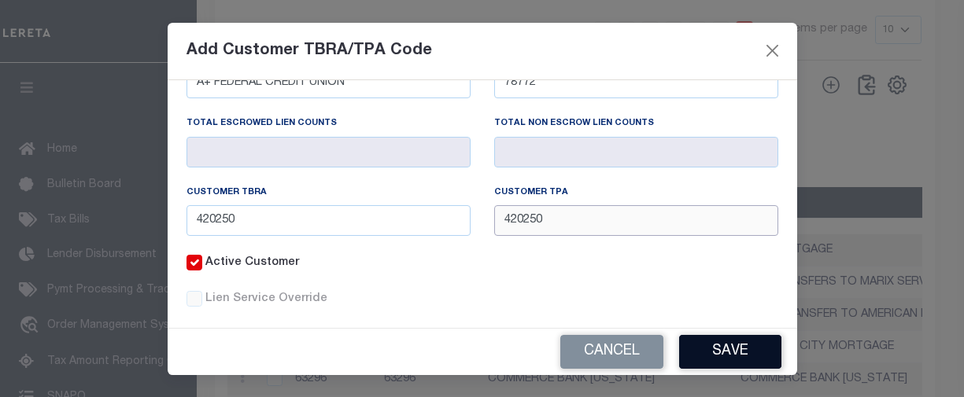
type input "420250"
click at [715, 353] on button "Save" at bounding box center [730, 352] width 102 height 34
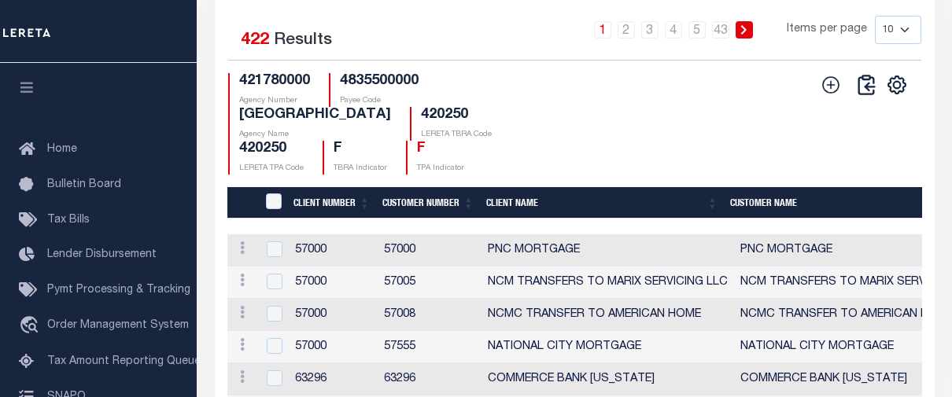
scroll to position [1664, 0]
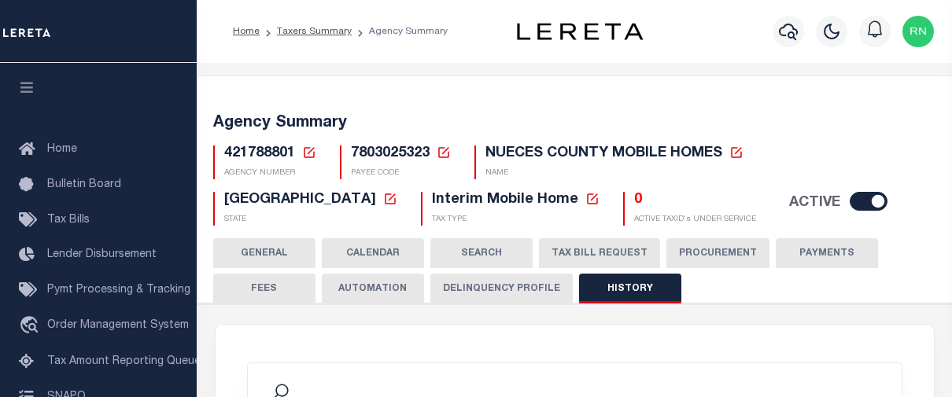
click at [307, 152] on icon at bounding box center [309, 153] width 14 height 14
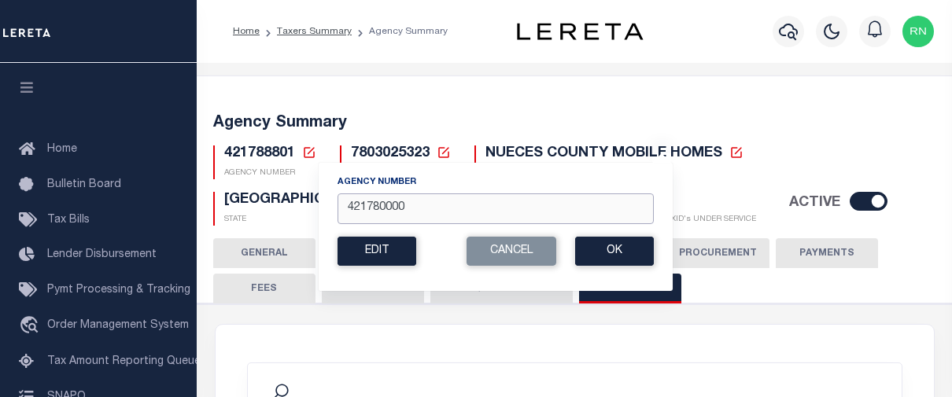
click at [386, 206] on input "421780000" at bounding box center [496, 209] width 316 height 31
type input "422050000"
click at [623, 254] on button "Ok" at bounding box center [614, 251] width 79 height 29
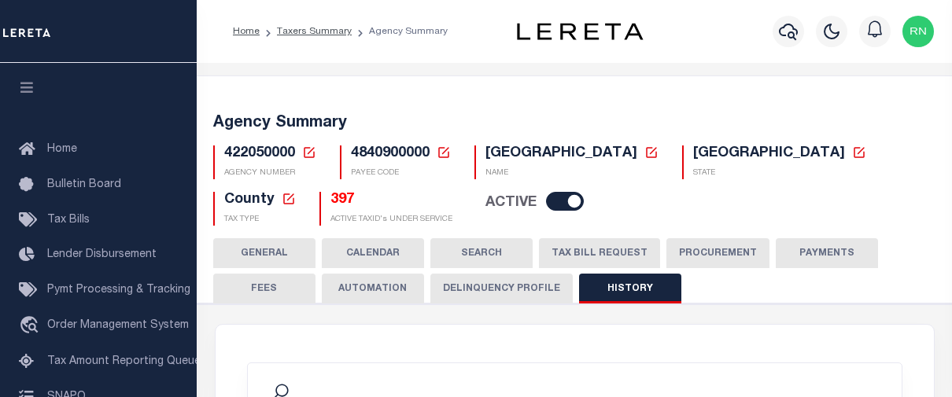
click at [567, 249] on button "TAX BILL REQUEST" at bounding box center [599, 253] width 121 height 30
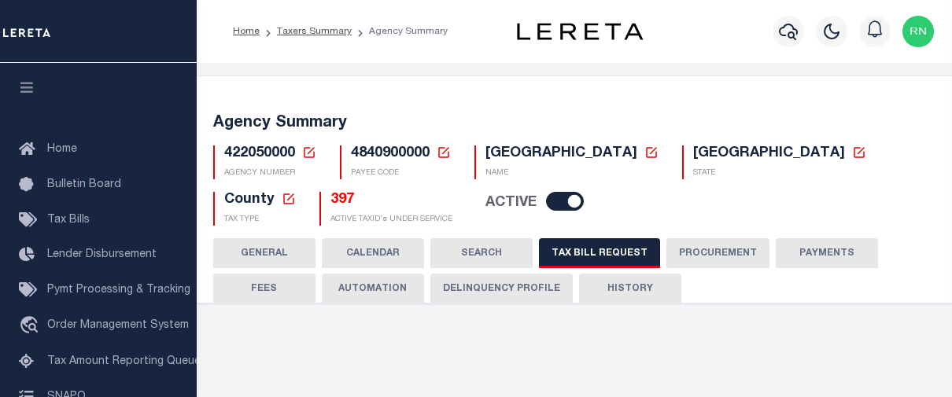
checkbox input "false"
select select "16"
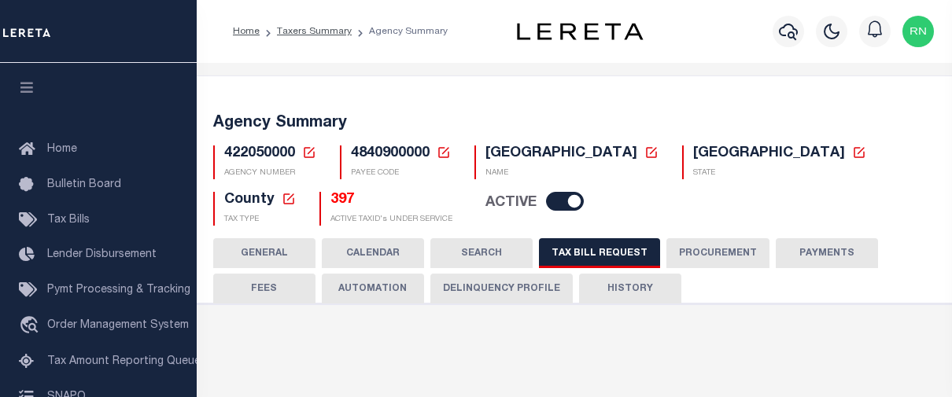
select select "true"
select select "14"
type input "[PERSON_NAME]"
select select
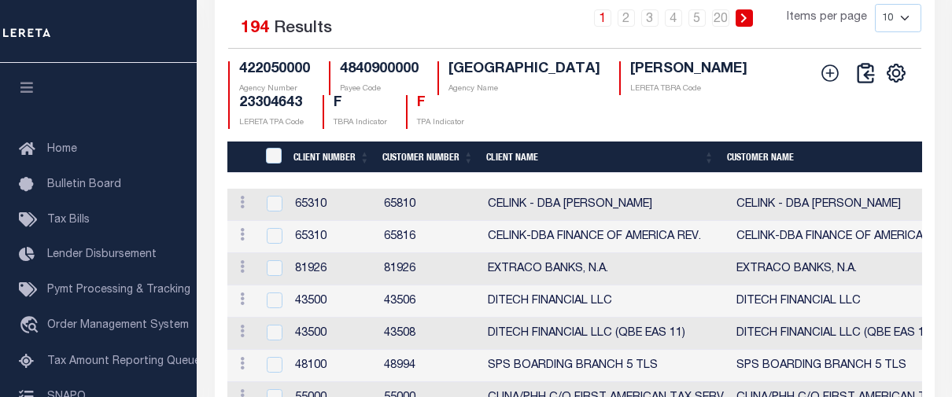
scroll to position [2094, 0]
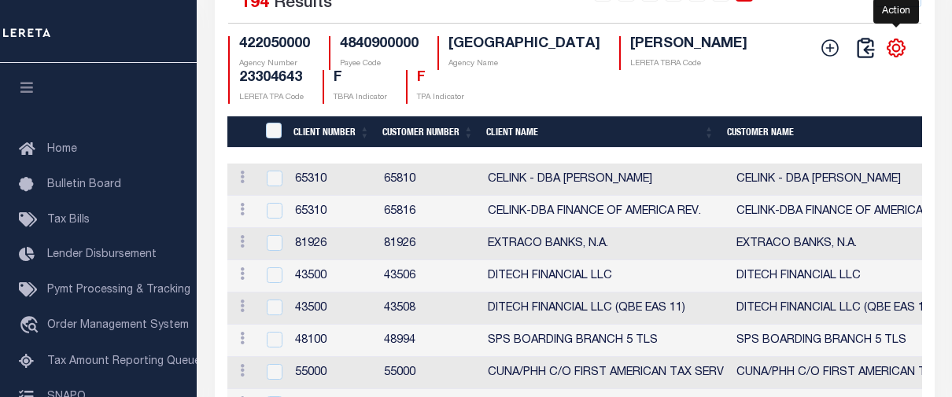
click at [895, 58] on icon "" at bounding box center [896, 48] width 20 height 20
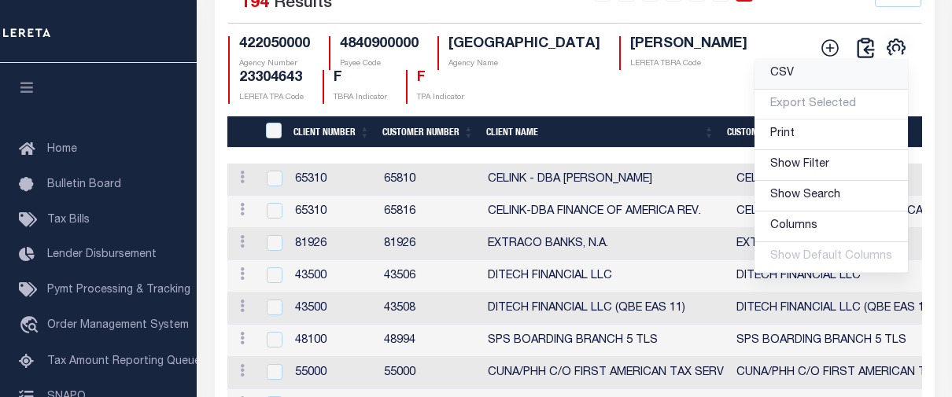
click at [803, 90] on link "CSV" at bounding box center [831, 74] width 153 height 31
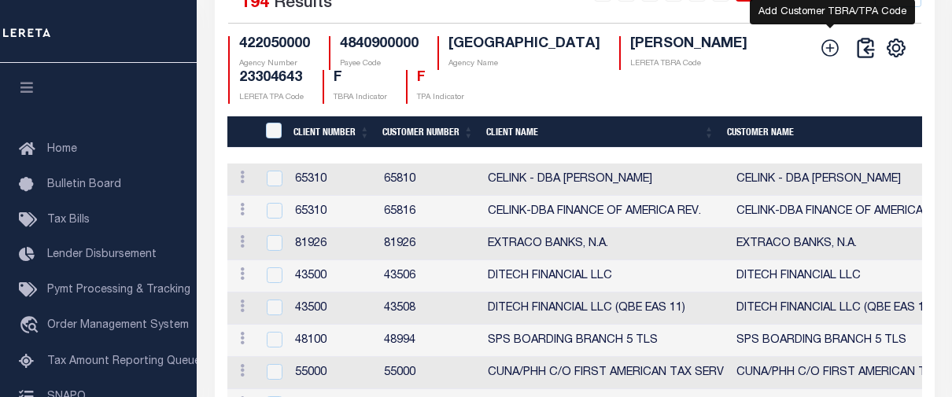
click at [830, 57] on icon "" at bounding box center [830, 47] width 17 height 17
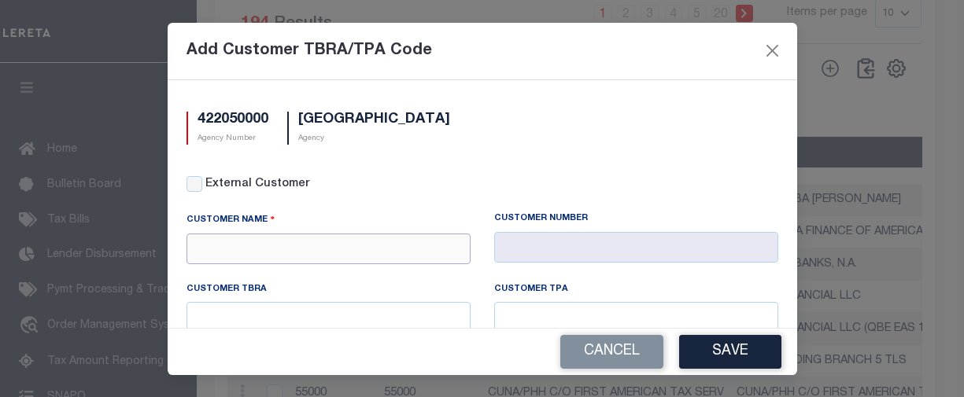
click at [358, 262] on input "text" at bounding box center [328, 249] width 284 height 31
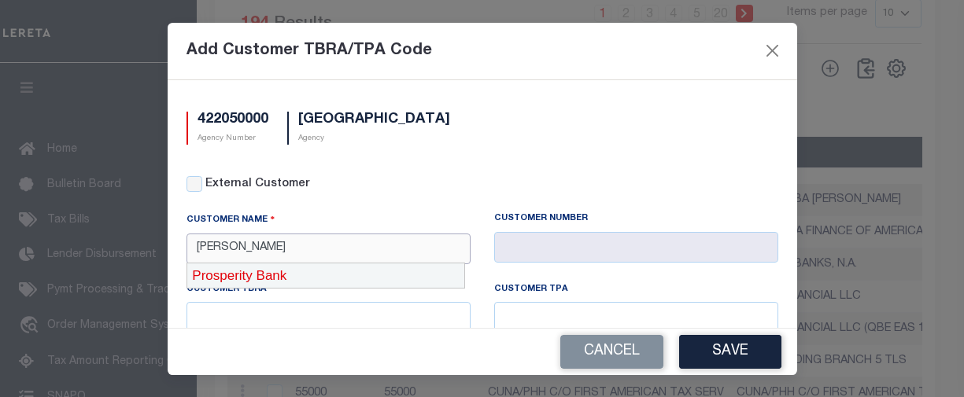
click at [370, 283] on div "Prosperity Bank" at bounding box center [325, 276] width 277 height 25
type input "Prosperity Bank"
type input "1055"
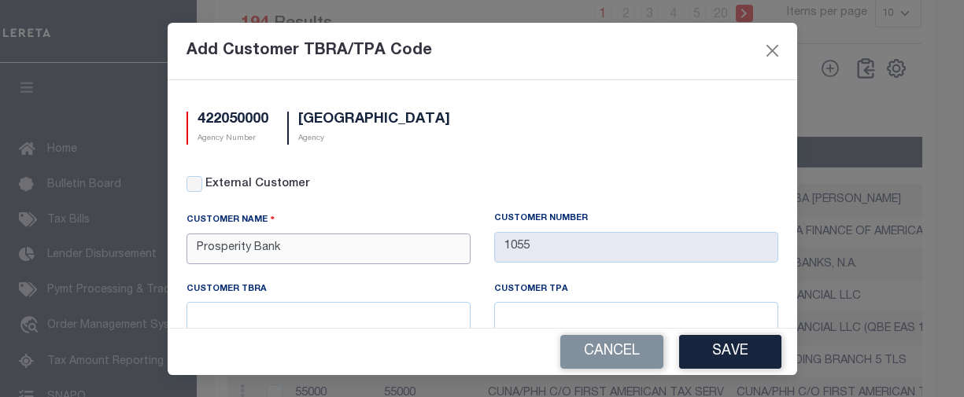
type input "Prosperity Bank"
click at [330, 304] on input "text" at bounding box center [328, 317] width 284 height 31
paste input "[PERSON_NAME]"
type input "[PERSON_NAME]"
click at [614, 317] on input "text" at bounding box center [636, 317] width 284 height 31
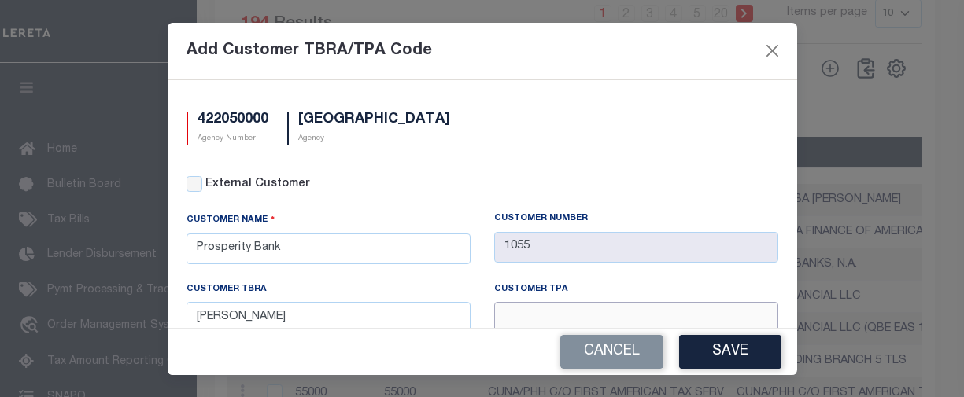
paste input "[PERSON_NAME]"
type input "[PERSON_NAME]"
click at [724, 350] on button "Save" at bounding box center [730, 352] width 102 height 34
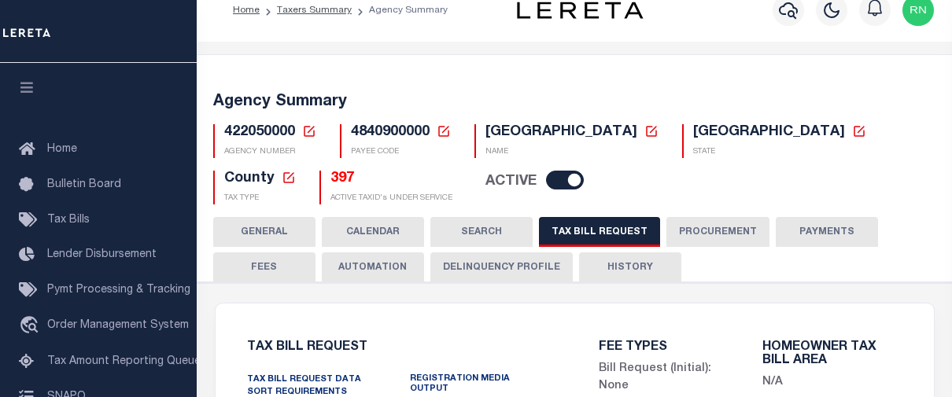
scroll to position [0, 0]
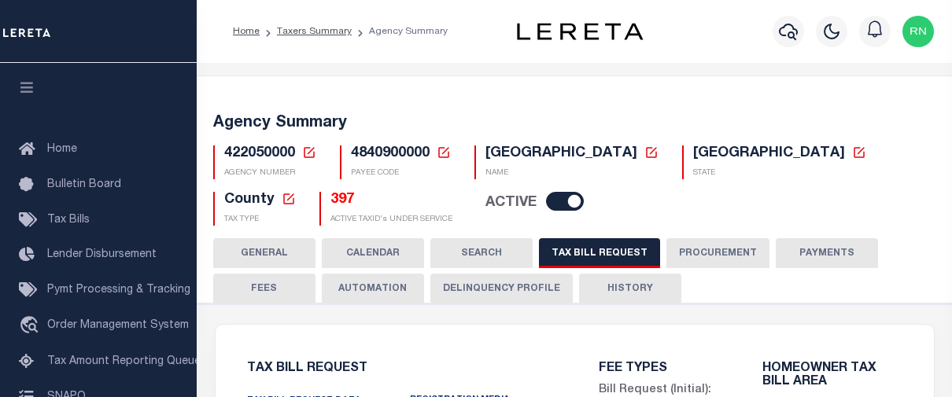
click at [615, 284] on button "HISTORY" at bounding box center [630, 289] width 102 height 30
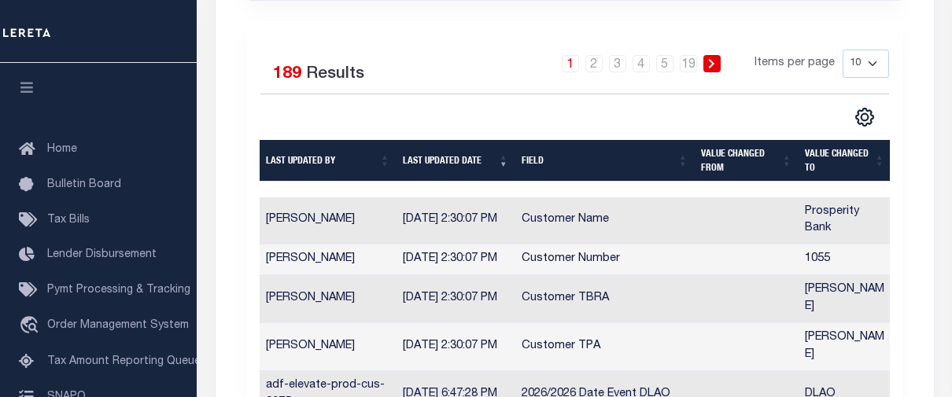
scroll to position [236, 0]
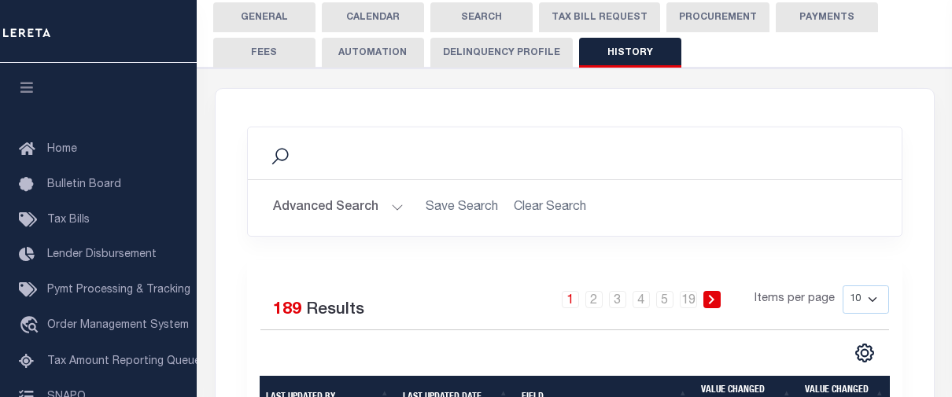
click at [615, 10] on button "TAX BILL REQUEST" at bounding box center [599, 17] width 121 height 30
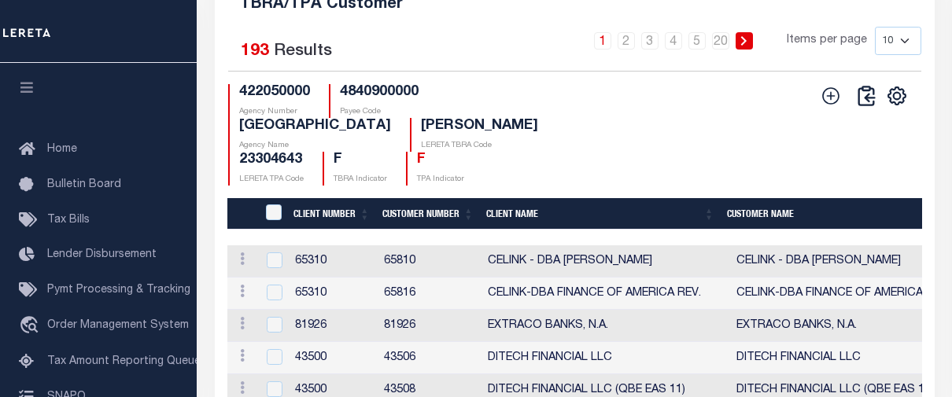
scroll to position [1967, 0]
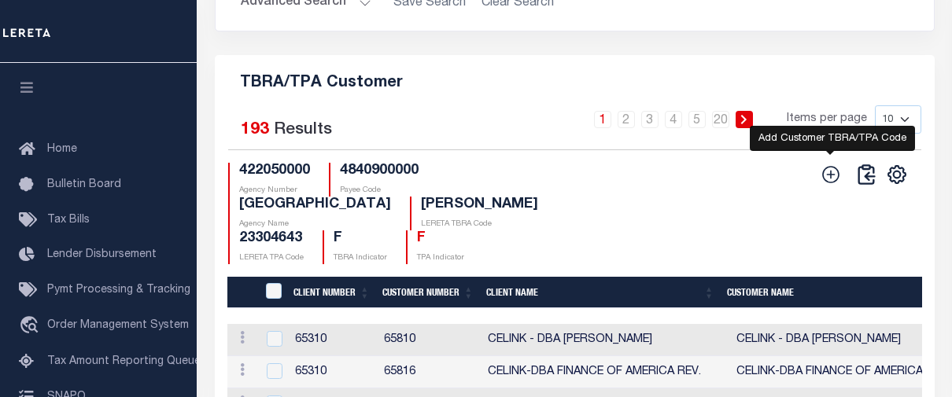
click at [824, 185] on icon "" at bounding box center [831, 174] width 20 height 20
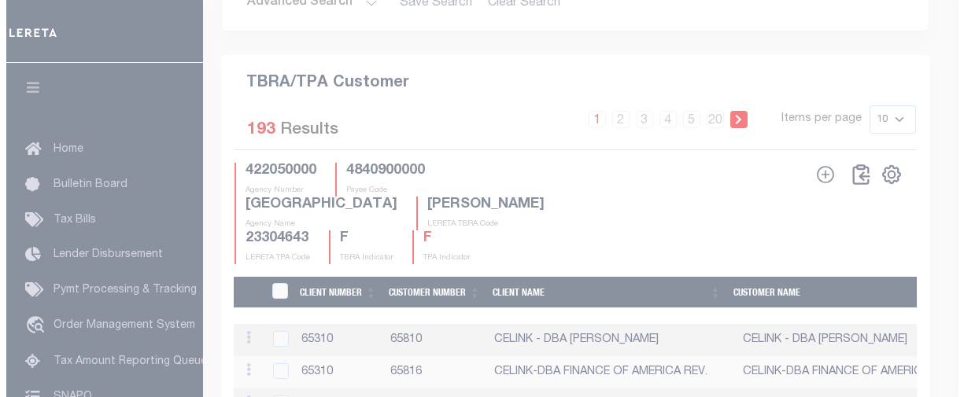
scroll to position [1947, 0]
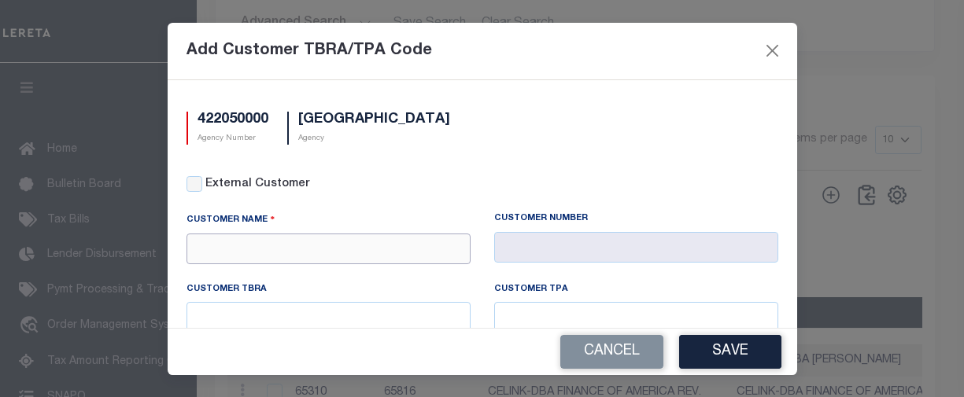
click at [284, 241] on input "text" at bounding box center [328, 249] width 284 height 31
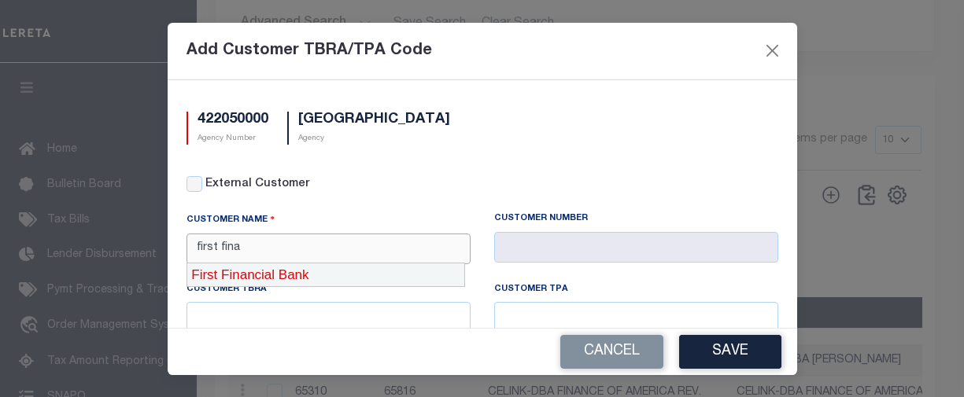
click at [303, 274] on div "First Financial Bank" at bounding box center [325, 275] width 279 height 25
type input "First Financial Bank"
type input "1063"
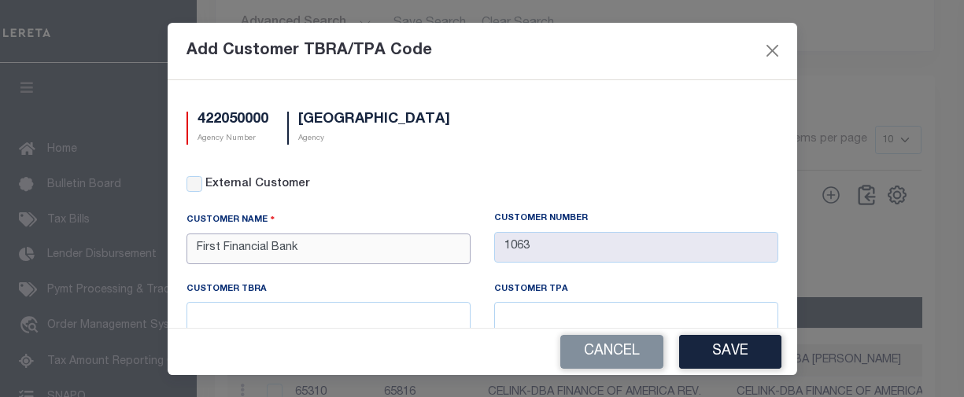
type input "First Financial Bank"
click at [346, 305] on input "text" at bounding box center [328, 317] width 284 height 31
paste input "[PERSON_NAME]"
type input "[PERSON_NAME]"
click at [612, 318] on input "text" at bounding box center [636, 317] width 284 height 31
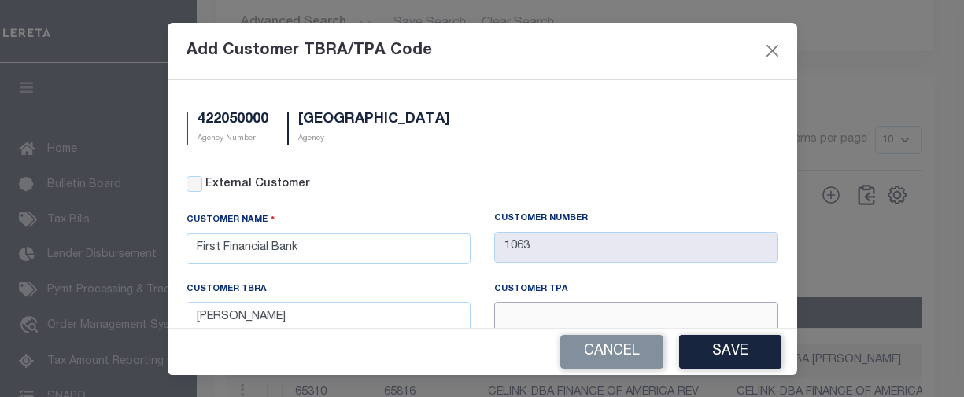
paste input "[PERSON_NAME]"
type input "[PERSON_NAME]"
drag, startPoint x: 728, startPoint y: 353, endPoint x: 873, endPoint y: 372, distance: 146.8
click at [729, 353] on button "Save" at bounding box center [730, 352] width 102 height 34
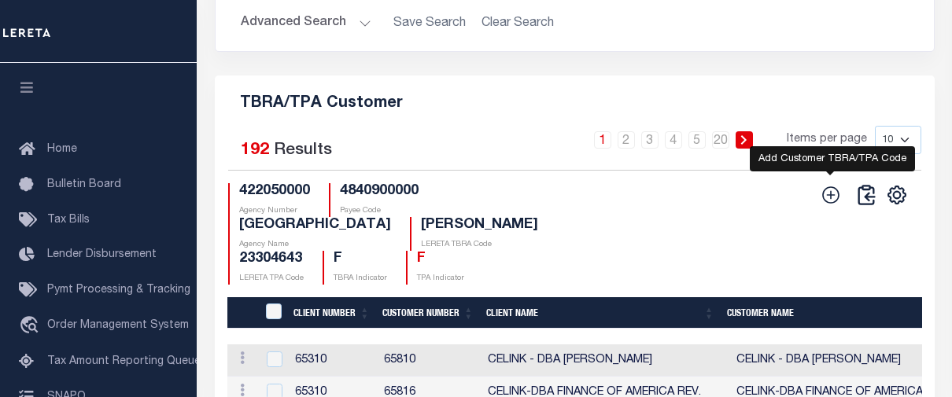
click at [829, 205] on icon "" at bounding box center [831, 195] width 20 height 20
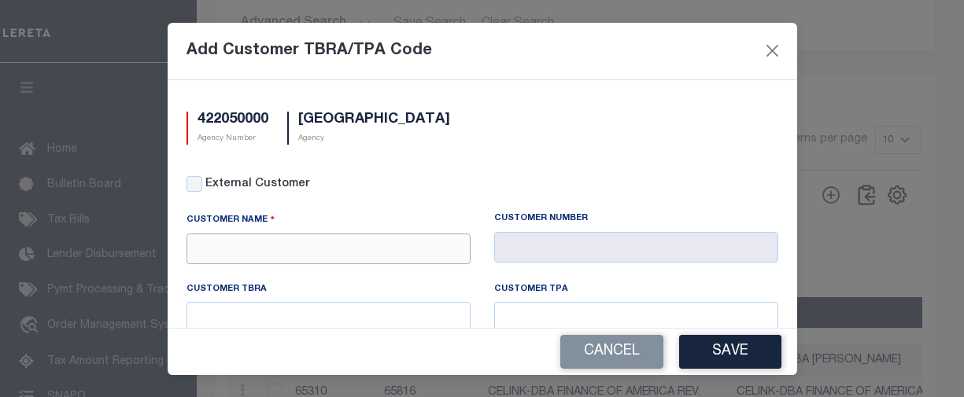
click at [350, 253] on input "text" at bounding box center [328, 249] width 284 height 31
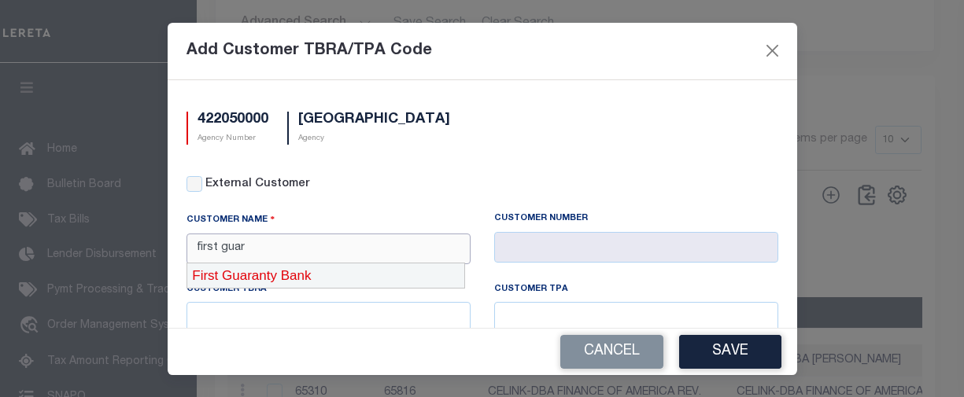
click at [337, 268] on div "First Guaranty Bank" at bounding box center [325, 276] width 277 height 25
type input "First Guaranty Bank"
type input "1080"
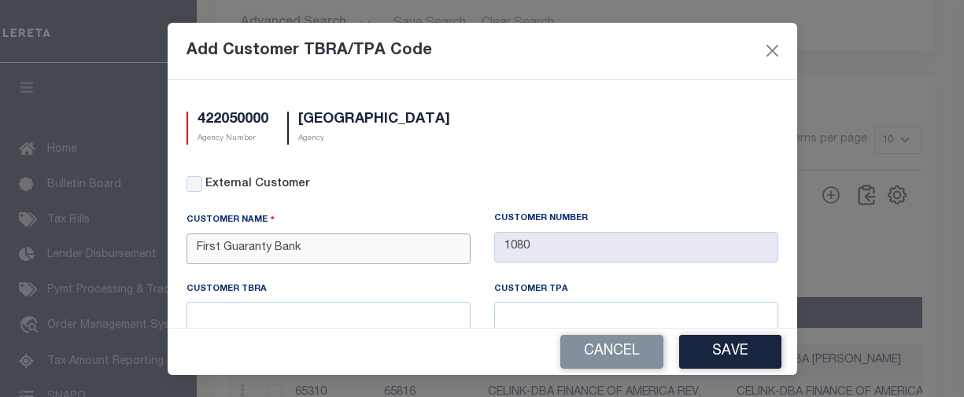
type input "First Guaranty Bank"
click at [383, 323] on input "text" at bounding box center [328, 317] width 284 height 31
paste input "[PERSON_NAME]"
type input "[PERSON_NAME]"
drag, startPoint x: 524, startPoint y: 314, endPoint x: 592, endPoint y: 316, distance: 67.7
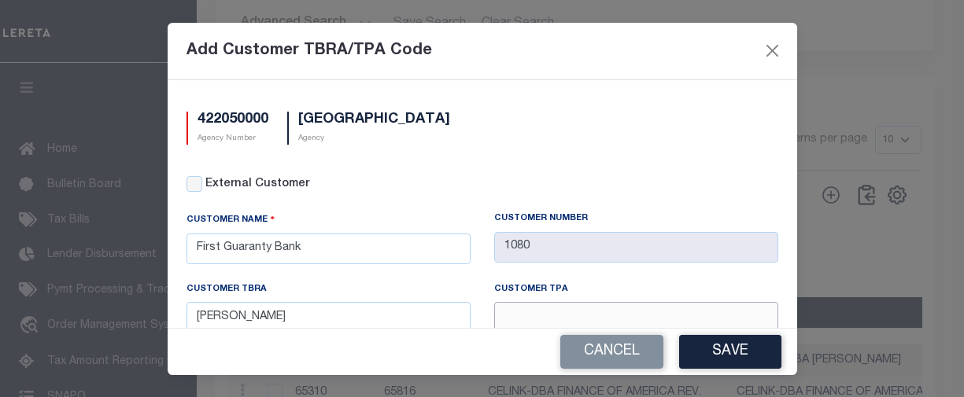
click at [524, 314] on input "text" at bounding box center [636, 317] width 284 height 31
paste input "[PERSON_NAME]"
type input "[PERSON_NAME]"
click at [748, 360] on button "Save" at bounding box center [730, 352] width 102 height 34
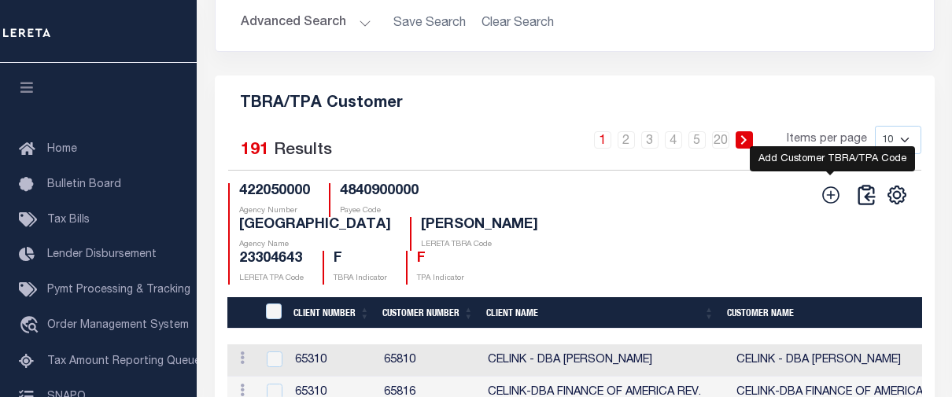
click at [829, 205] on icon "" at bounding box center [831, 195] width 20 height 20
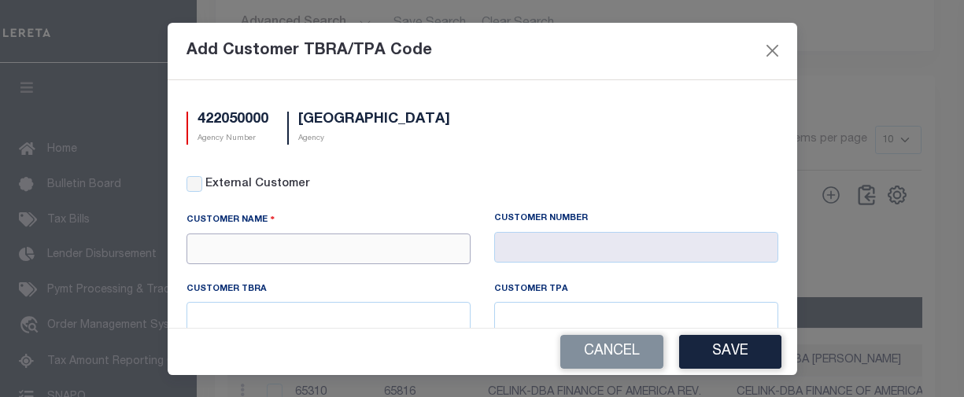
click at [382, 248] on input "text" at bounding box center [328, 249] width 284 height 31
click at [382, 263] on ul "Priority Bank" at bounding box center [325, 276] width 279 height 27
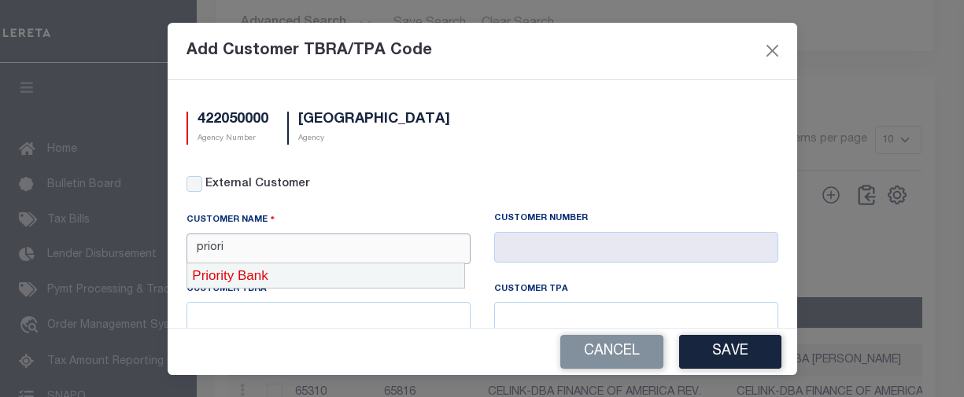
click at [382, 269] on div "Priority Bank" at bounding box center [325, 276] width 277 height 25
type input "Priority Bank"
type input "2233"
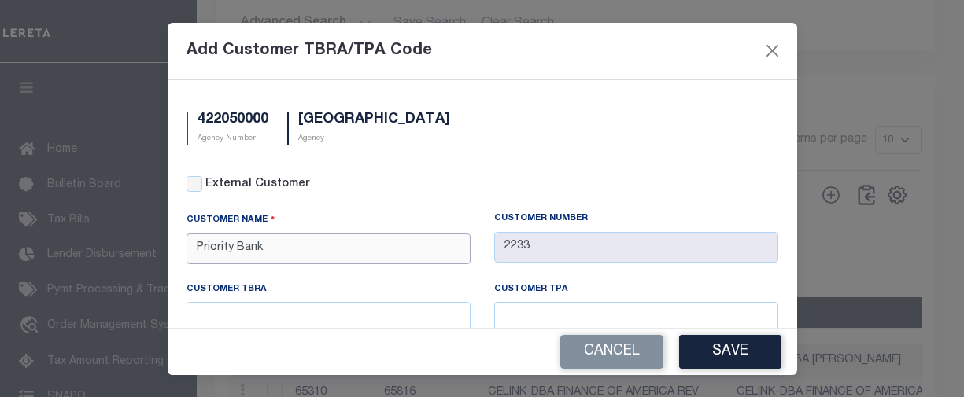
type input "Priority Bank"
drag, startPoint x: 360, startPoint y: 323, endPoint x: 377, endPoint y: 322, distance: 16.6
click at [360, 323] on input "text" at bounding box center [328, 317] width 284 height 31
paste input "[PERSON_NAME]"
type input "[PERSON_NAME]"
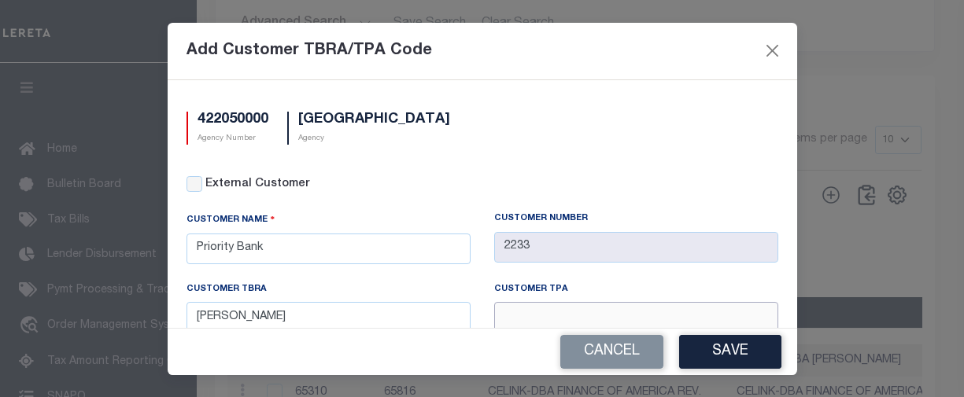
click at [581, 319] on input "text" at bounding box center [636, 317] width 284 height 31
paste input "[PERSON_NAME]"
type input "[PERSON_NAME]"
click at [700, 353] on button "Save" at bounding box center [730, 352] width 102 height 34
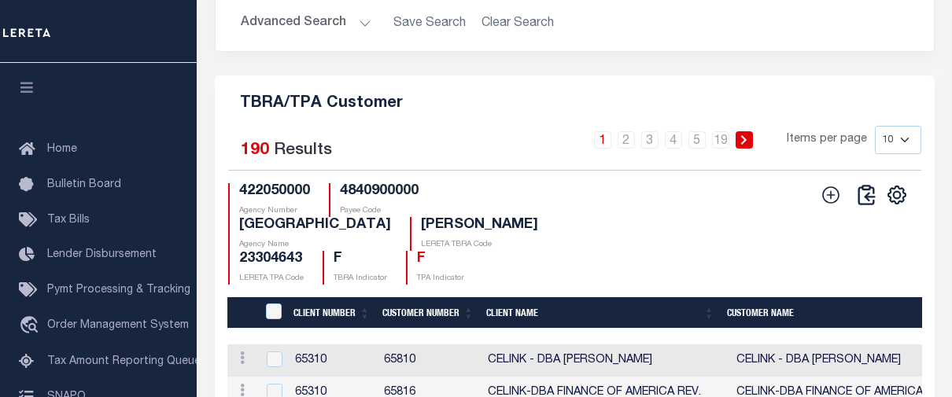
click at [575, 76] on div "Search Advanced Search Save Search Clear Search Is Is" at bounding box center [575, 9] width 744 height 134
click at [836, 234] on div "CSV Export Selected Print Show Filter Show Search Columns 0: 1: CustomerPayeeID…" at bounding box center [862, 234] width 96 height 102
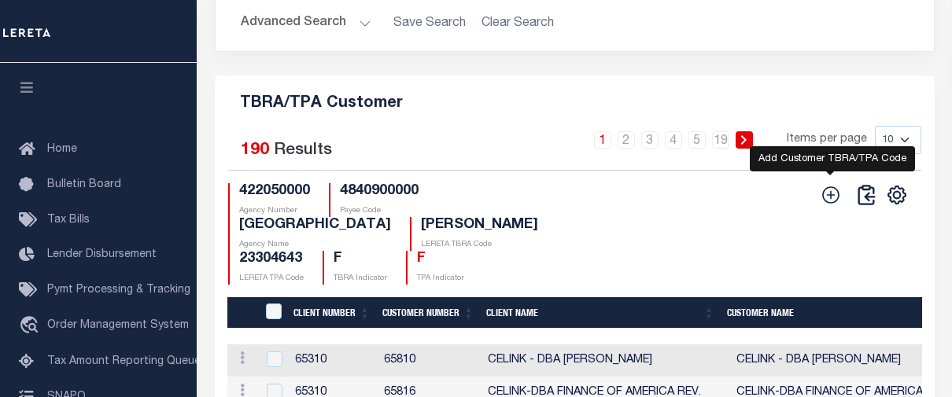
click at [831, 204] on icon "" at bounding box center [830, 194] width 17 height 17
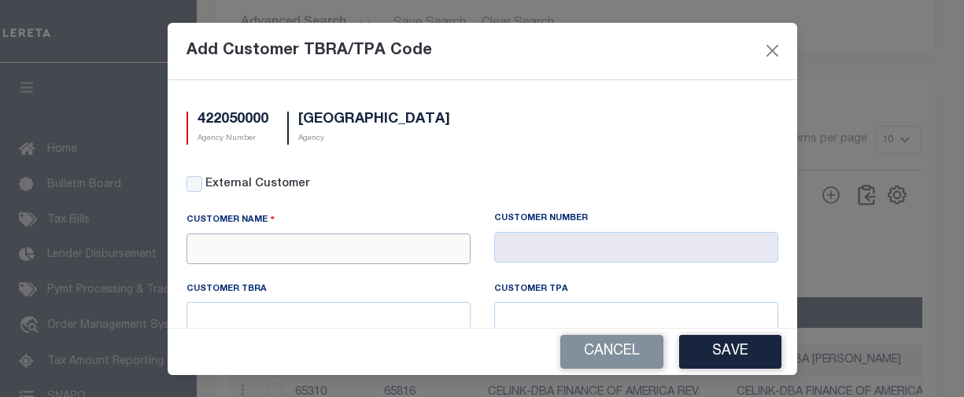
click at [331, 242] on input "text" at bounding box center [328, 249] width 284 height 31
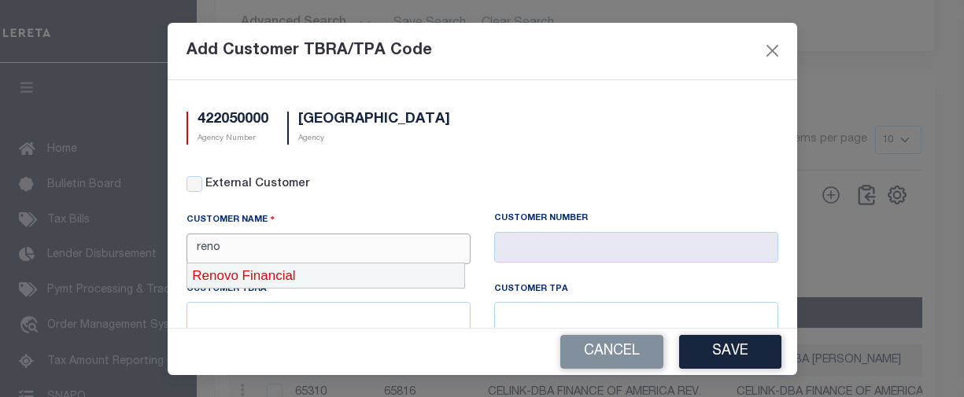
click at [308, 273] on div "Renovo Financial" at bounding box center [325, 276] width 277 height 25
type input "Renovo Financial"
type input "2241"
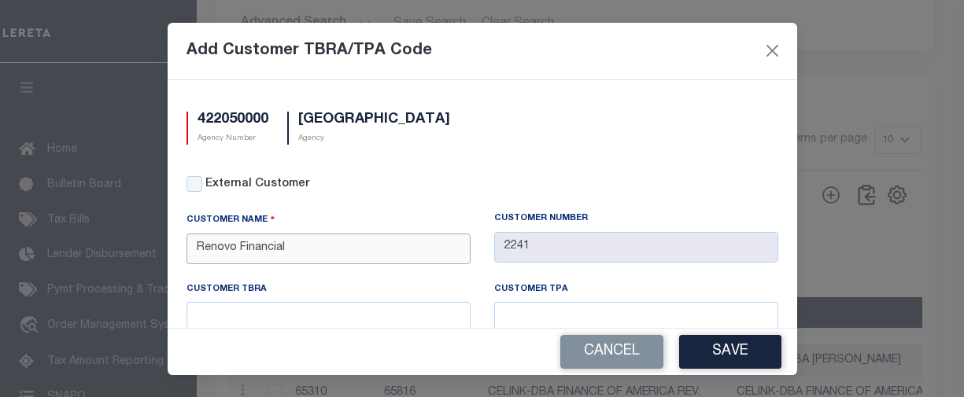
type input "Renovo Financial"
click at [316, 313] on input "text" at bounding box center [328, 317] width 284 height 31
paste input "[PERSON_NAME]"
type input "[PERSON_NAME]"
click at [557, 315] on input "text" at bounding box center [636, 317] width 284 height 31
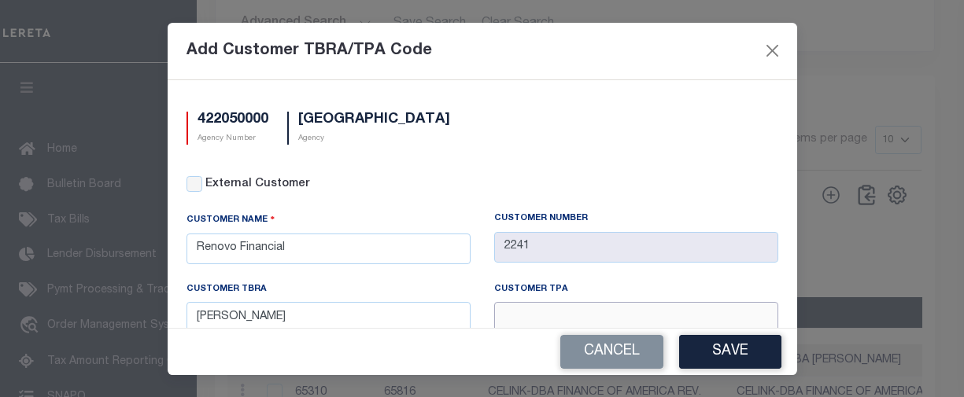
paste input "[PERSON_NAME]"
type input "[PERSON_NAME]"
click at [743, 343] on button "Save" at bounding box center [730, 352] width 102 height 34
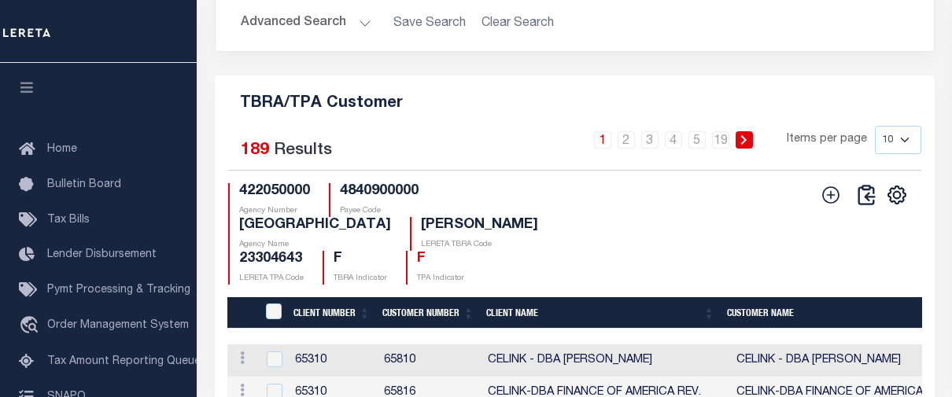
drag, startPoint x: 667, startPoint y: 112, endPoint x: 709, endPoint y: 138, distance: 49.6
click at [667, 112] on h5 "TBRA/TPA Customer" at bounding box center [574, 100] width 695 height 25
click at [819, 206] on button at bounding box center [831, 195] width 35 height 22
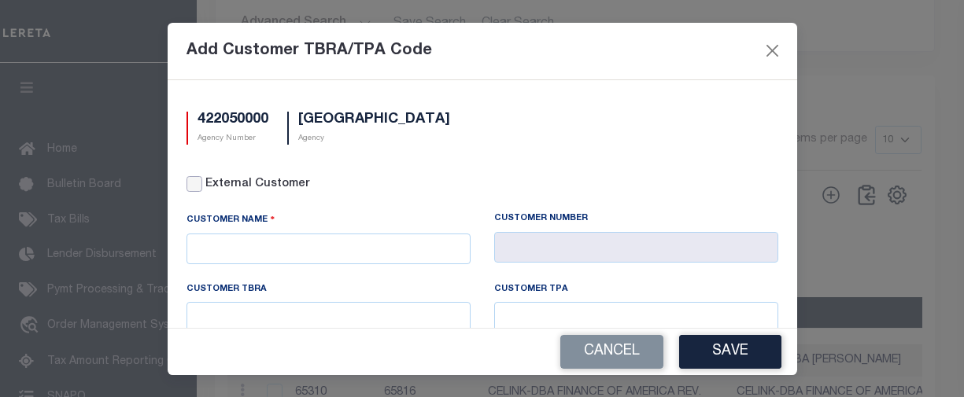
click at [194, 189] on input "External Customer" at bounding box center [194, 184] width 16 height 16
checkbox input "true"
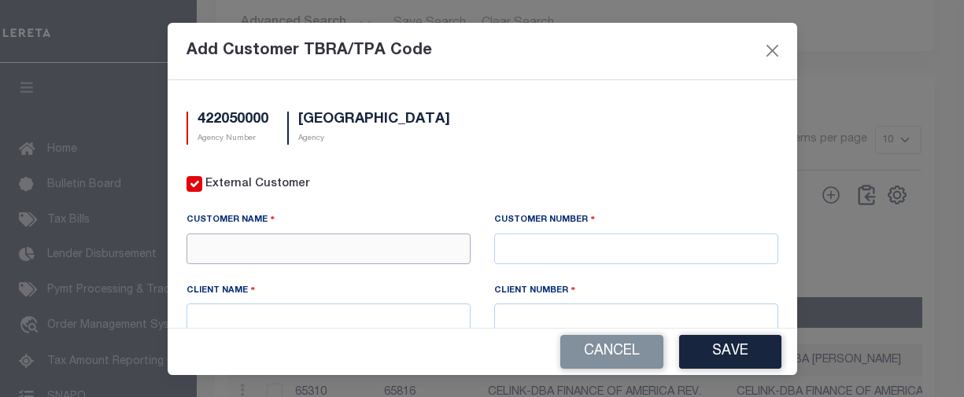
click at [312, 249] on input "text" at bounding box center [328, 249] width 284 height 31
click at [531, 251] on input "text" at bounding box center [636, 249] width 284 height 31
type input "75441"
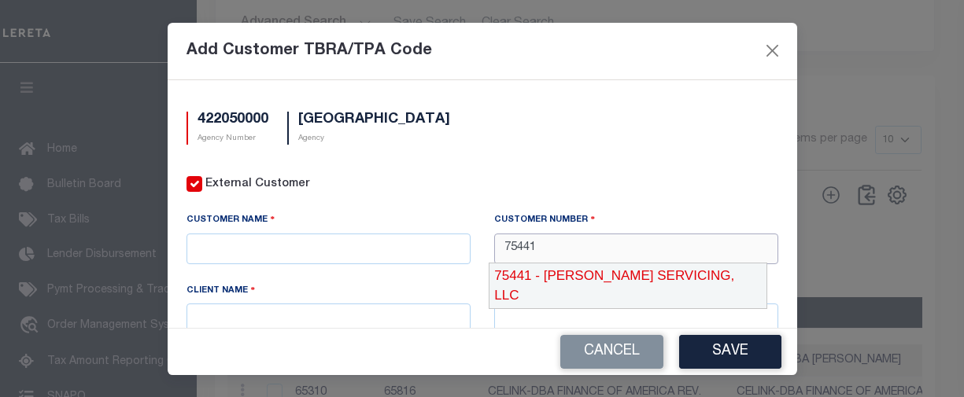
click at [556, 282] on div "75441 - [PERSON_NAME] SERVICING, LLC" at bounding box center [627, 286] width 277 height 45
type input "[PERSON_NAME] SERVICING, LLC"
type input "75440"
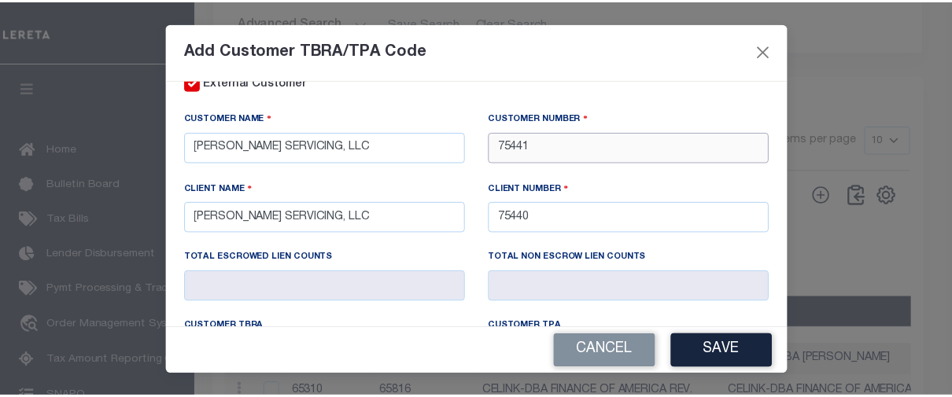
scroll to position [157, 0]
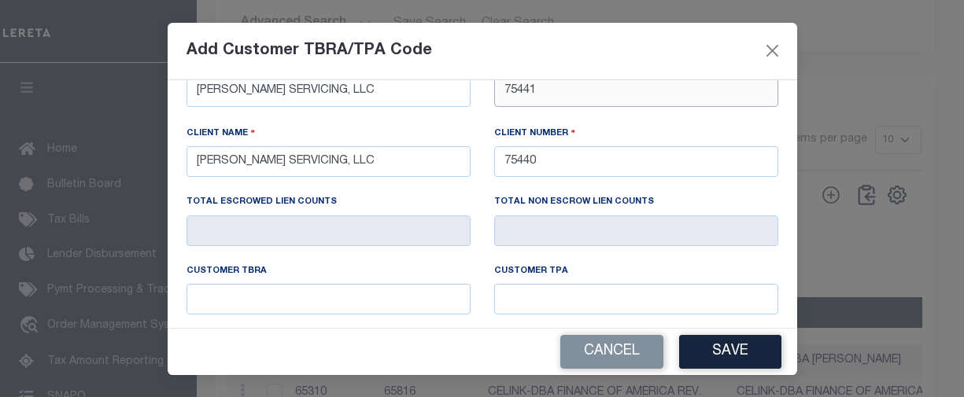
type input "75441"
click at [376, 301] on input "text" at bounding box center [328, 299] width 284 height 31
paste input "[PERSON_NAME]"
type input "[PERSON_NAME]"
click at [524, 289] on input "text" at bounding box center [636, 299] width 284 height 31
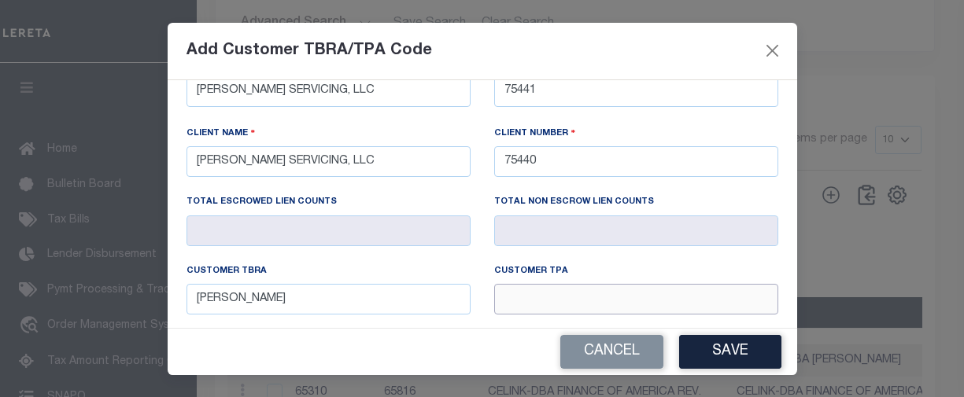
paste input "[PERSON_NAME]"
type input "[PERSON_NAME]"
click at [730, 367] on button "Save" at bounding box center [730, 352] width 102 height 34
